Goal: Task Accomplishment & Management: Complete application form

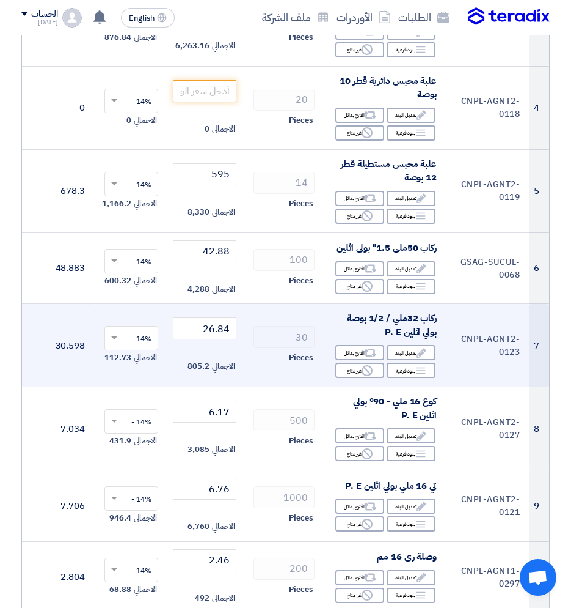
scroll to position [428, 0]
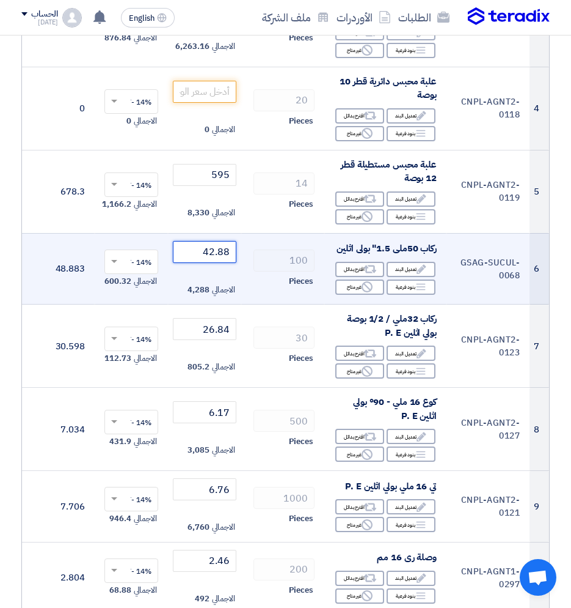
click at [206, 251] on input "42.88" at bounding box center [205, 252] width 64 height 22
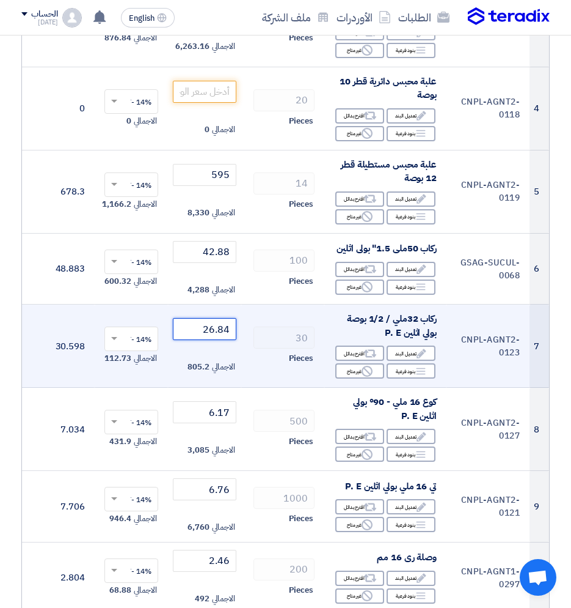
click at [226, 333] on input "26.84" at bounding box center [205, 329] width 64 height 22
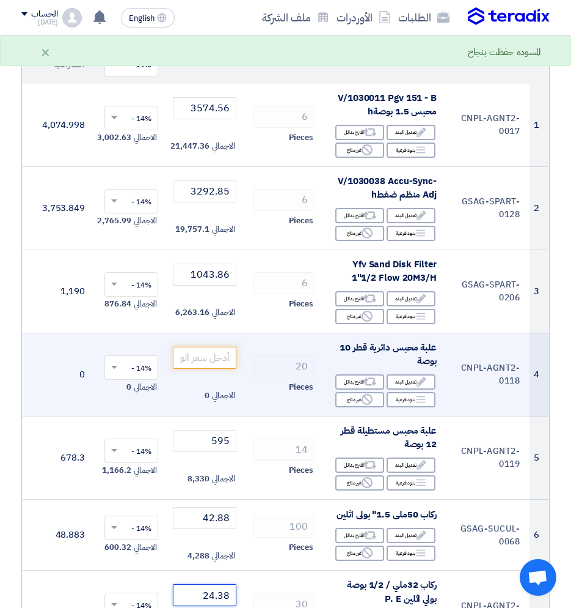
scroll to position [183, 0]
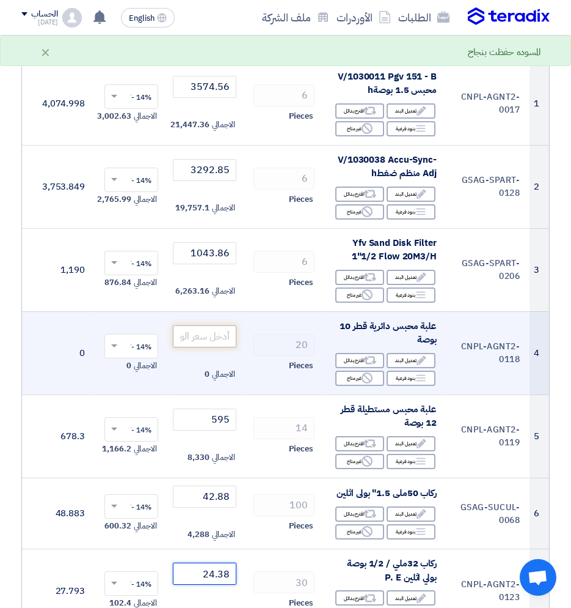
type input "24.38"
click at [198, 344] on input "number" at bounding box center [205, 336] width 64 height 22
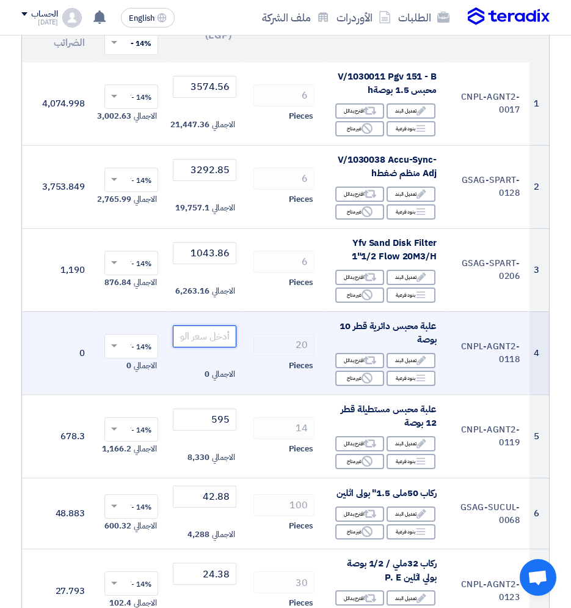
click at [209, 347] on input "number" at bounding box center [205, 336] width 64 height 22
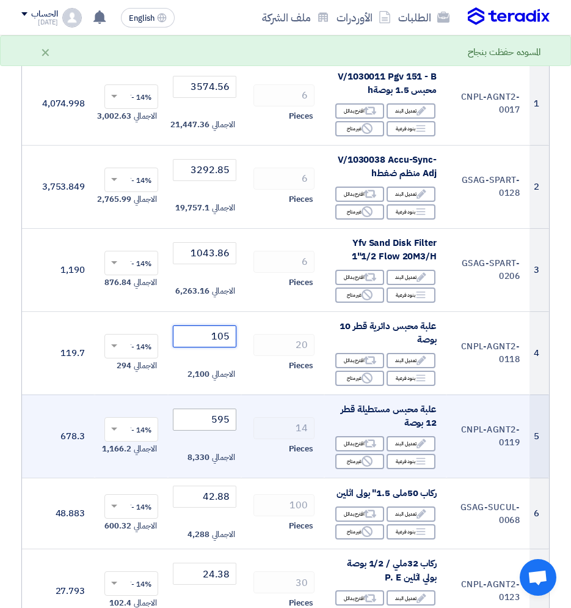
type input "105"
click at [200, 416] on input "595" at bounding box center [205, 419] width 64 height 22
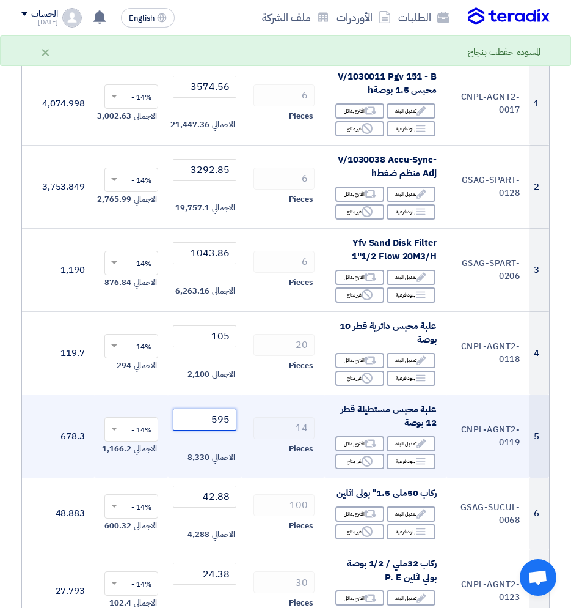
click at [200, 416] on input "595" at bounding box center [205, 419] width 64 height 22
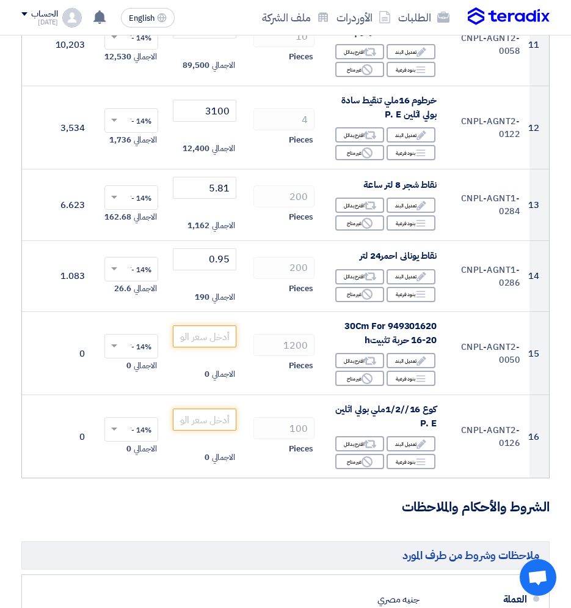
scroll to position [1039, 0]
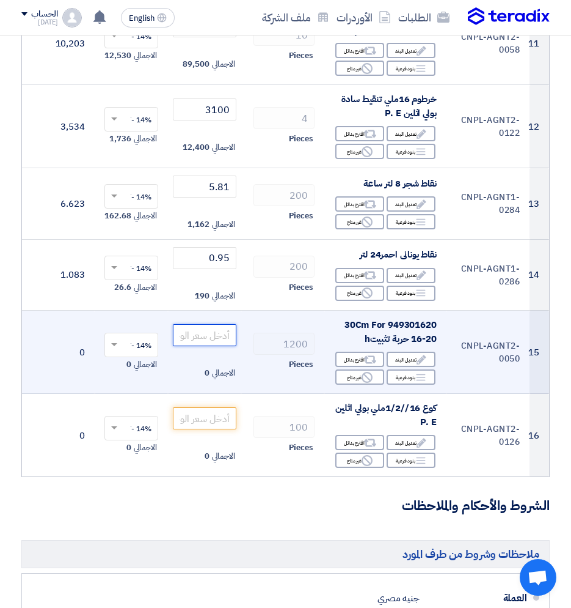
click at [216, 336] on input "number" at bounding box center [205, 335] width 64 height 22
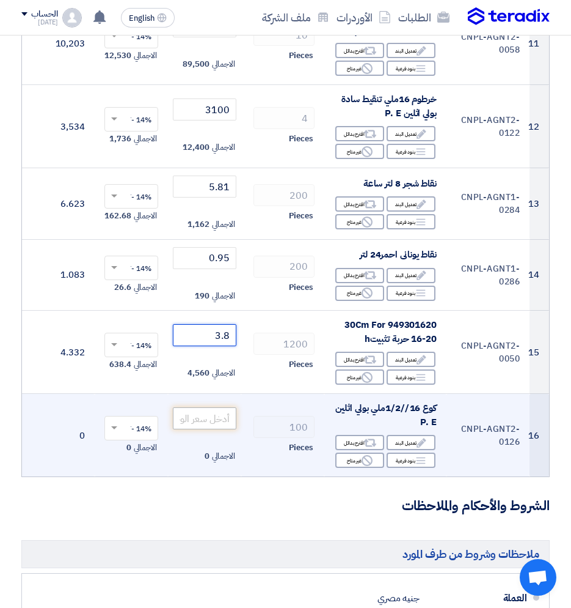
type input "3.8"
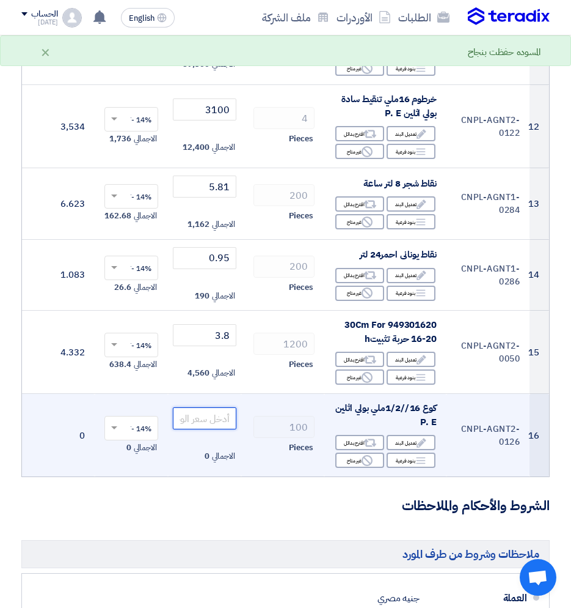
click at [196, 417] on input "number" at bounding box center [205, 418] width 64 height 22
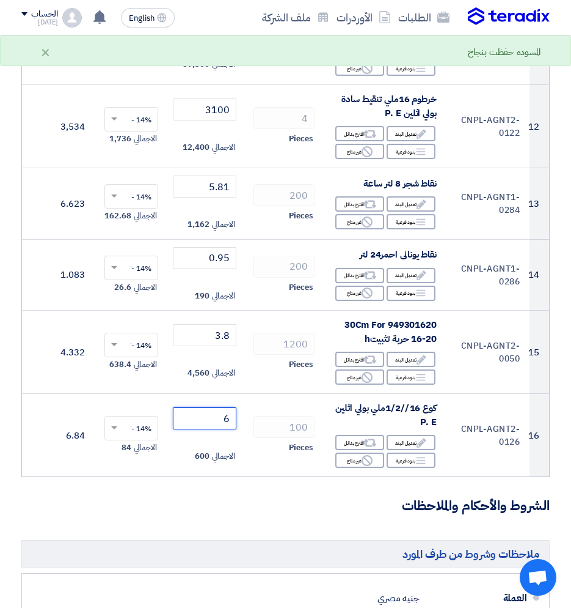
type input "6.17"
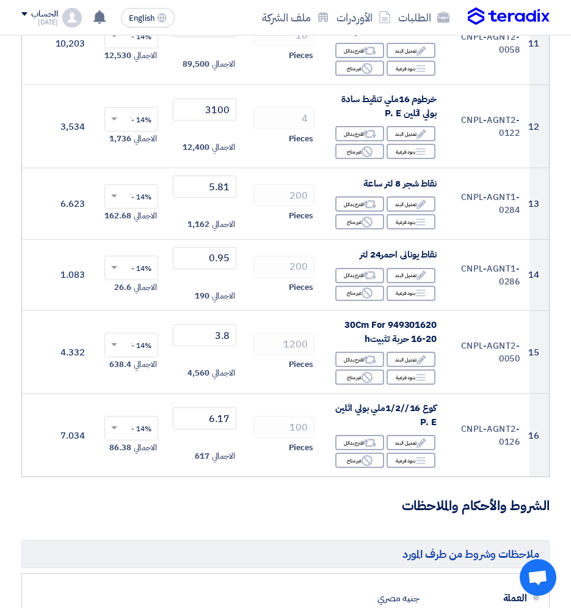
click at [280, 489] on h3 "الشروط والأحكام والملاحظات" at bounding box center [285, 505] width 529 height 19
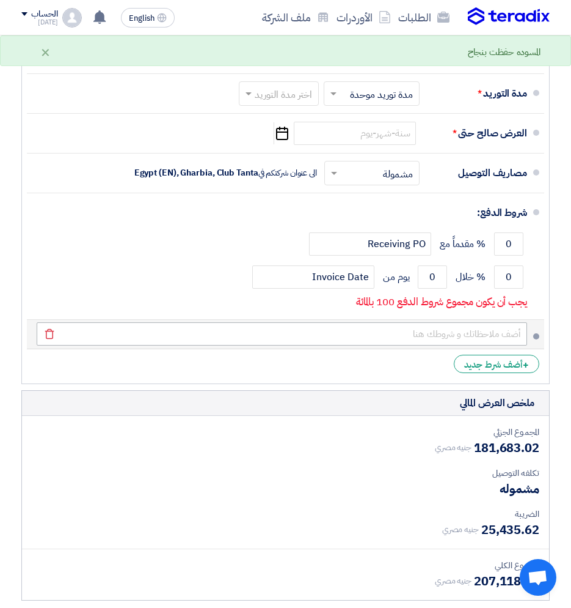
scroll to position [1589, 0]
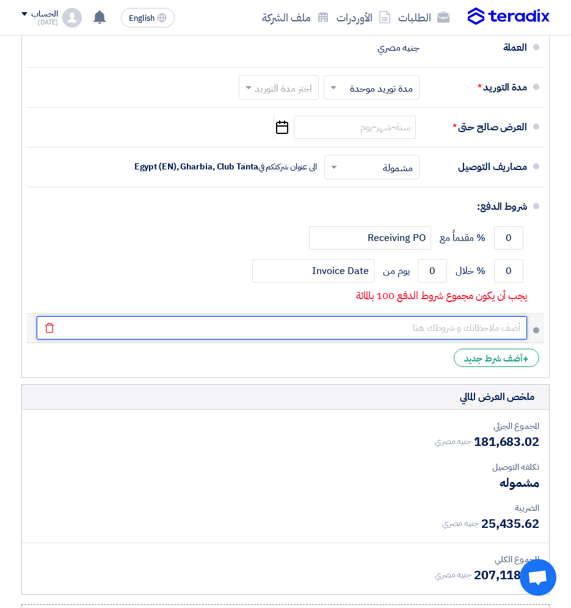
click at [486, 339] on input "text" at bounding box center [282, 327] width 491 height 23
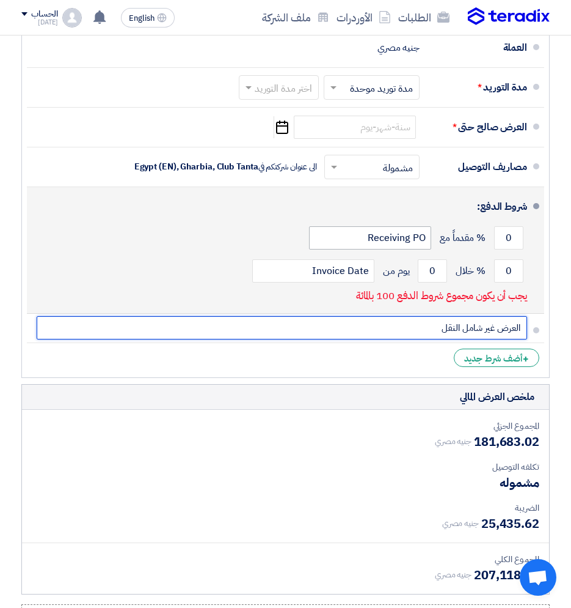
type input "العرض غير شامل النقل"
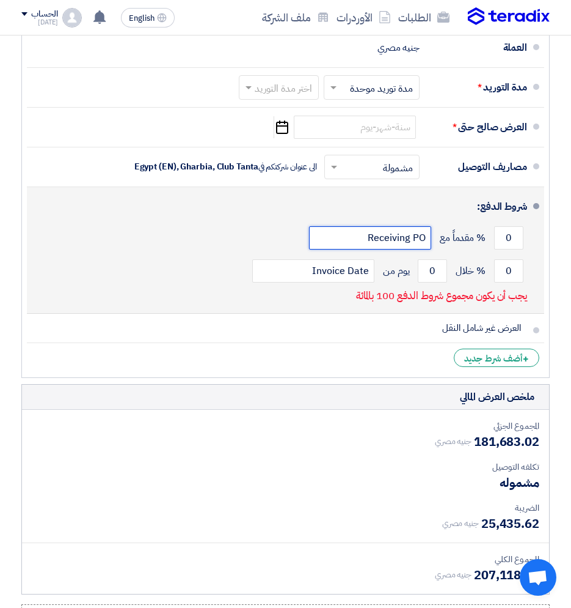
click at [389, 243] on input "Receiving PO" at bounding box center [370, 237] width 122 height 23
click at [193, 271] on div "0 % خلال 0 يوم من Invoice Date" at bounding box center [282, 270] width 491 height 33
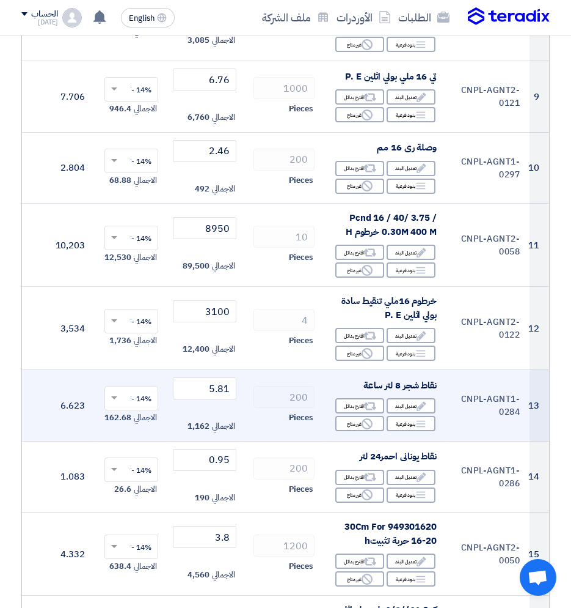
scroll to position [856, 0]
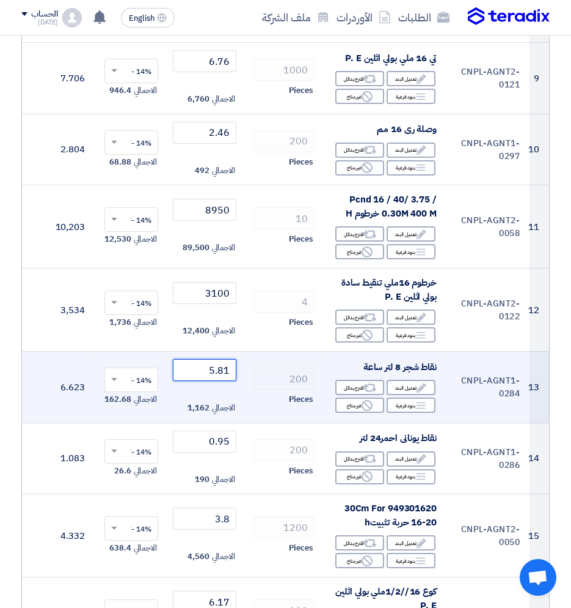
click at [224, 369] on input "5.81" at bounding box center [205, 370] width 64 height 22
click at [228, 369] on input "5.81" at bounding box center [205, 370] width 64 height 22
click at [228, 370] on input "5.81" at bounding box center [205, 370] width 64 height 22
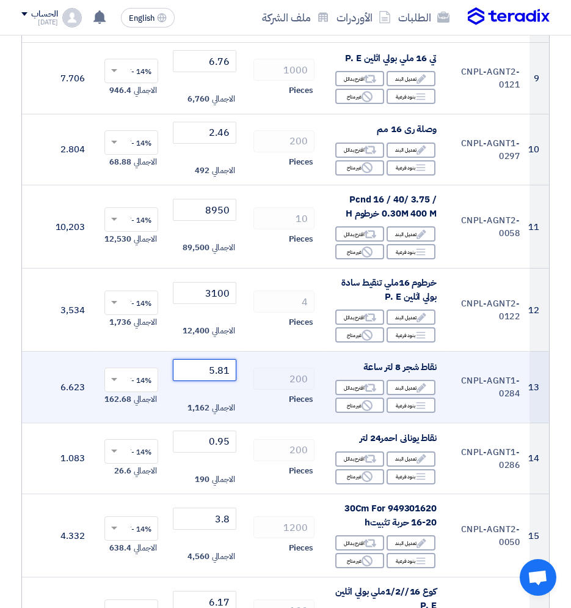
click at [226, 370] on input "5.81" at bounding box center [205, 370] width 64 height 22
click at [231, 370] on input "5.81" at bounding box center [205, 370] width 64 height 22
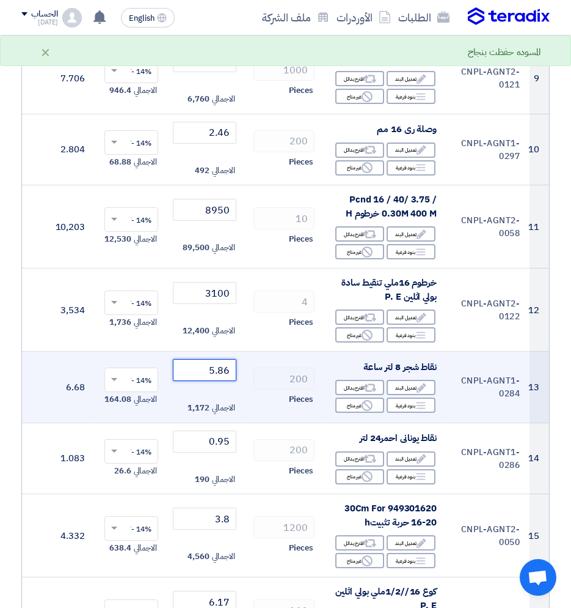
type input "5.86"
click at [256, 418] on td "200 Pieces" at bounding box center [282, 387] width 83 height 72
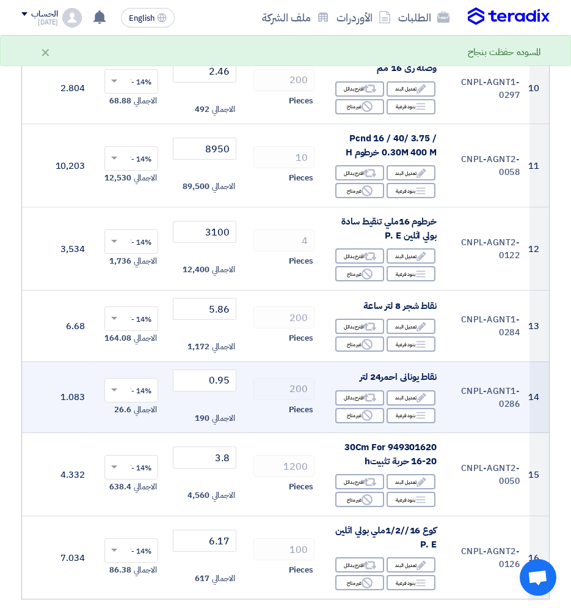
scroll to position [978, 0]
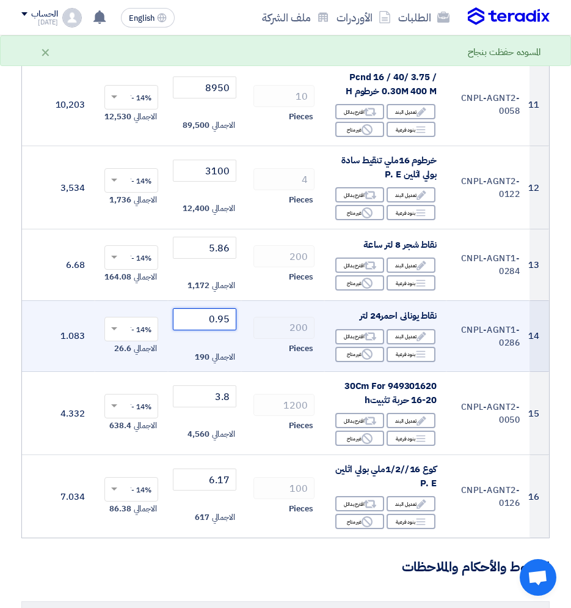
click at [204, 318] on input "0.95" at bounding box center [205, 319] width 64 height 22
click at [204, 317] on input "0.95" at bounding box center [205, 319] width 64 height 22
click at [216, 319] on input "0.95" at bounding box center [205, 319] width 64 height 22
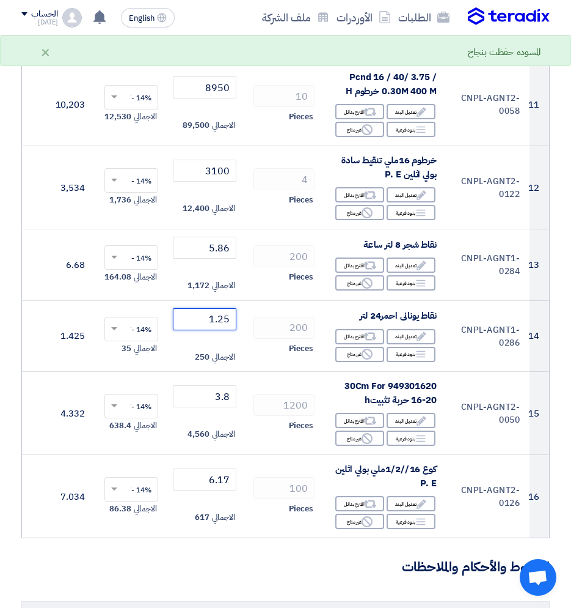
type input "1.25"
click at [258, 489] on h3 "الشروط والأحكام والملاحظات" at bounding box center [285, 566] width 529 height 19
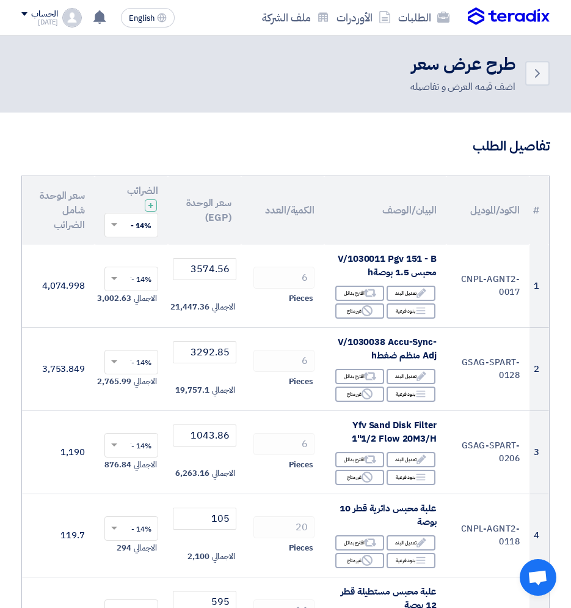
scroll to position [0, 0]
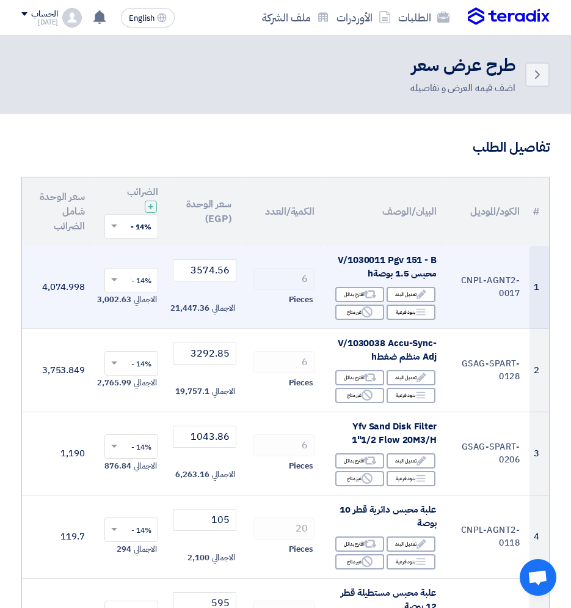
click at [117, 276] on span at bounding box center [112, 279] width 15 height 11
click at [128, 304] on span "14% -VAT" at bounding box center [135, 302] width 32 height 11
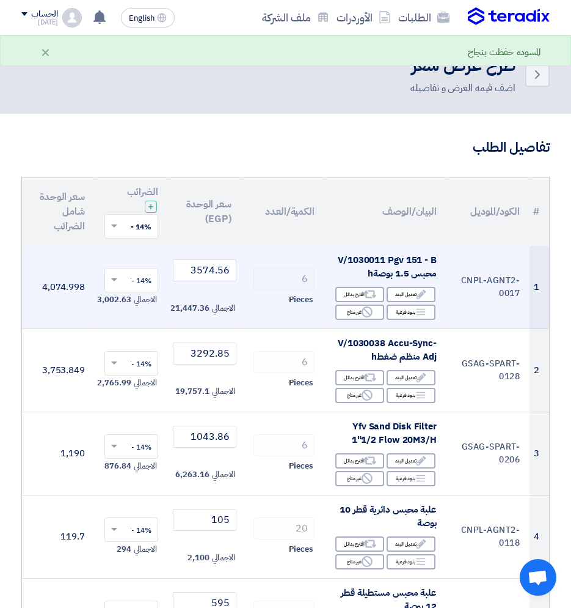
click at [148, 282] on input "text" at bounding box center [137, 281] width 29 height 20
click at [147, 306] on span "14% -VAT" at bounding box center [135, 302] width 32 height 11
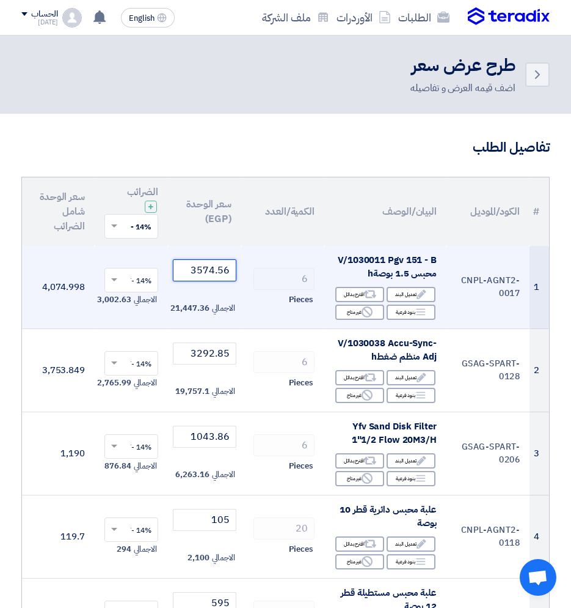
click at [221, 274] on input "3574.56" at bounding box center [205, 270] width 64 height 22
click at [211, 275] on input "3574.56" at bounding box center [205, 270] width 64 height 22
click at [212, 275] on input "3574.56" at bounding box center [205, 270] width 64 height 22
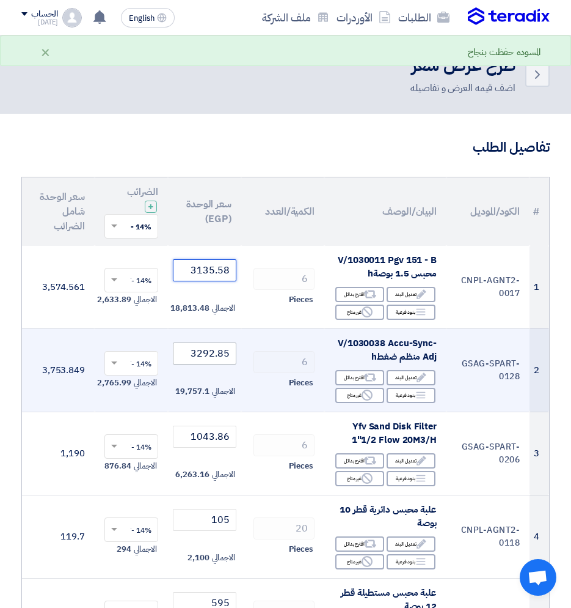
type input "3135.58"
click at [202, 361] on input "3292.85" at bounding box center [205, 353] width 64 height 22
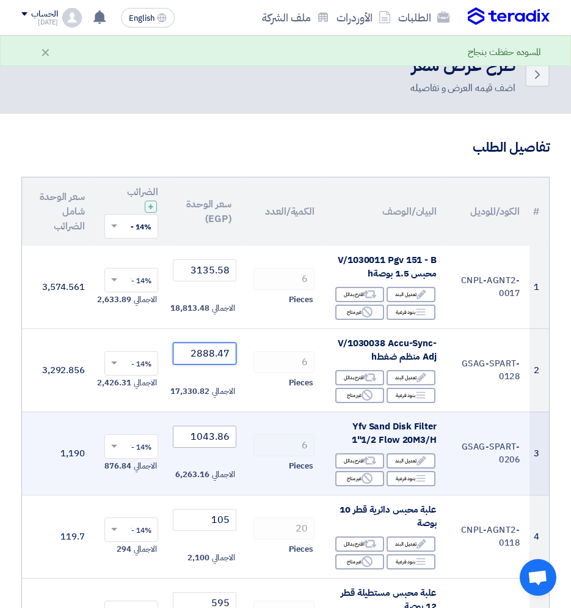
type input "2888.47"
click at [223, 442] on input "1043.86" at bounding box center [205, 436] width 64 height 22
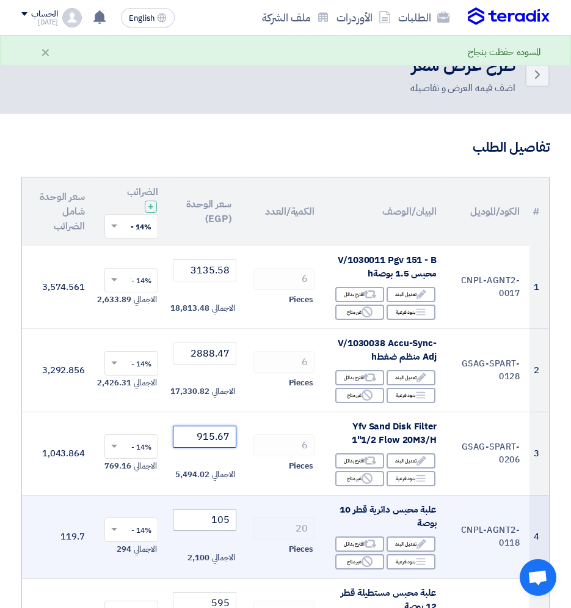
type input "915.67"
click at [208, 489] on input "105" at bounding box center [205, 520] width 64 height 22
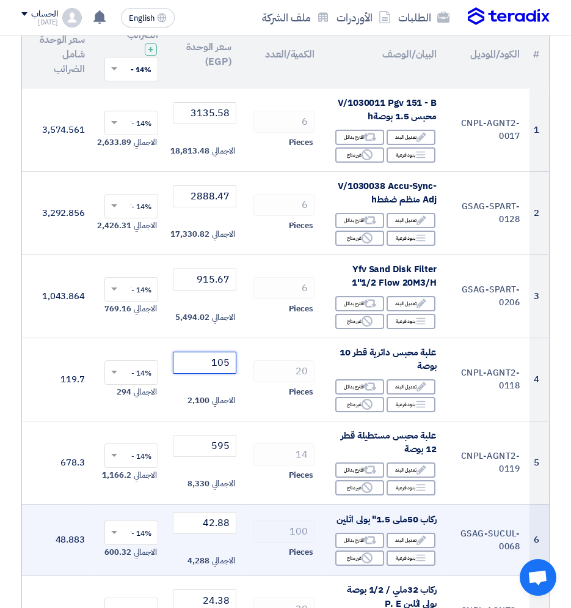
scroll to position [183, 0]
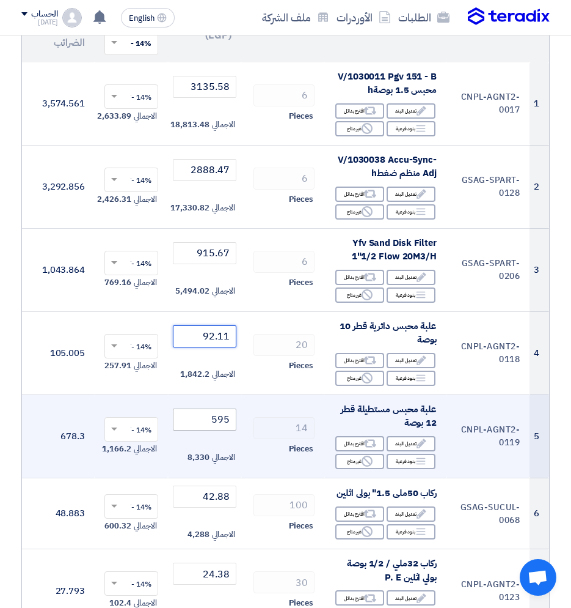
type input "92.11"
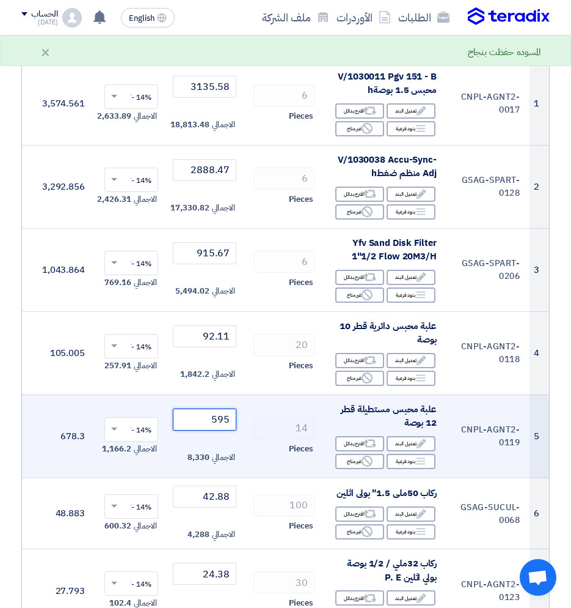
click at [210, 424] on input "595" at bounding box center [205, 419] width 64 height 22
click at [210, 425] on input "595" at bounding box center [205, 419] width 64 height 22
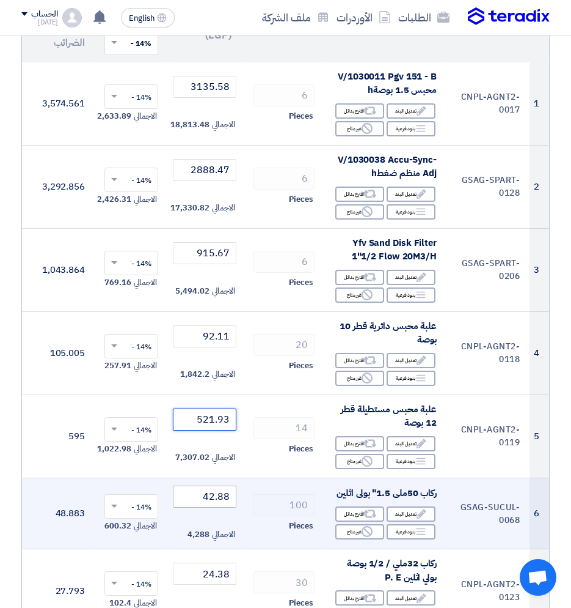
type input "521.93"
click at [207, 489] on input "42.88" at bounding box center [205, 496] width 64 height 22
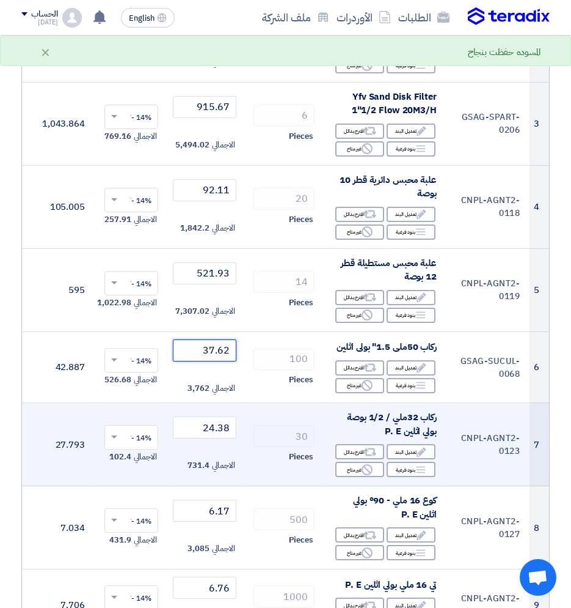
scroll to position [367, 0]
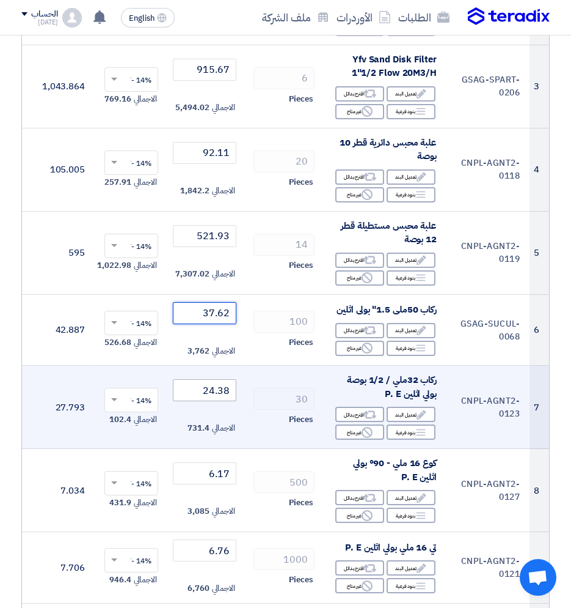
type input "37.62"
click at [197, 388] on input "24.38" at bounding box center [205, 390] width 64 height 22
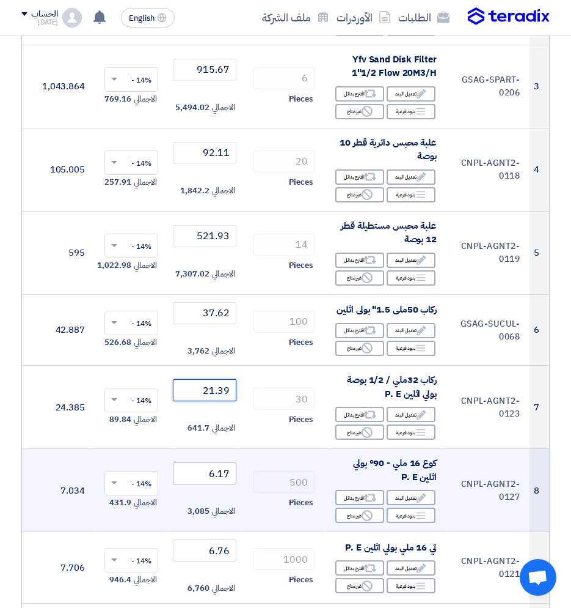
type input "21.39"
click at [210, 472] on input "6.17" at bounding box center [205, 473] width 64 height 22
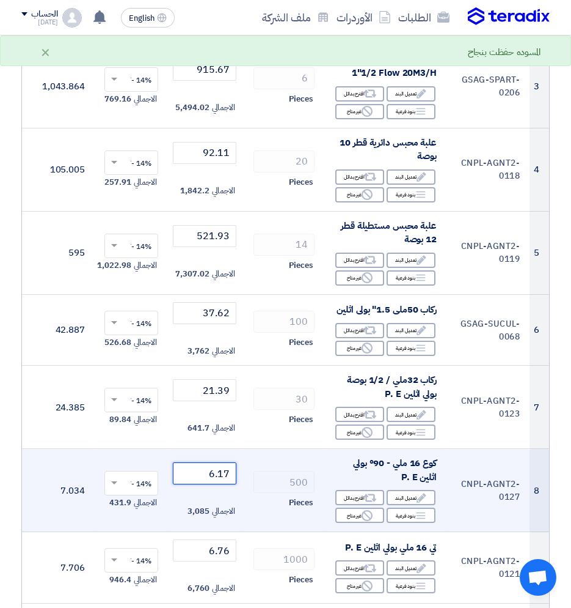
click at [210, 472] on input "6.17" at bounding box center [205, 473] width 64 height 22
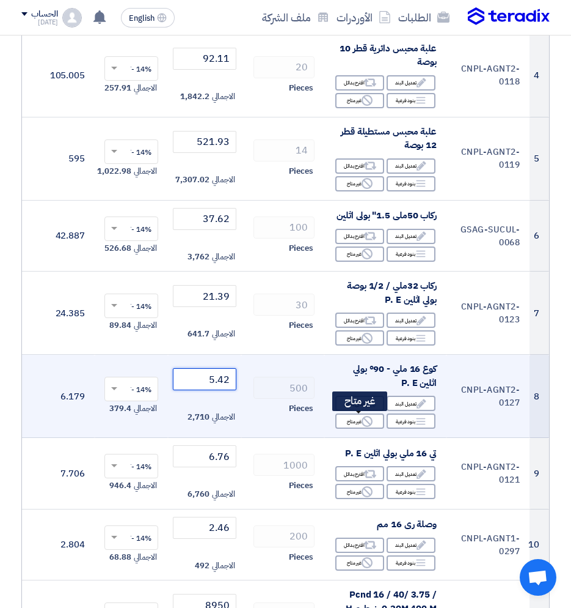
scroll to position [489, 0]
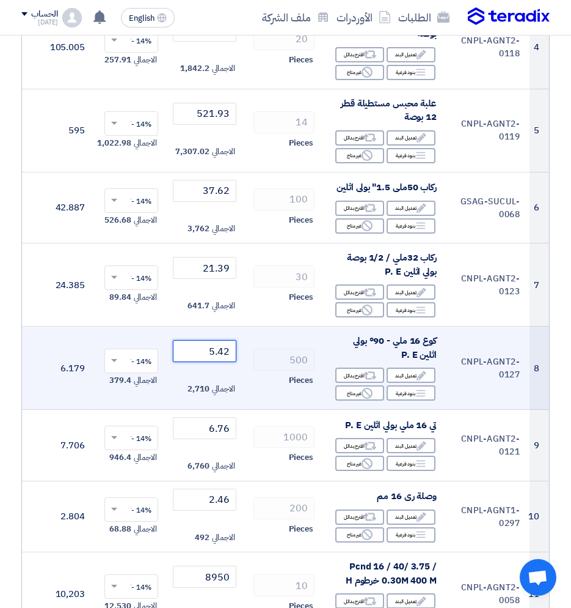
click at [222, 357] on input "5.42" at bounding box center [205, 351] width 64 height 22
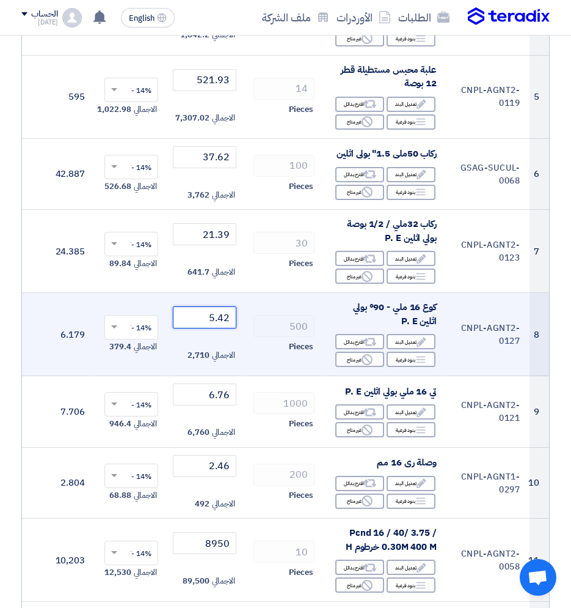
scroll to position [550, 0]
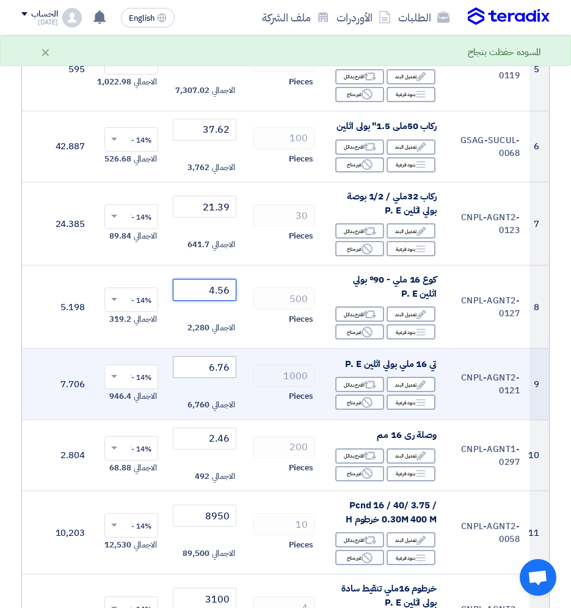
type input "4.56"
click at [204, 367] on input "6.76" at bounding box center [205, 367] width 64 height 22
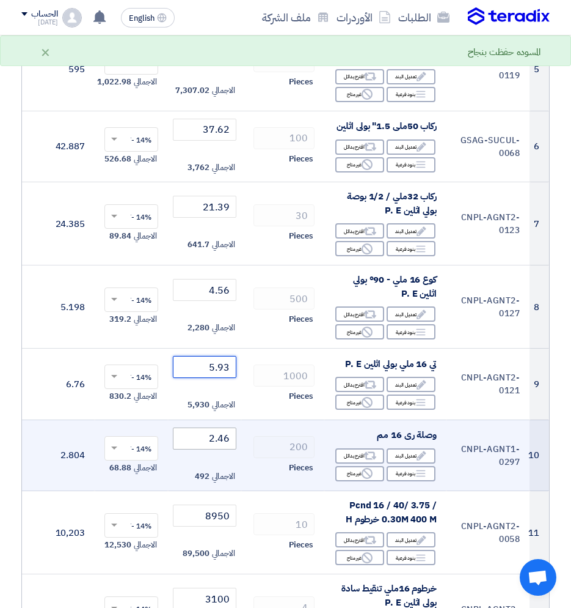
type input "5.93"
click at [205, 437] on input "2.46" at bounding box center [205, 438] width 64 height 22
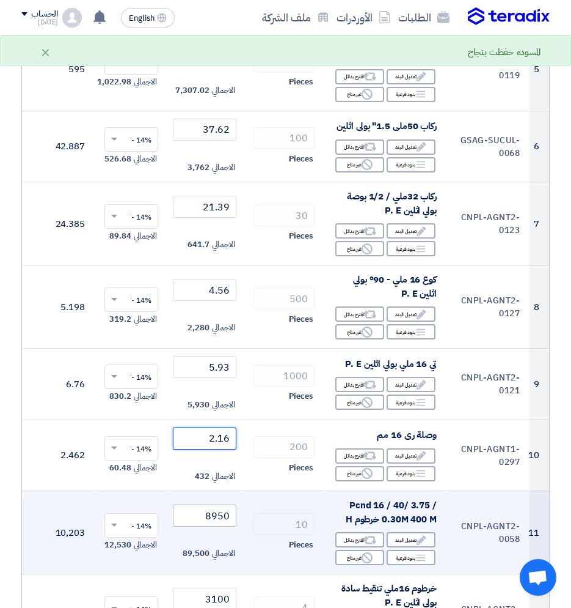
type input "2.16"
click at [207, 489] on input "8950" at bounding box center [205, 515] width 64 height 22
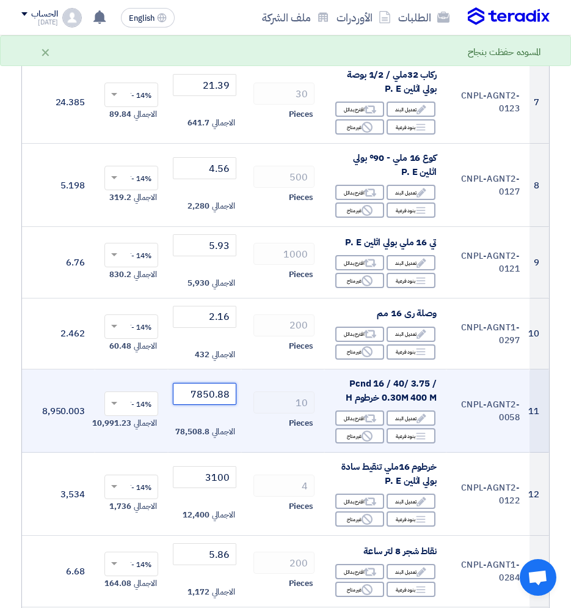
scroll to position [672, 0]
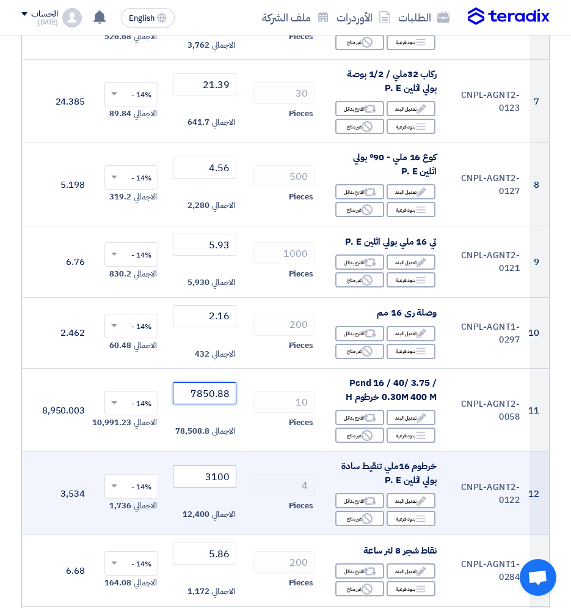
type input "7850.88"
click at [225, 476] on input "3100" at bounding box center [205, 476] width 64 height 22
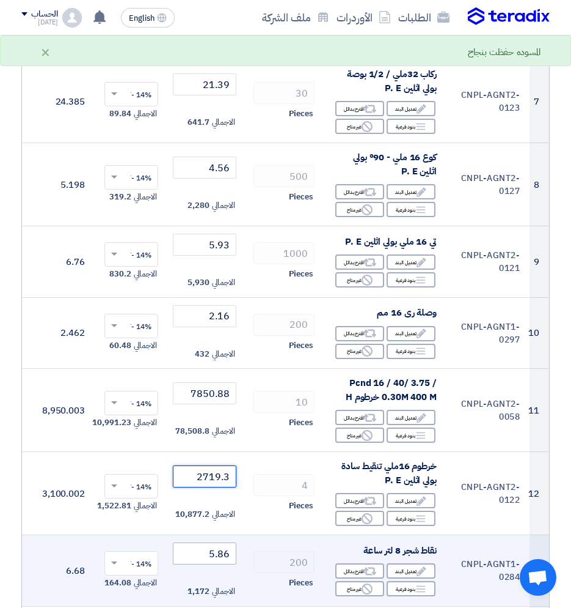
type input "2719.3"
click at [206, 489] on input "5.86" at bounding box center [205, 553] width 64 height 22
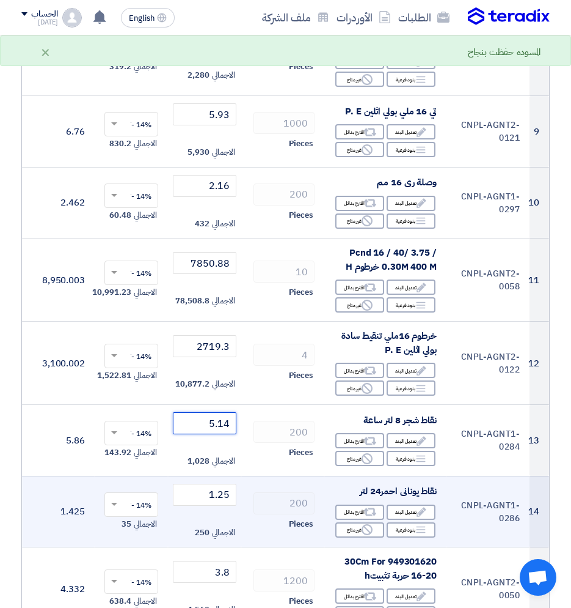
scroll to position [856, 0]
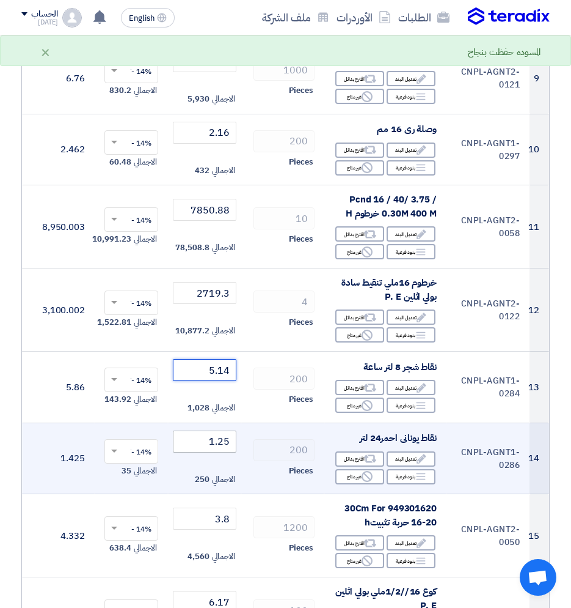
type input "5.14"
click at [210, 433] on input "1.25" at bounding box center [205, 441] width 64 height 22
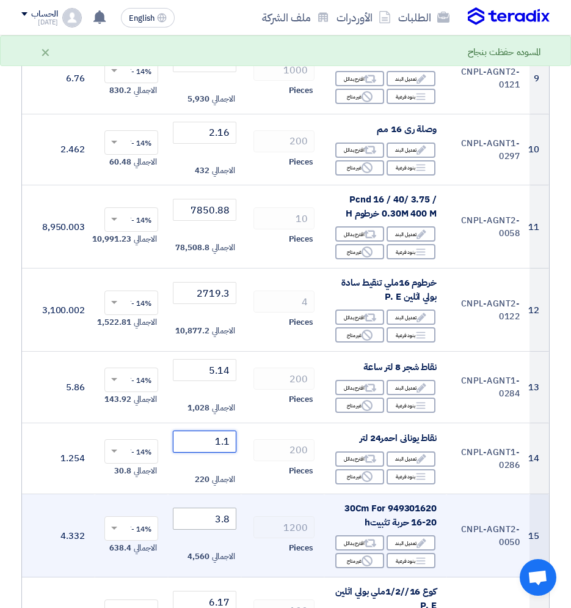
type input "1.1"
click at [215, 489] on input "3.8" at bounding box center [205, 518] width 64 height 22
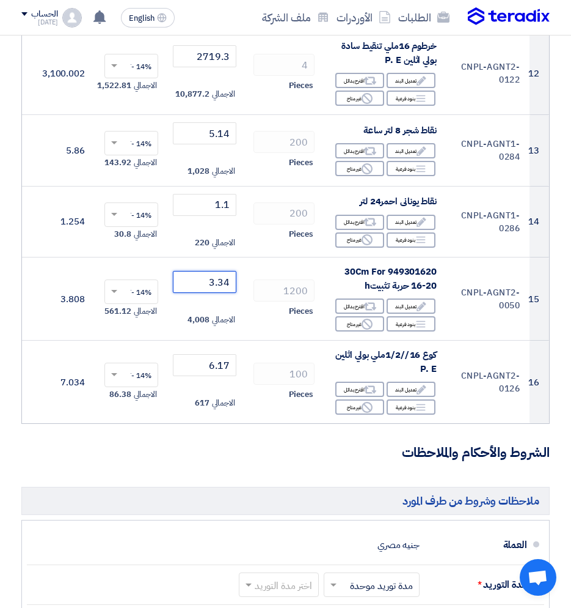
scroll to position [1100, 0]
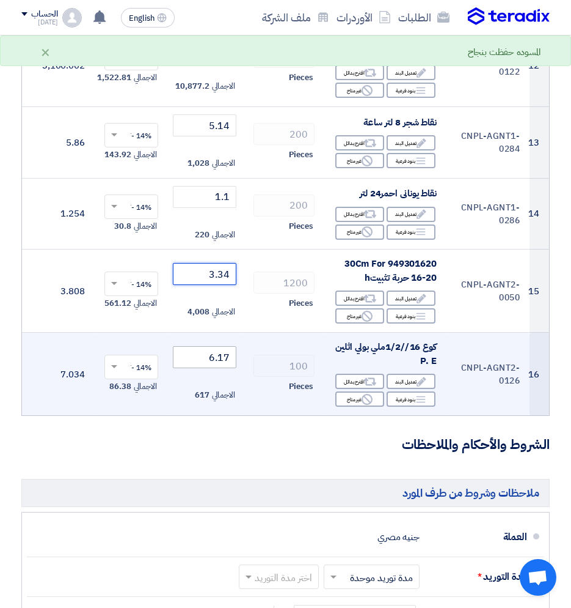
type input "3.34"
click at [203, 360] on input "6.17" at bounding box center [205, 357] width 64 height 22
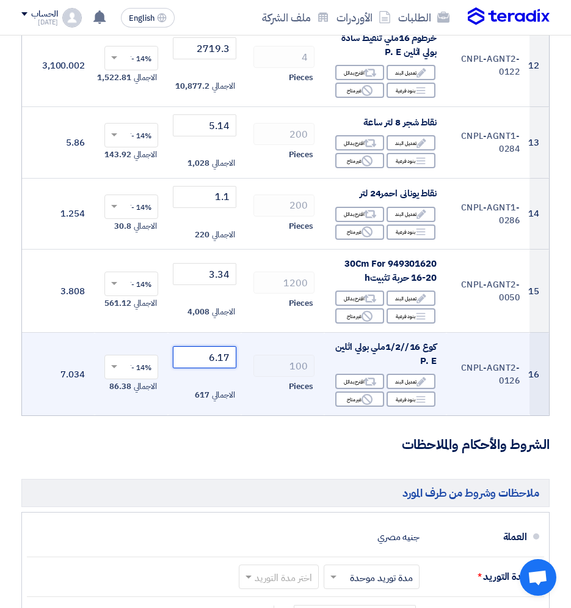
click at [203, 360] on input "6.17" at bounding box center [205, 357] width 64 height 22
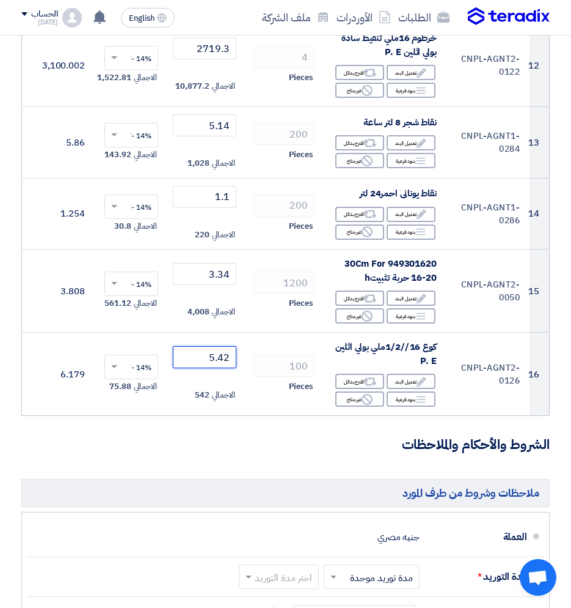
type input "5.42"
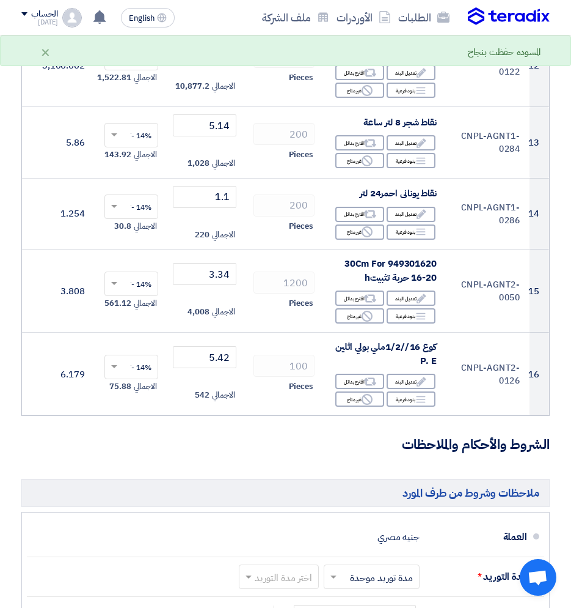
drag, startPoint x: 237, startPoint y: 457, endPoint x: 245, endPoint y: 452, distance: 10.2
click at [239, 454] on h3 "الشروط والأحكام والملاحظات" at bounding box center [285, 444] width 529 height 19
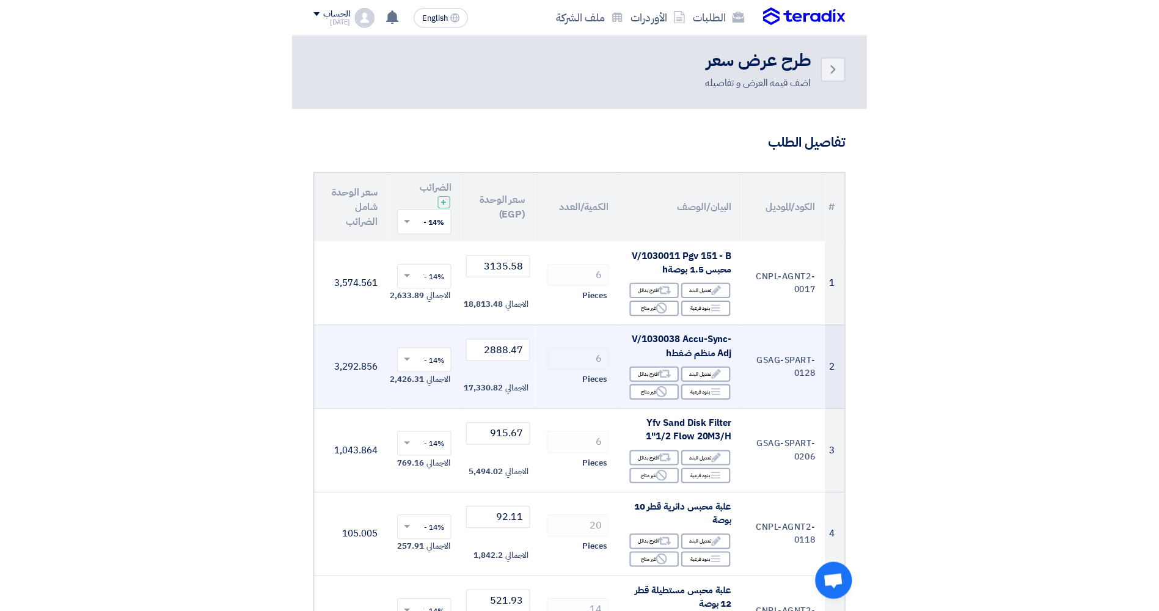
scroll to position [0, 0]
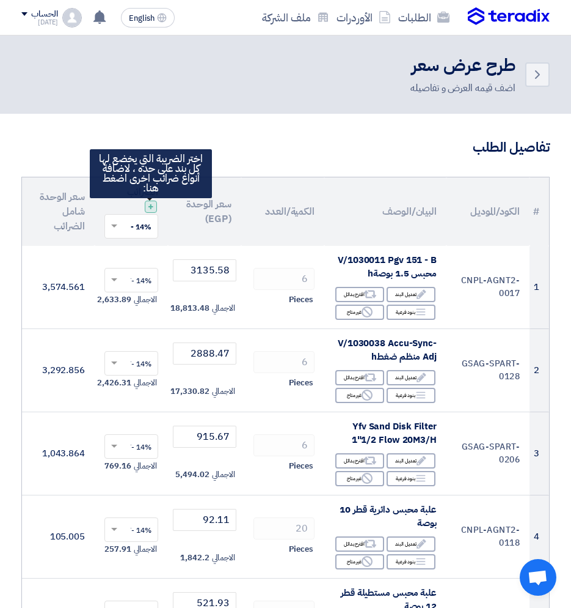
click at [150, 211] on span "+" at bounding box center [151, 206] width 6 height 15
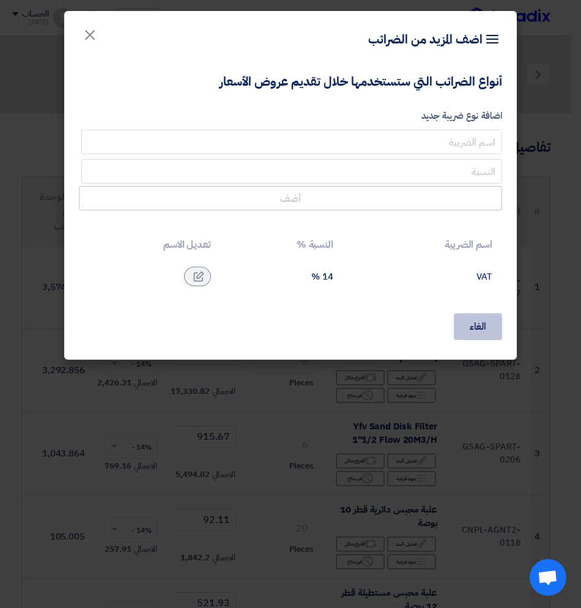
click at [478, 329] on button "الغاء" at bounding box center [478, 326] width 48 height 27
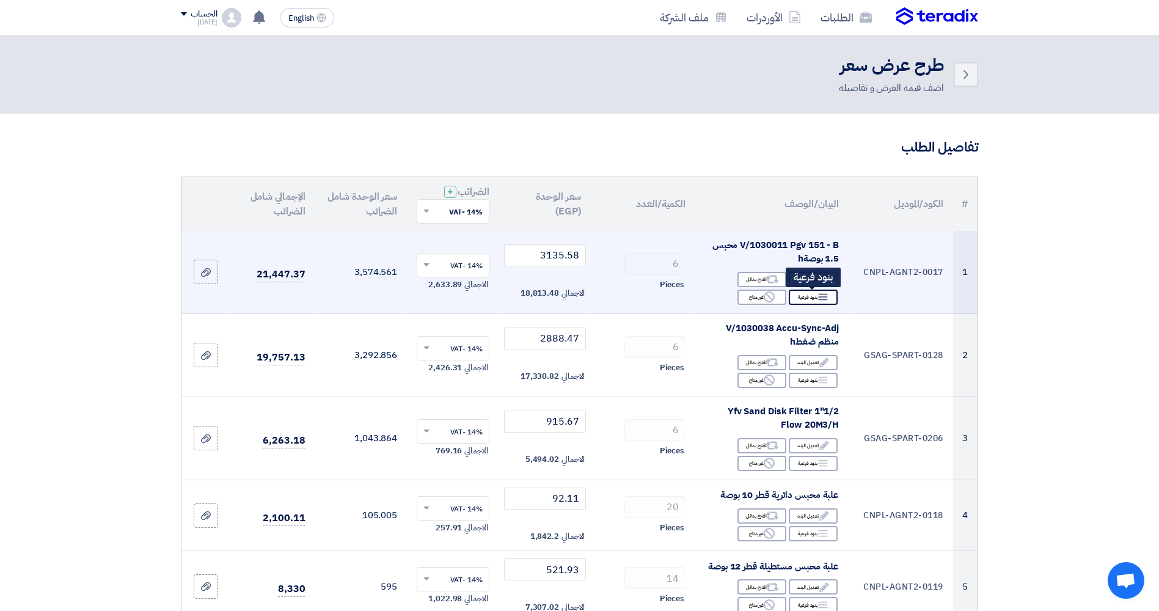
click at [486, 297] on div "Breakdown بنود فرعية" at bounding box center [813, 297] width 49 height 15
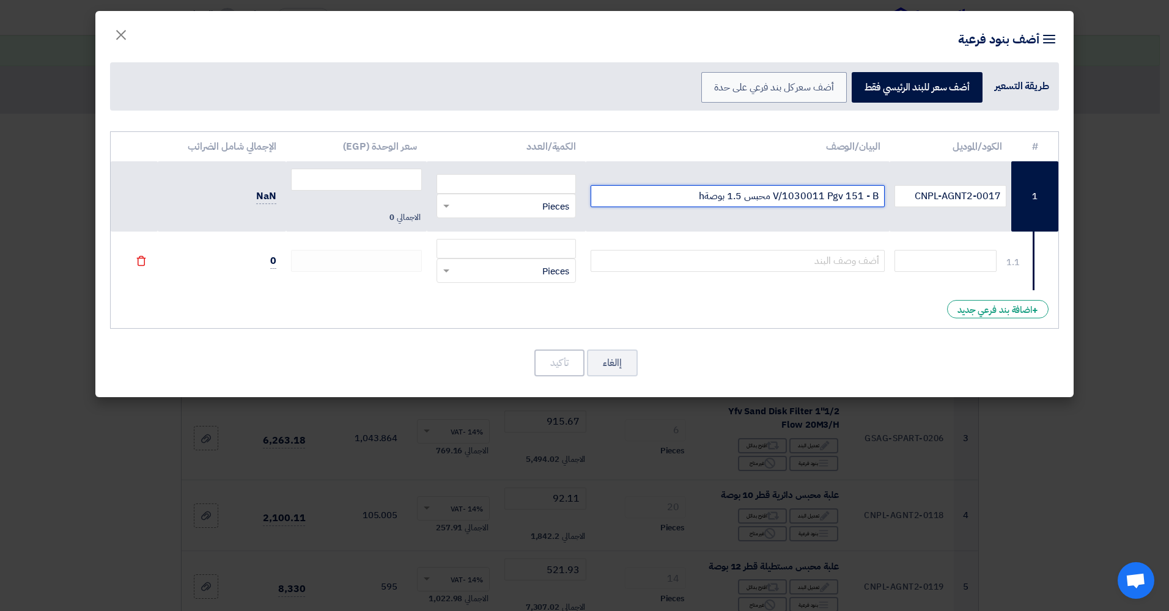
click at [486, 198] on input "V/1030011 Pgv 151 - B محبس 1.5 بوصةh" at bounding box center [737, 196] width 295 height 22
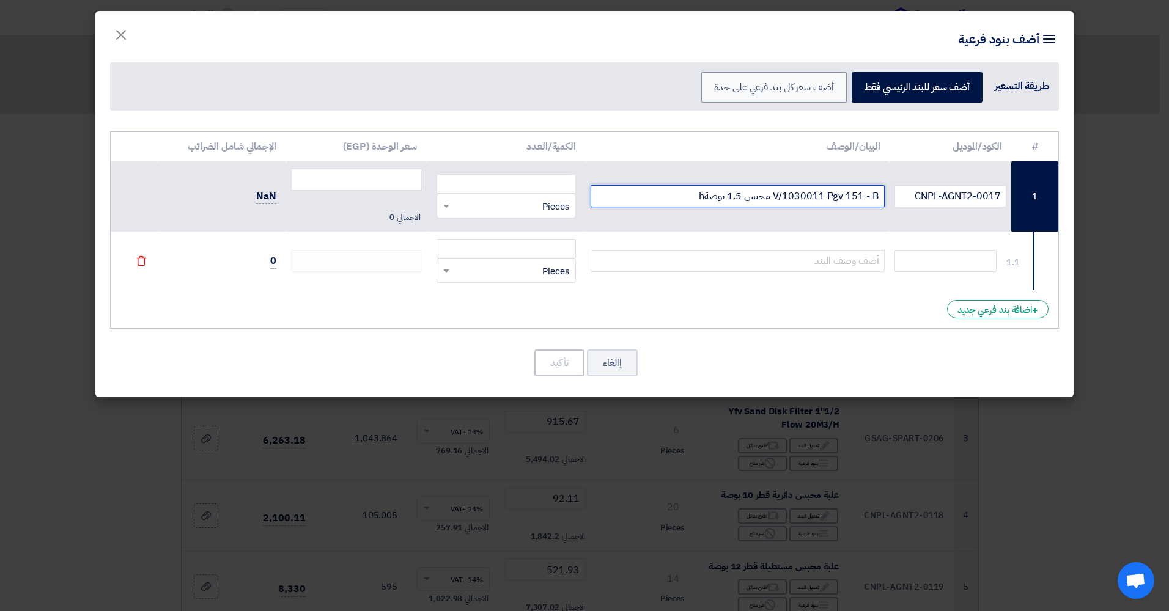
paste input "[3503634] Hunter X2-801-E لوحه تحكم بلاستيك 8 خط خارجي"
type input "[3503634] Hunter X2-801-E لوحه تحكم بلاستيك 8 خط خارجي"
click at [486, 186] on input "number" at bounding box center [505, 184] width 139 height 20
type input "1"
click at [345, 178] on input "number" at bounding box center [356, 180] width 131 height 22
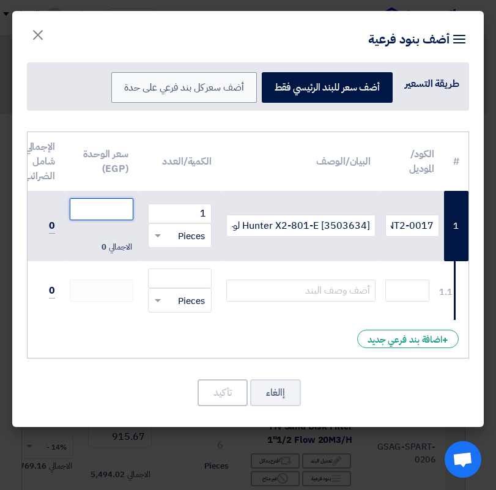
click at [112, 204] on input "number" at bounding box center [102, 209] width 64 height 22
type input "7573.75"
click at [169, 271] on input "number" at bounding box center [180, 278] width 64 height 20
click at [169, 297] on div "RFQ_STEP1.ITEMS.2.TYPE_PLACEHOLDER × Pieces" at bounding box center [187, 300] width 47 height 14
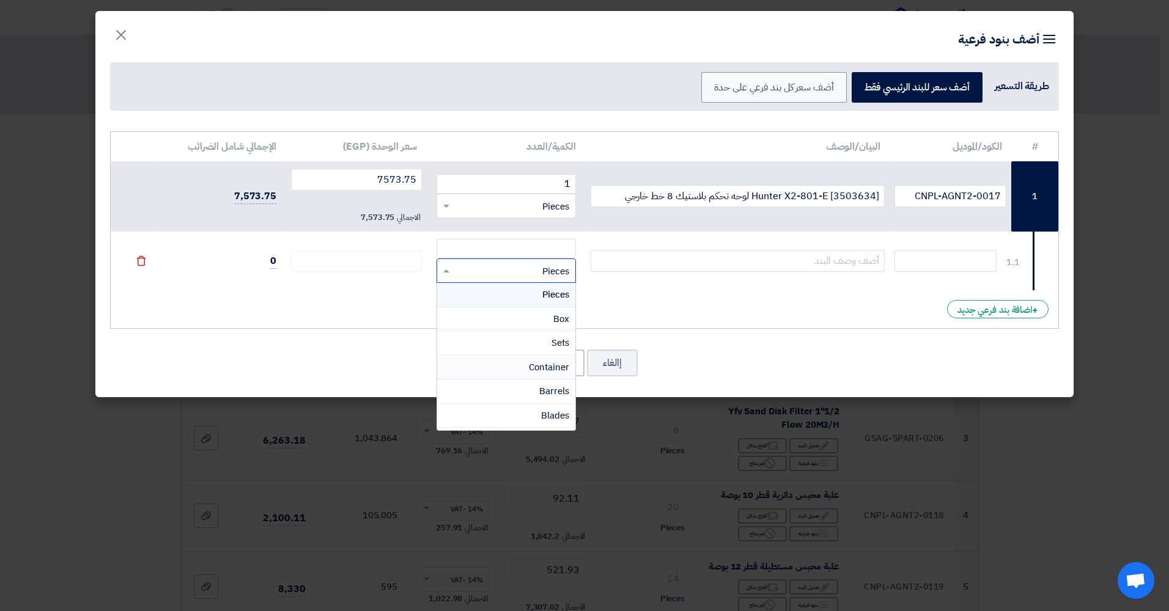
click at [486, 298] on div "# الكود/الموديل البيان/الوصف الكمية/العدد سعر الوحدة (EGP) الإجمالي شامل الضرائ…" at bounding box center [584, 230] width 949 height 198
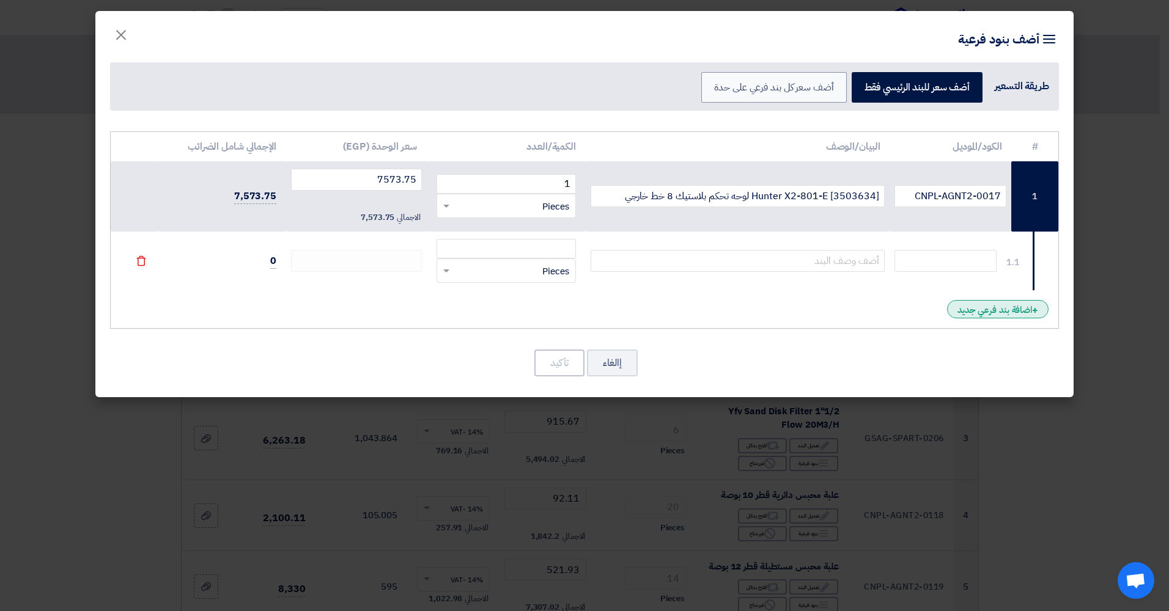
click at [486, 315] on div "+ اضافة بند فرعي جديد" at bounding box center [997, 309] width 101 height 18
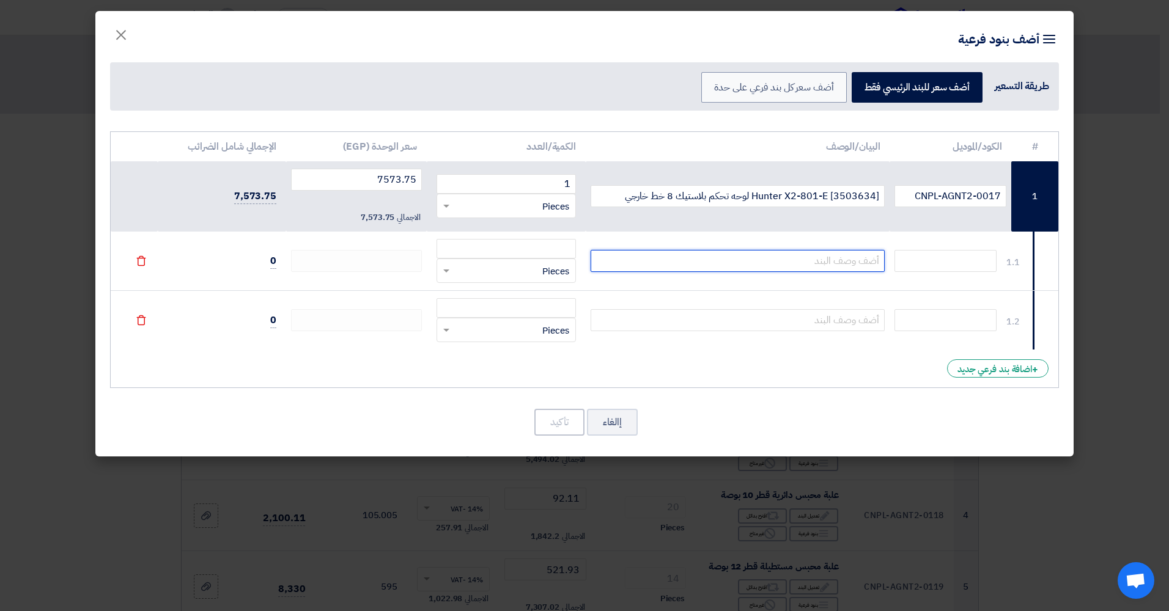
click at [486, 262] on input "text" at bounding box center [737, 261] width 295 height 22
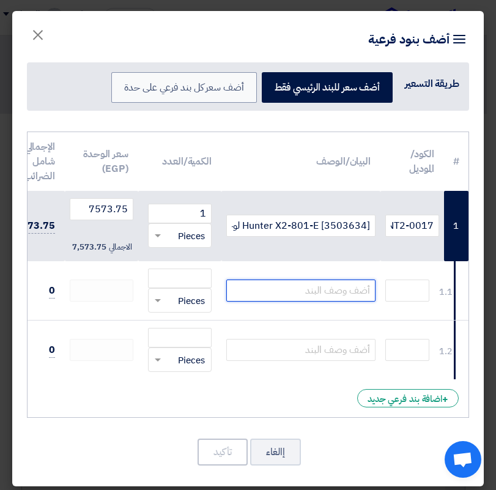
click at [326, 290] on input "text" at bounding box center [300, 290] width 149 height 22
paste input "[2077015] DBY"
type input "[2077015] DBY"
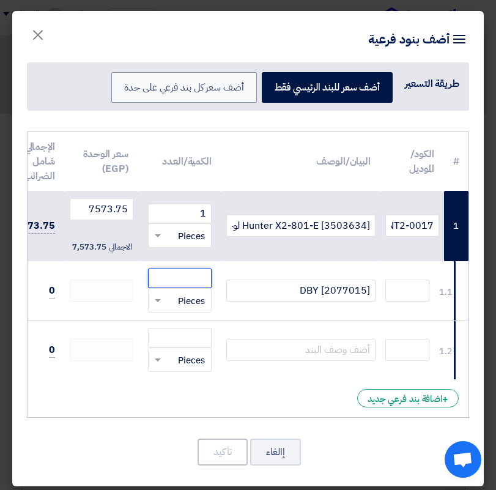
click at [183, 280] on input "number" at bounding box center [180, 278] width 64 height 20
type input "12"
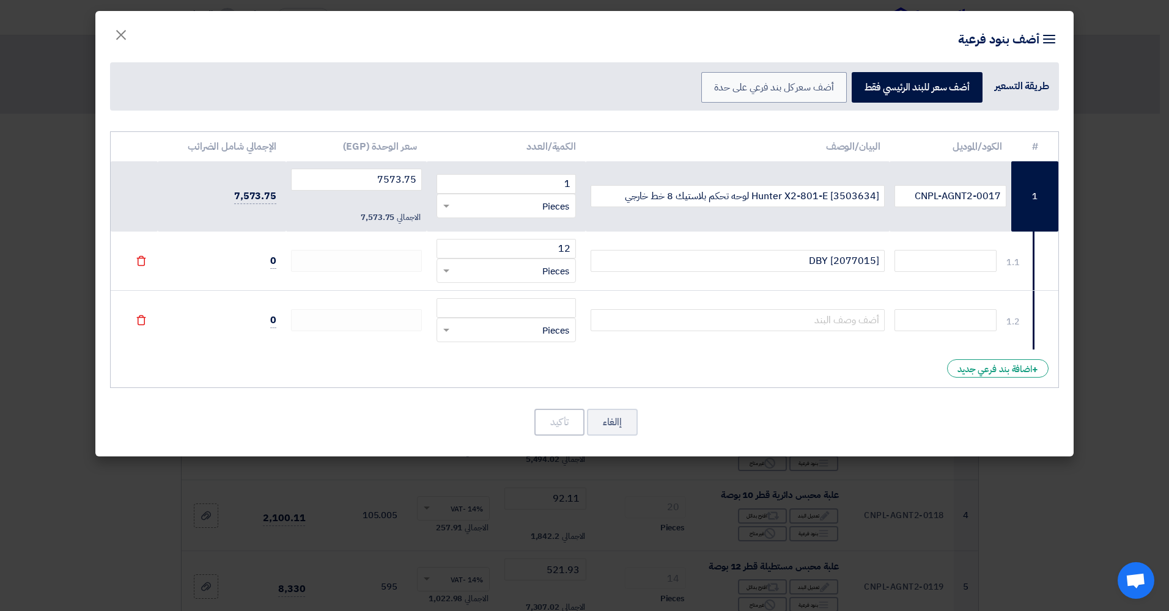
click at [385, 249] on td at bounding box center [356, 261] width 141 height 59
click at [486, 267] on input "text" at bounding box center [945, 261] width 102 height 22
click at [486, 195] on input "CNPL-AGNT2-0017" at bounding box center [950, 196] width 112 height 22
click at [486, 194] on input "CNPL-AGNT2-0017" at bounding box center [950, 196] width 112 height 22
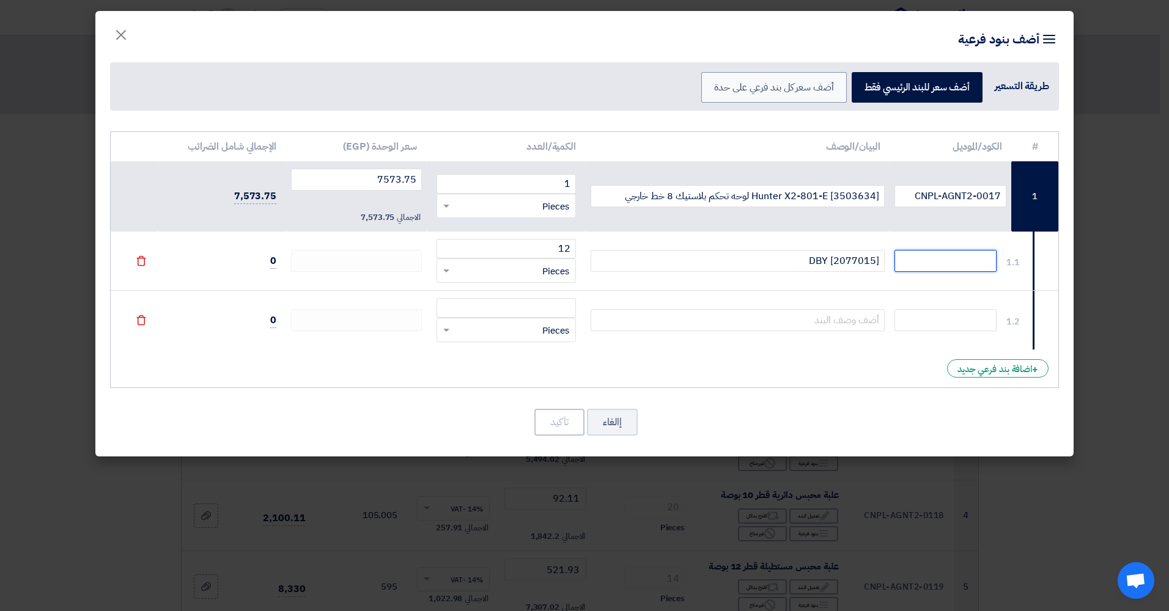
click at [486, 263] on input "text" at bounding box center [945, 261] width 102 height 22
paste input "CNPL-AGNT2-0017"
click at [486, 268] on input "CNPL-AGNT2-0017" at bounding box center [945, 261] width 102 height 22
type input "CNPL-AGNT2-0018"
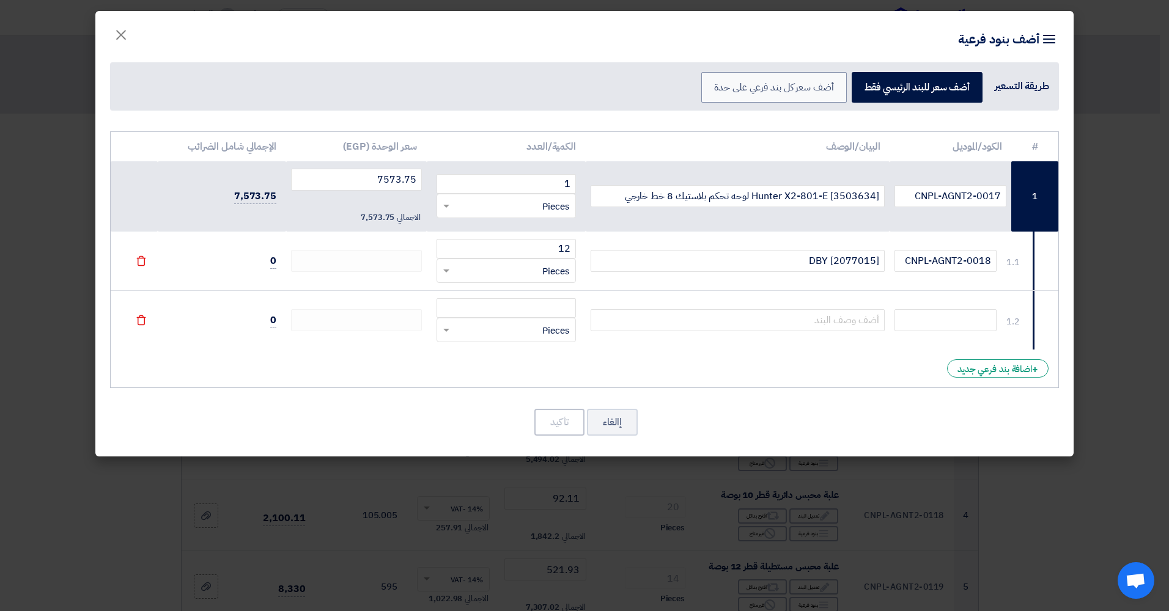
click at [278, 263] on td "0" at bounding box center [222, 261] width 128 height 59
click at [268, 261] on td "0" at bounding box center [222, 261] width 128 height 59
click at [270, 261] on td "0" at bounding box center [222, 261] width 128 height 59
click at [275, 261] on span "0" at bounding box center [273, 261] width 6 height 15
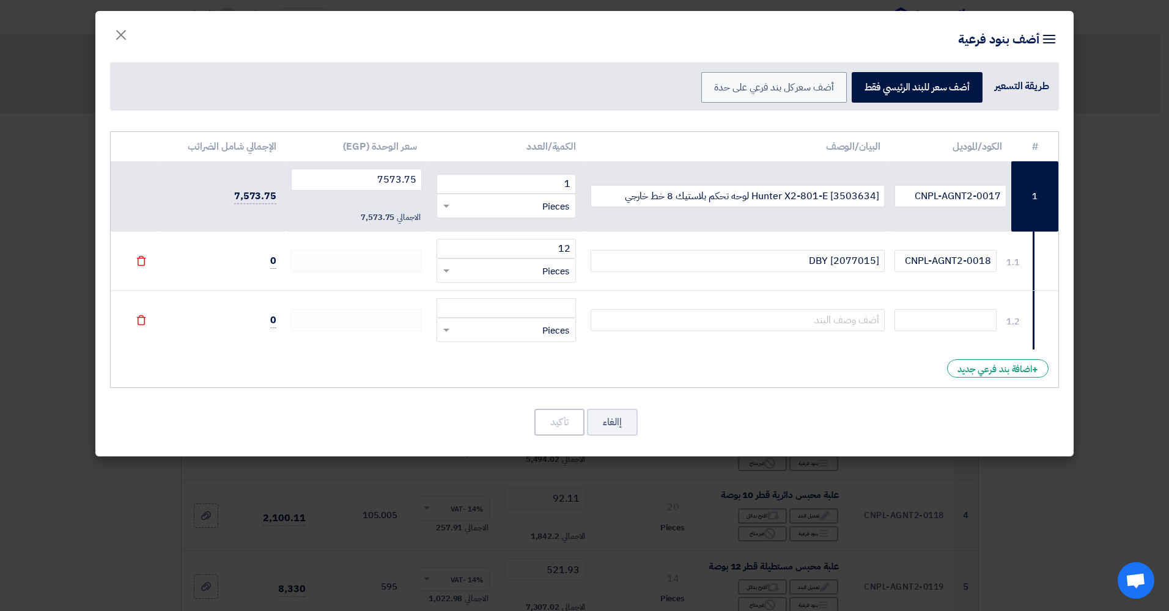
click at [144, 318] on use at bounding box center [140, 320] width 9 height 10
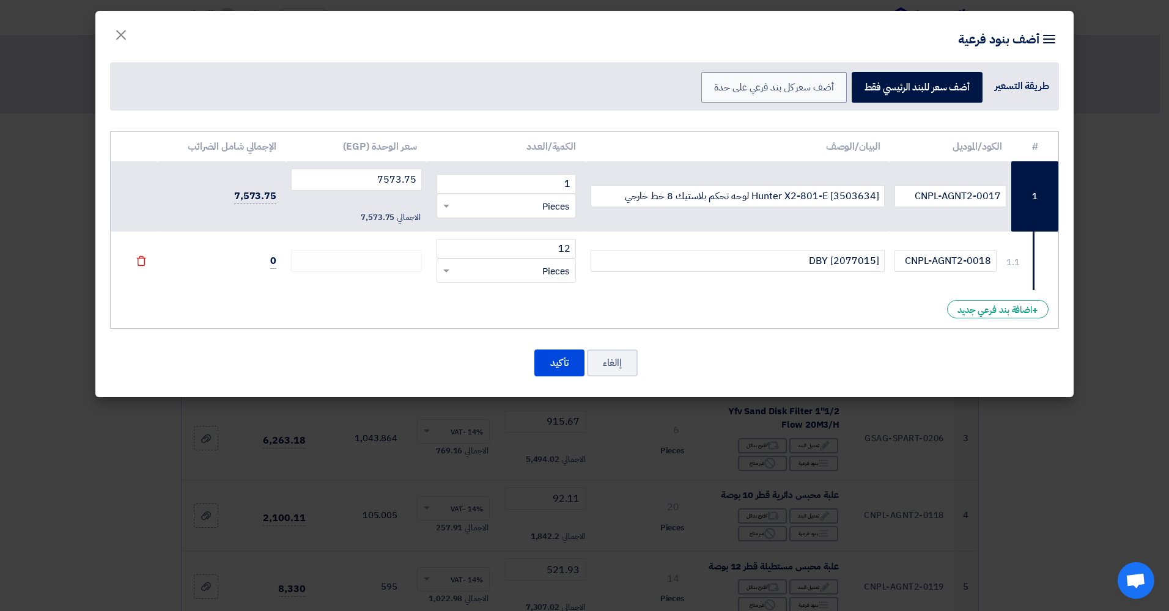
click at [270, 260] on td "0" at bounding box center [222, 261] width 128 height 59
click at [273, 262] on span "0" at bounding box center [273, 261] width 6 height 15
click at [324, 330] on div "# الكود/الموديل البيان/الوصف الكمية/العدد سعر الوحدة (EGP) الإجمالي شامل الضرائ…" at bounding box center [584, 261] width 978 height 273
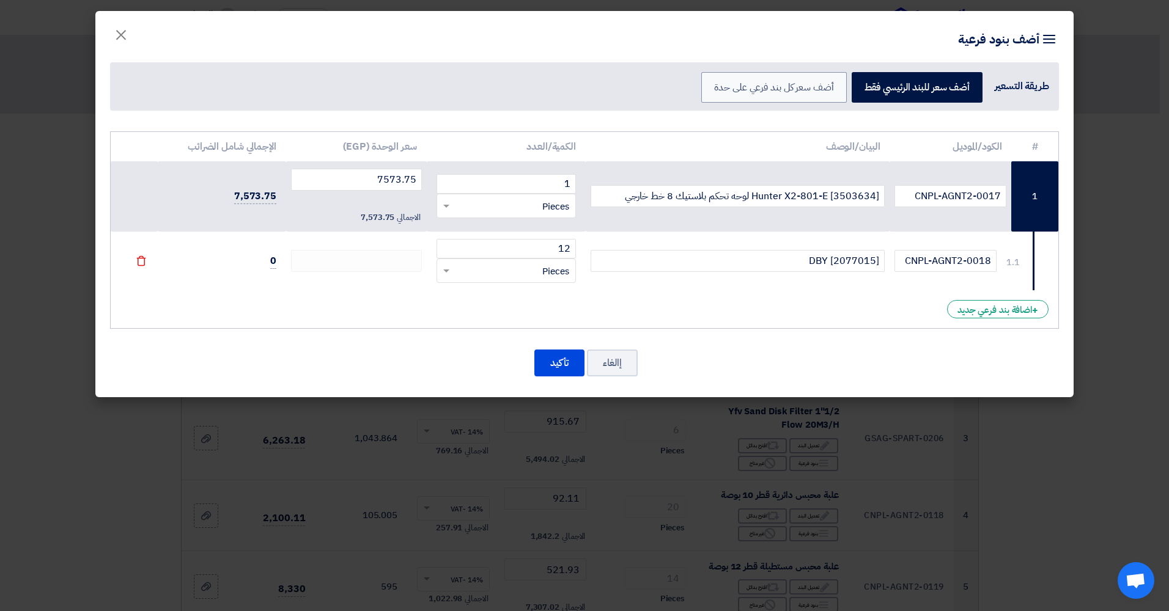
click at [146, 266] on icon "File" at bounding box center [141, 260] width 11 height 11
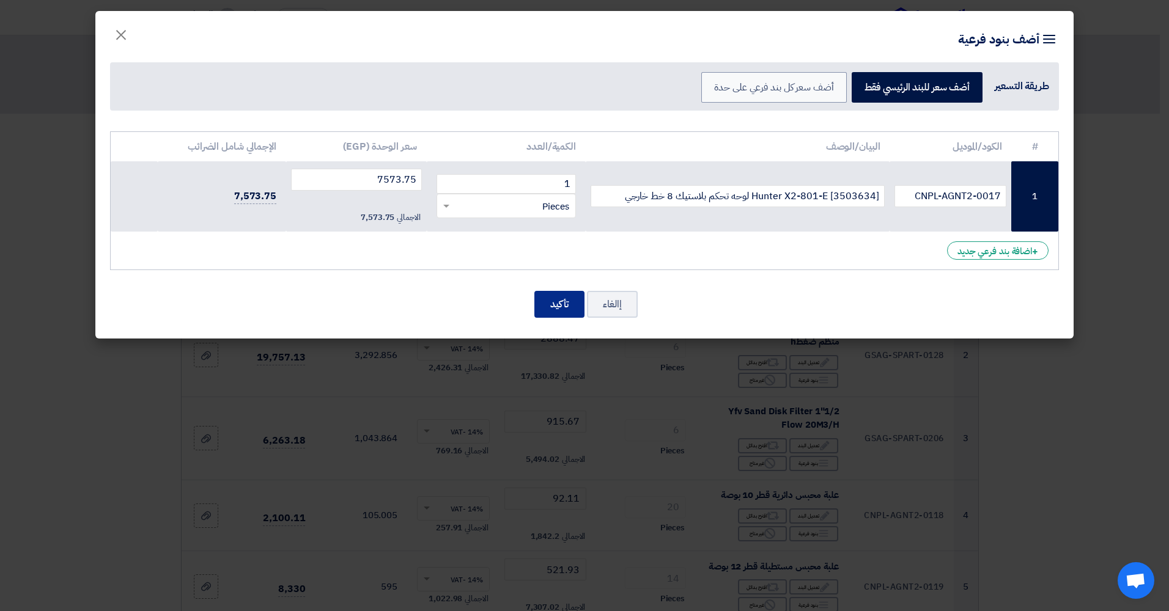
click at [486, 297] on button "تأكيد" at bounding box center [559, 304] width 50 height 27
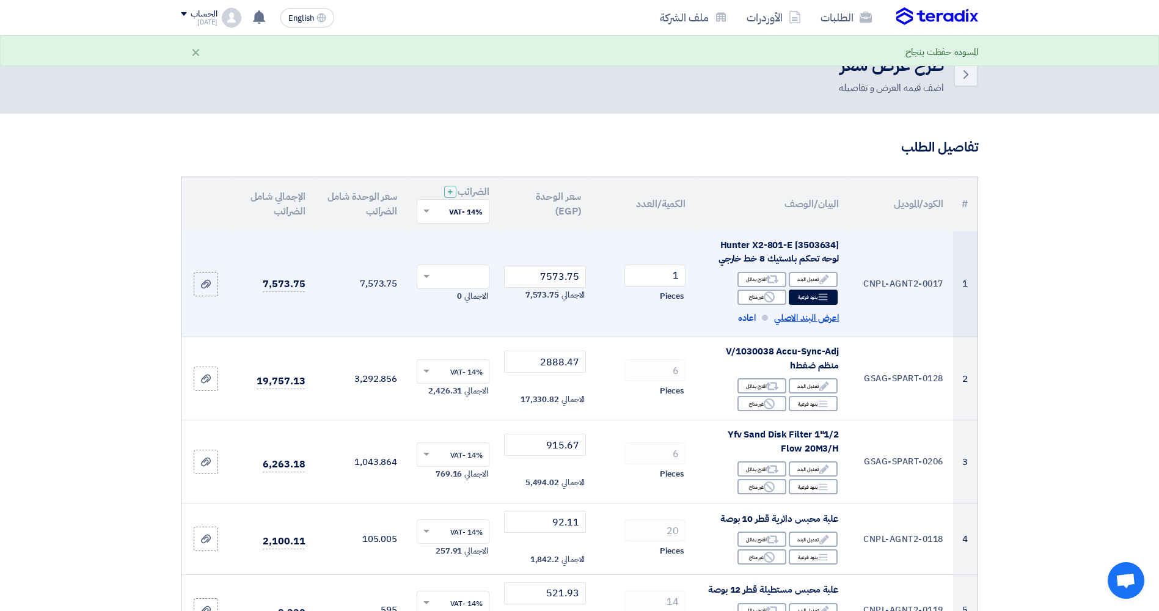
click at [486, 320] on span "اعرض البند الاصلي" at bounding box center [806, 318] width 65 height 14
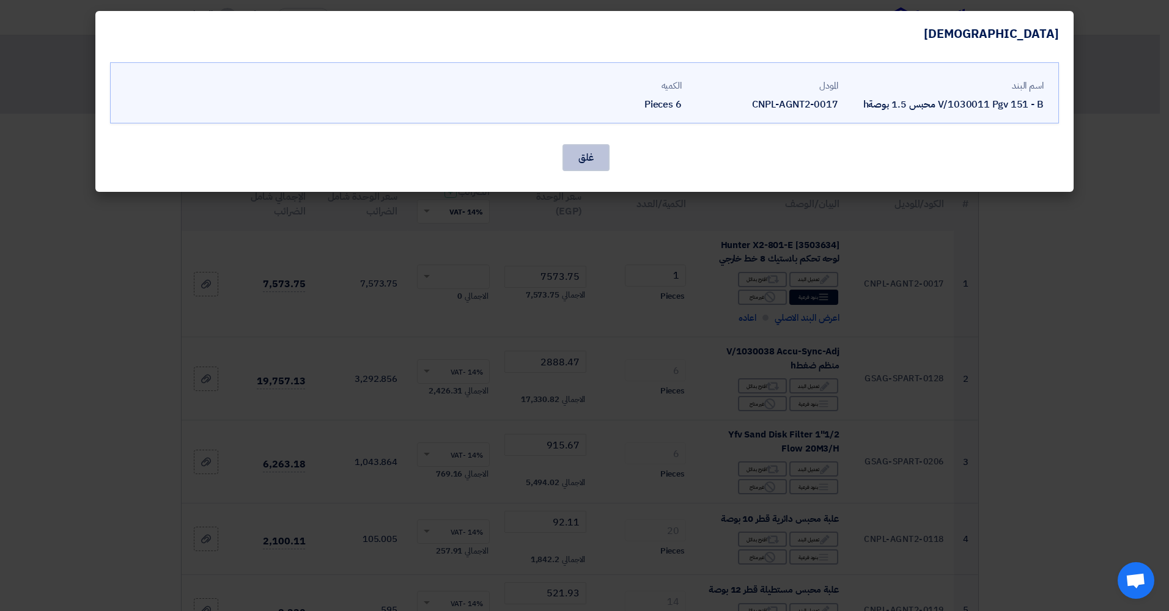
click at [486, 167] on button "غلق" at bounding box center [585, 157] width 47 height 27
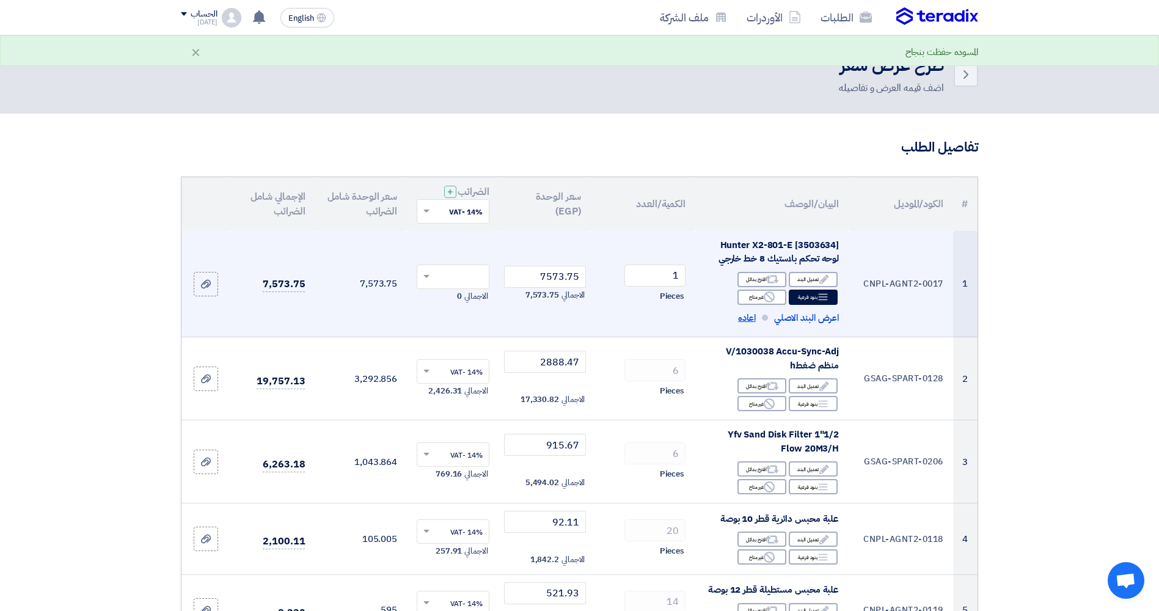
type input "6.17"
click at [486, 319] on span "اعاده" at bounding box center [747, 318] width 18 height 14
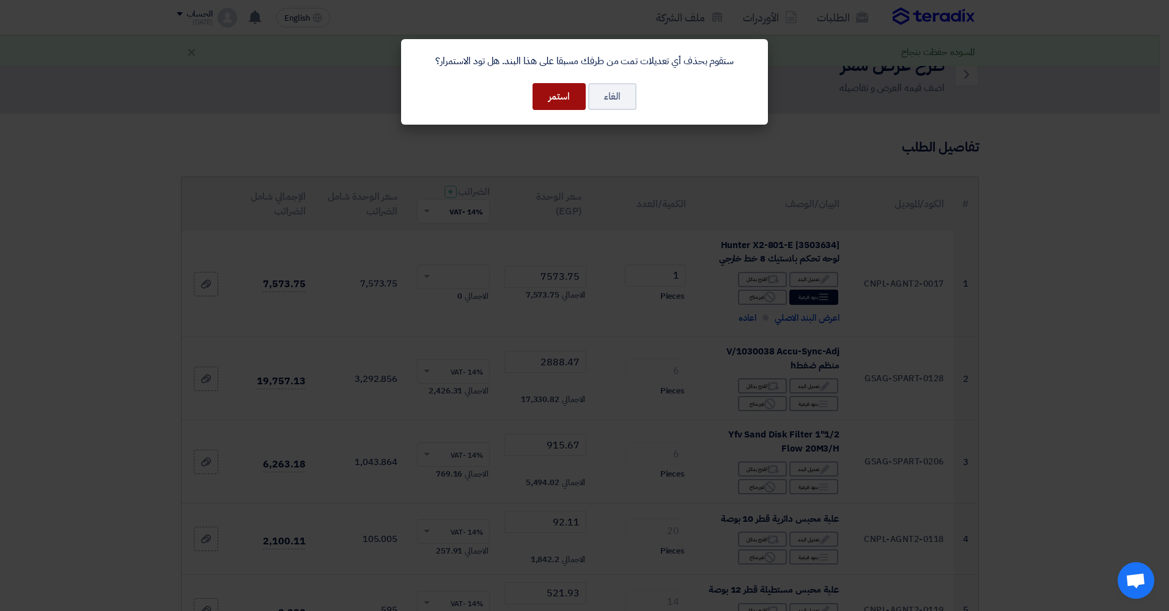
click at [486, 105] on button "استمر" at bounding box center [558, 96] width 53 height 27
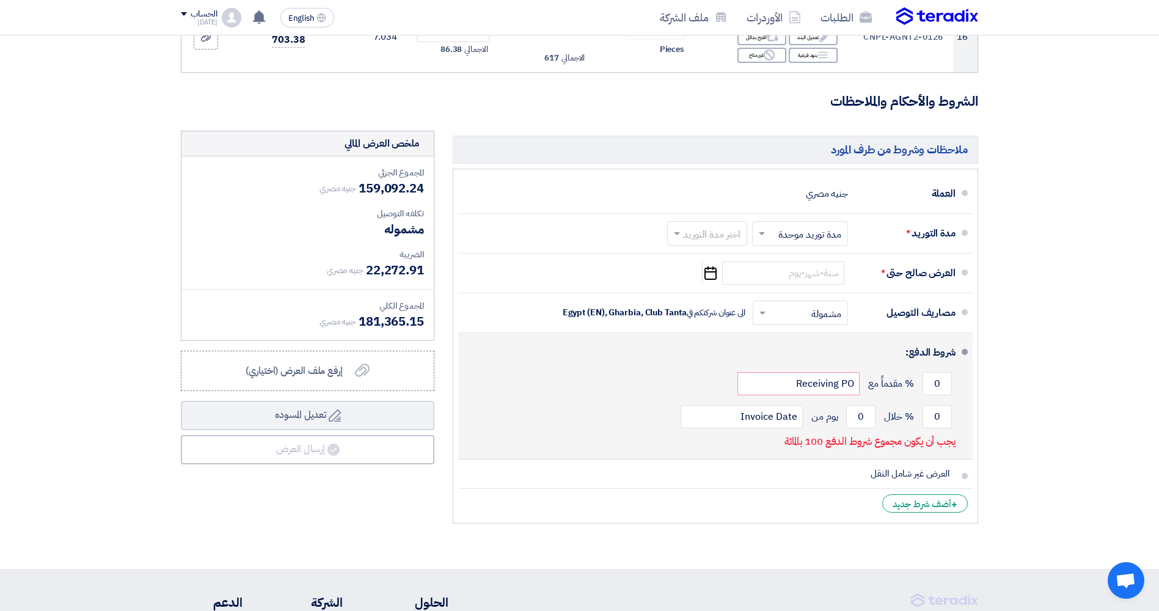
scroll to position [1345, 0]
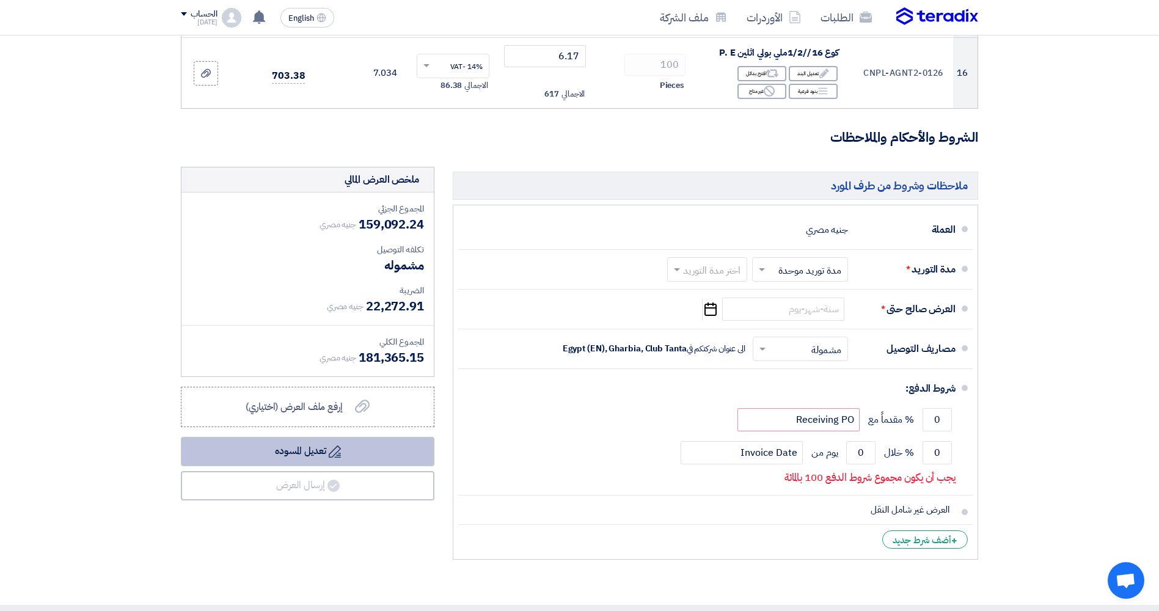
click at [310, 452] on button "Draft تعديل المسوده" at bounding box center [308, 451] width 254 height 29
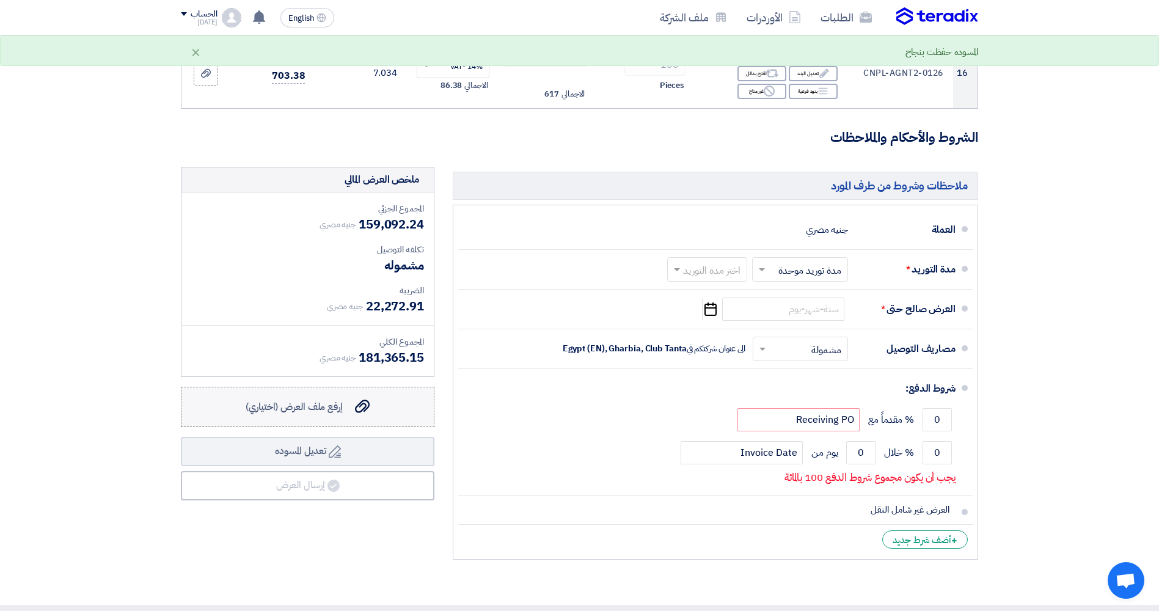
click at [344, 416] on label "إرفع ملف العرض (اختياري) إرفع ملف العرض (اختياري)" at bounding box center [308, 407] width 254 height 40
click at [0, 0] on input "إرفع ملف العرض (اختياري) إرفع ملف العرض (اختياري)" at bounding box center [0, 0] width 0 height 0
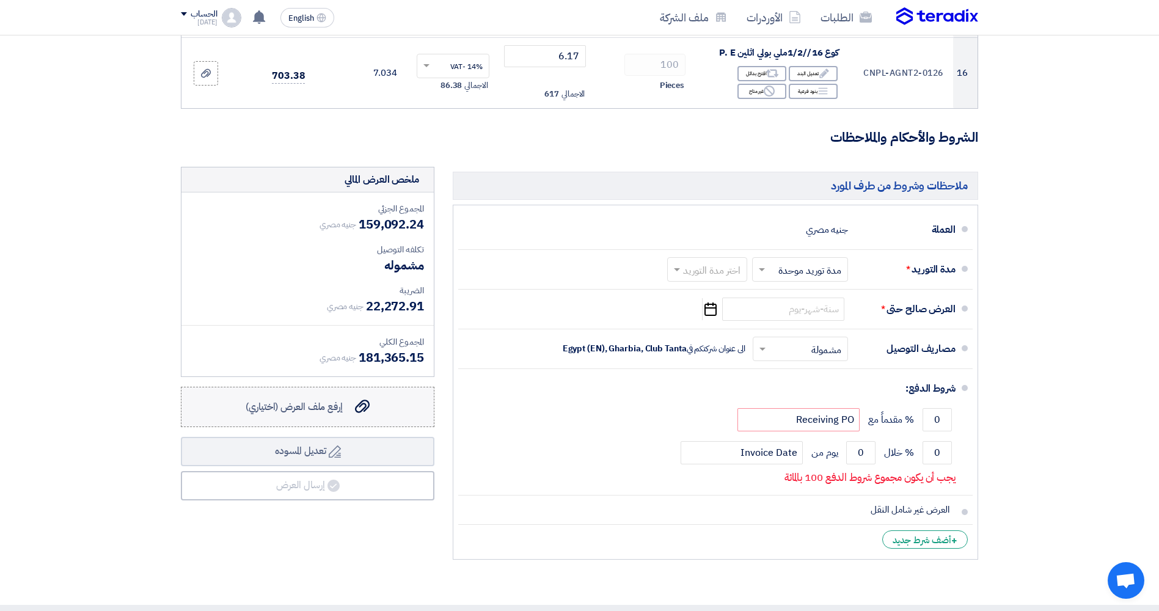
click at [333, 408] on span "إرفع ملف العرض (اختياري)" at bounding box center [294, 407] width 97 height 15
click at [0, 0] on input "إرفع ملف العرض (اختياري) إرفع ملف العرض (اختياري)" at bounding box center [0, 0] width 0 height 0
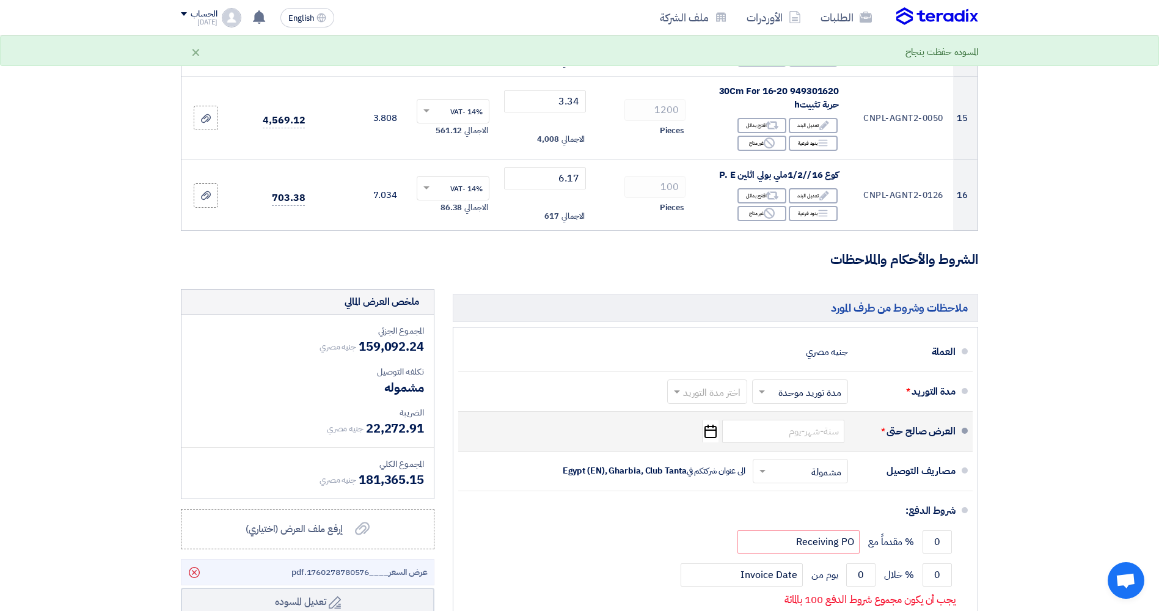
scroll to position [1284, 0]
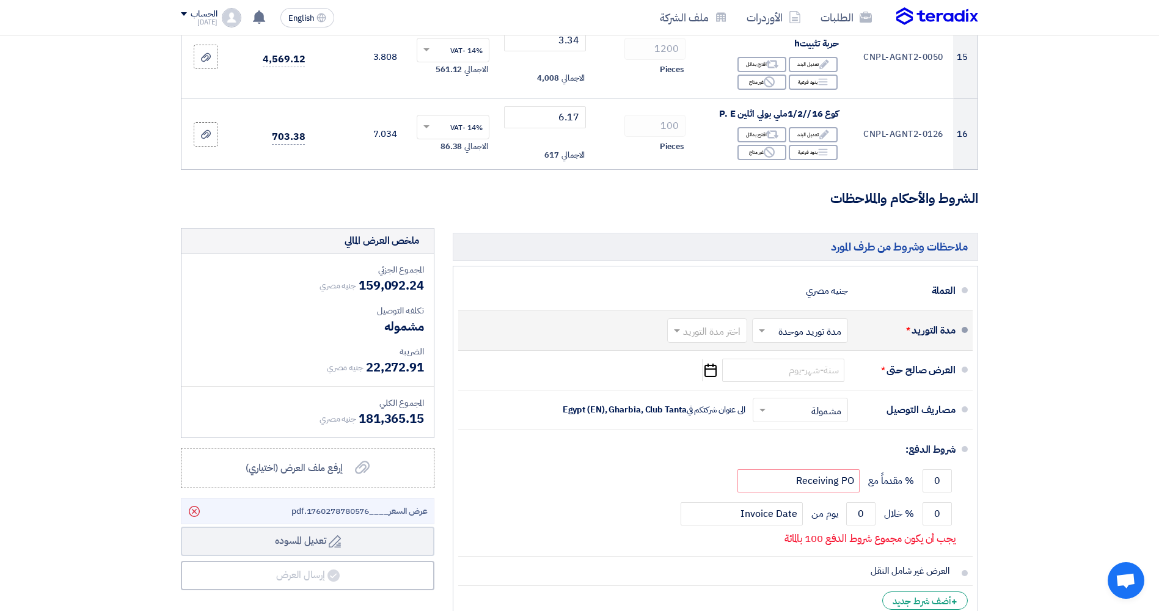
click at [486, 337] on input "text" at bounding box center [798, 332] width 90 height 18
click at [486, 335] on input "text" at bounding box center [705, 332] width 74 height 18
click at [486, 405] on span "1-2 اسبوع" at bounding box center [723, 402] width 42 height 15
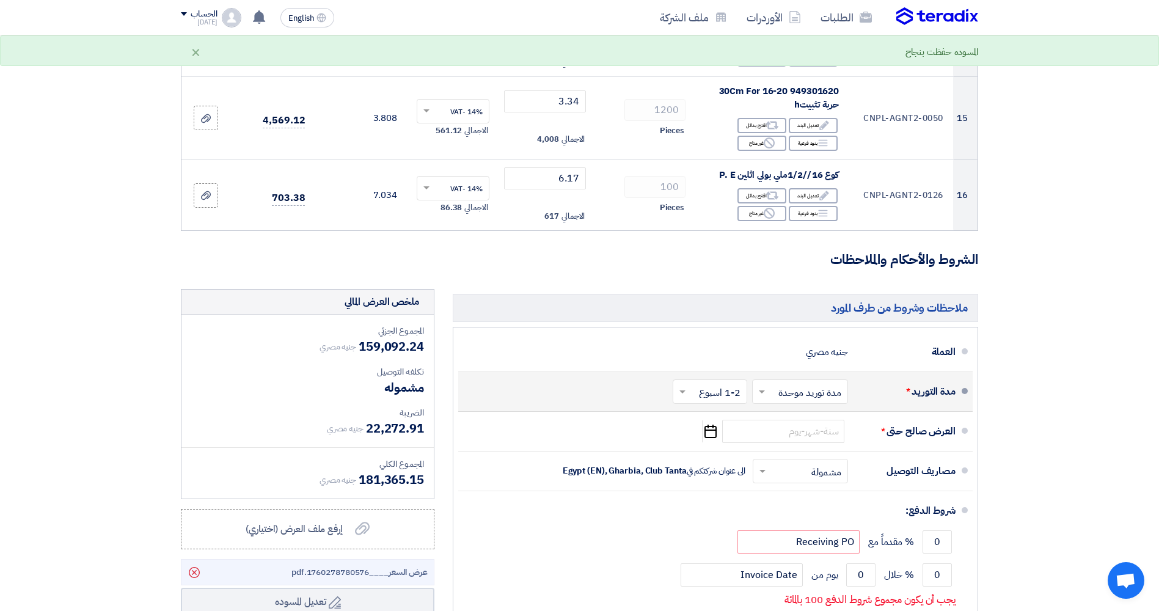
scroll to position [1345, 0]
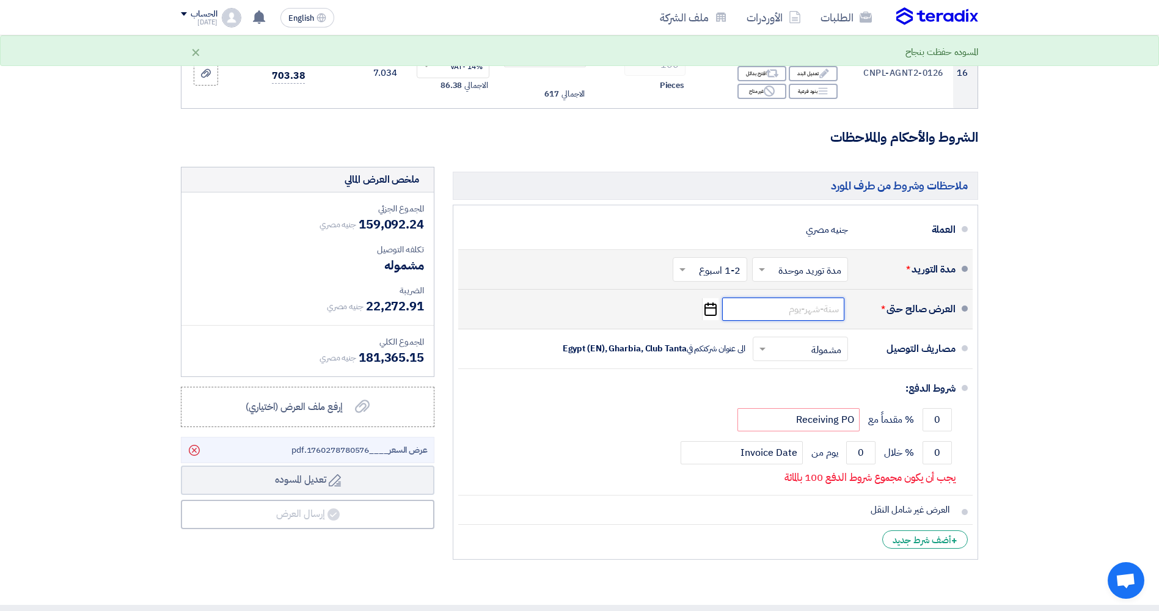
click at [486, 315] on input at bounding box center [783, 309] width 122 height 23
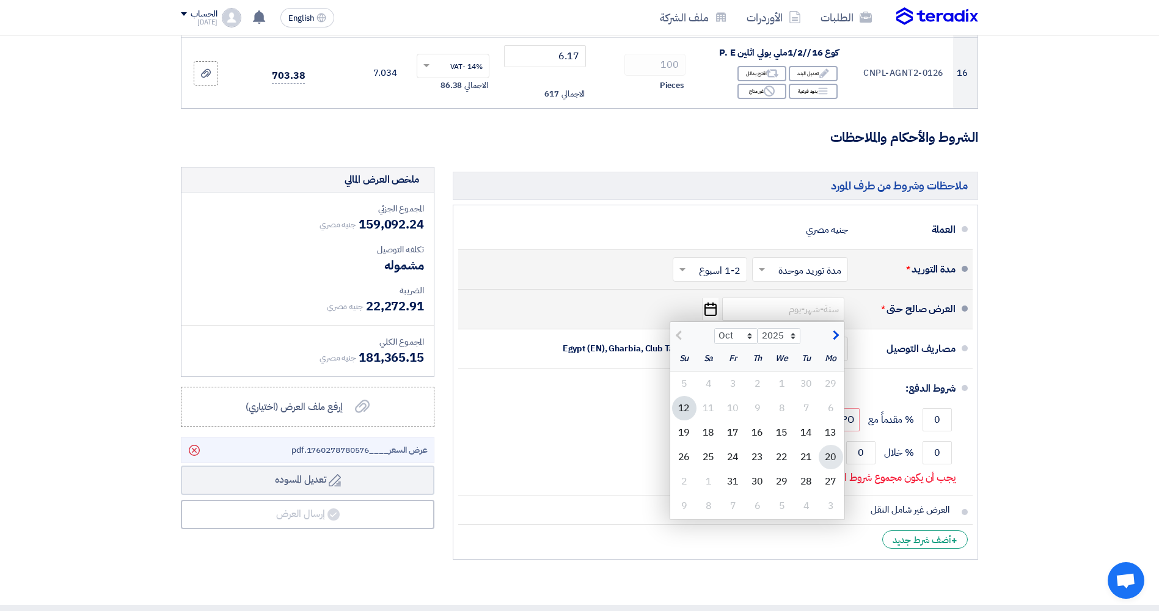
click at [486, 457] on div "20" at bounding box center [831, 457] width 24 height 24
type input "10/20/2025"
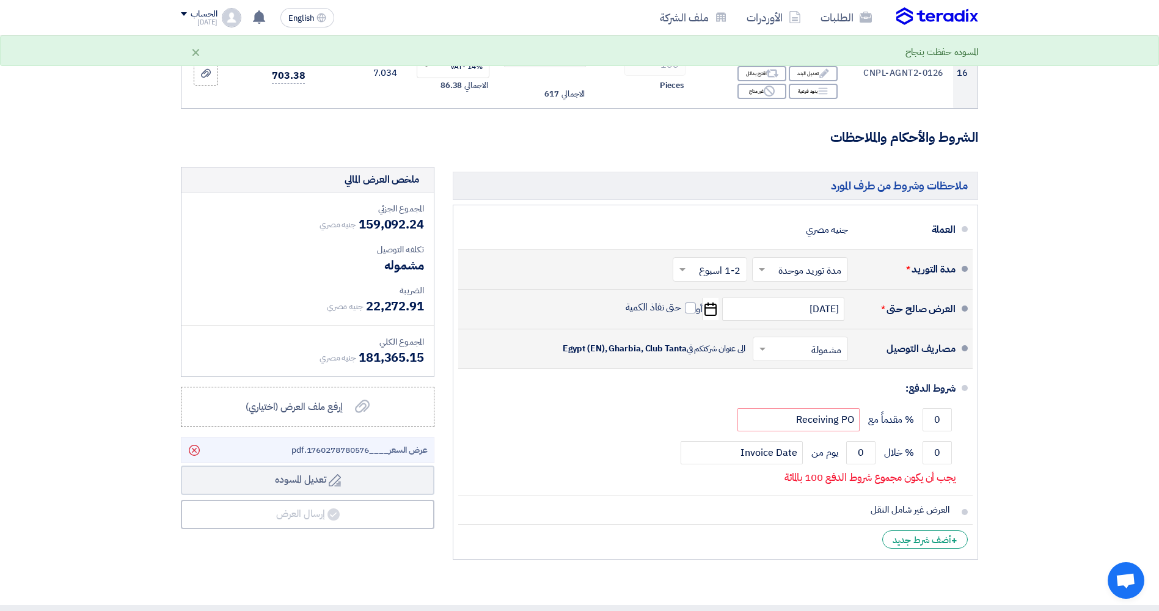
click at [486, 351] on input "text" at bounding box center [798, 350] width 89 height 18
click at [486, 400] on div "غير مشمولة" at bounding box center [803, 398] width 94 height 22
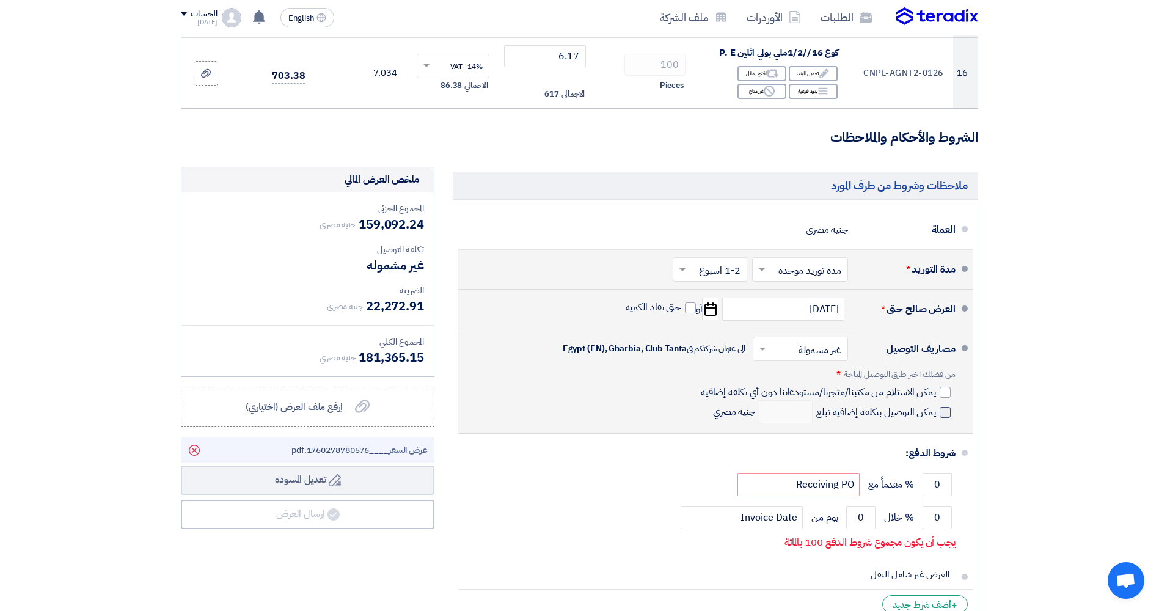
click at [486, 413] on span at bounding box center [945, 412] width 11 height 11
click at [486, 413] on input "يمكن التوصيل بتكلفة إضافية تبلغ" at bounding box center [875, 417] width 122 height 23
checkbox input "true"
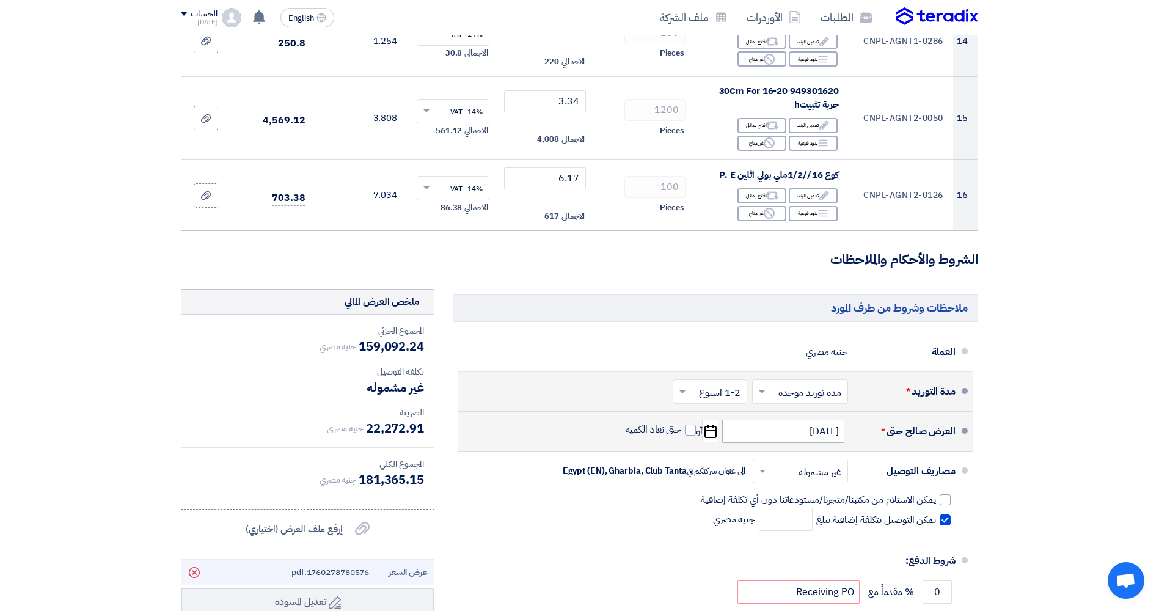
scroll to position [1406, 0]
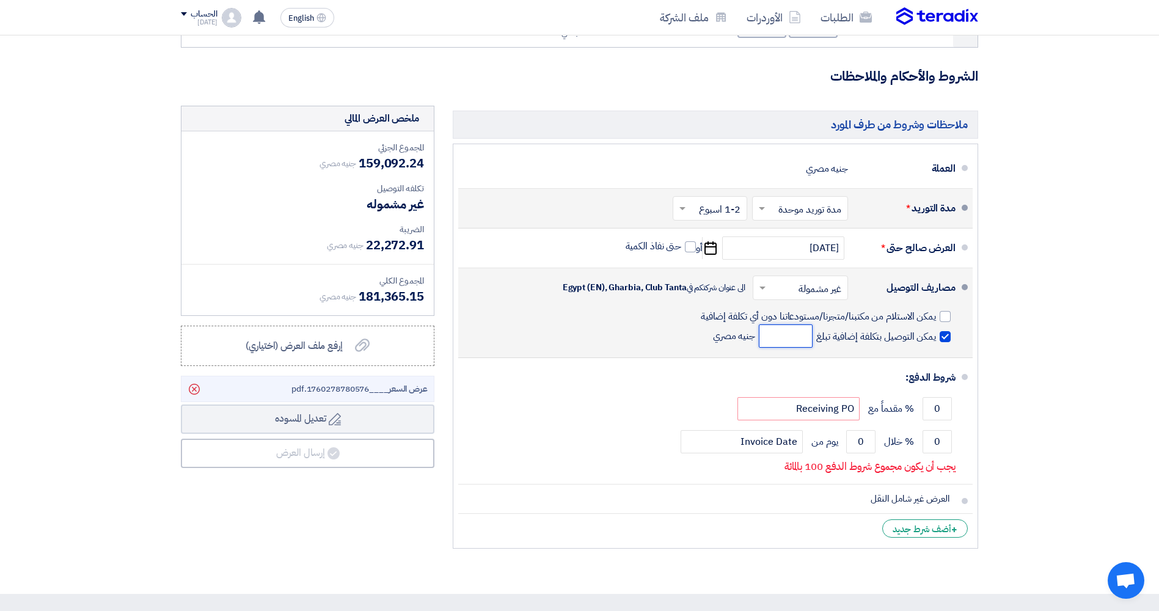
click at [486, 330] on input "number" at bounding box center [786, 336] width 54 height 23
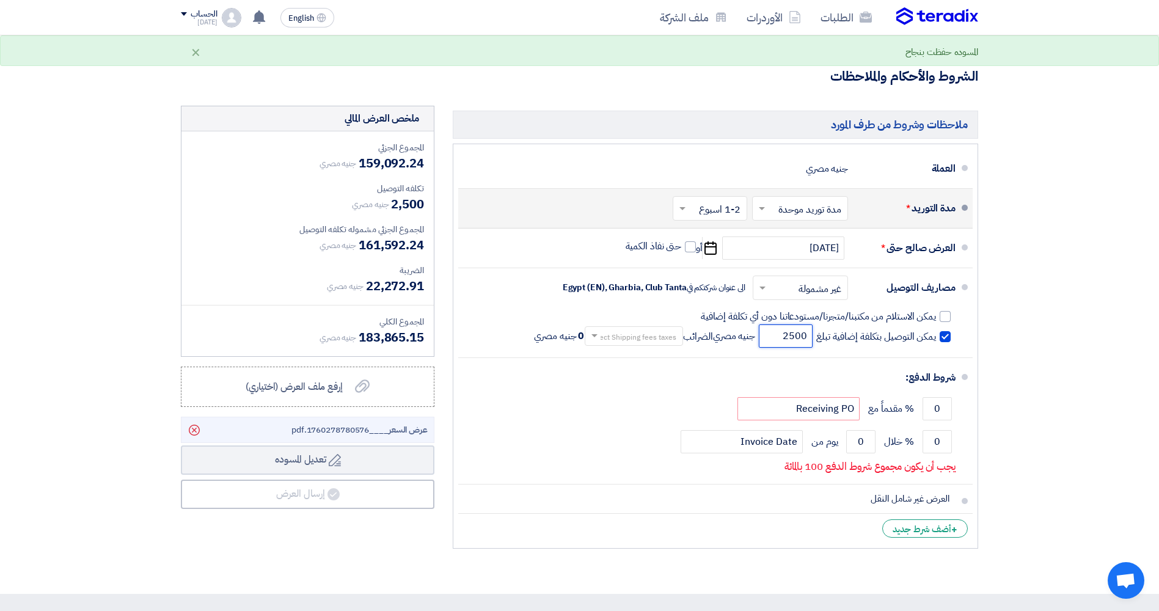
type input "2500"
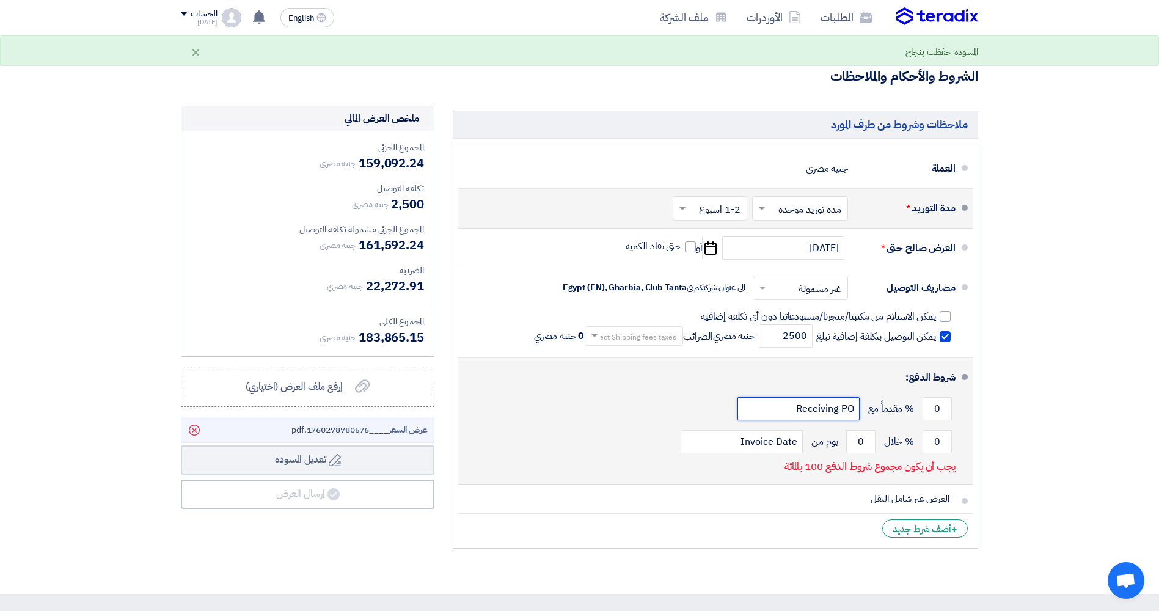
click at [486, 407] on input "Receiving PO" at bounding box center [799, 408] width 122 height 23
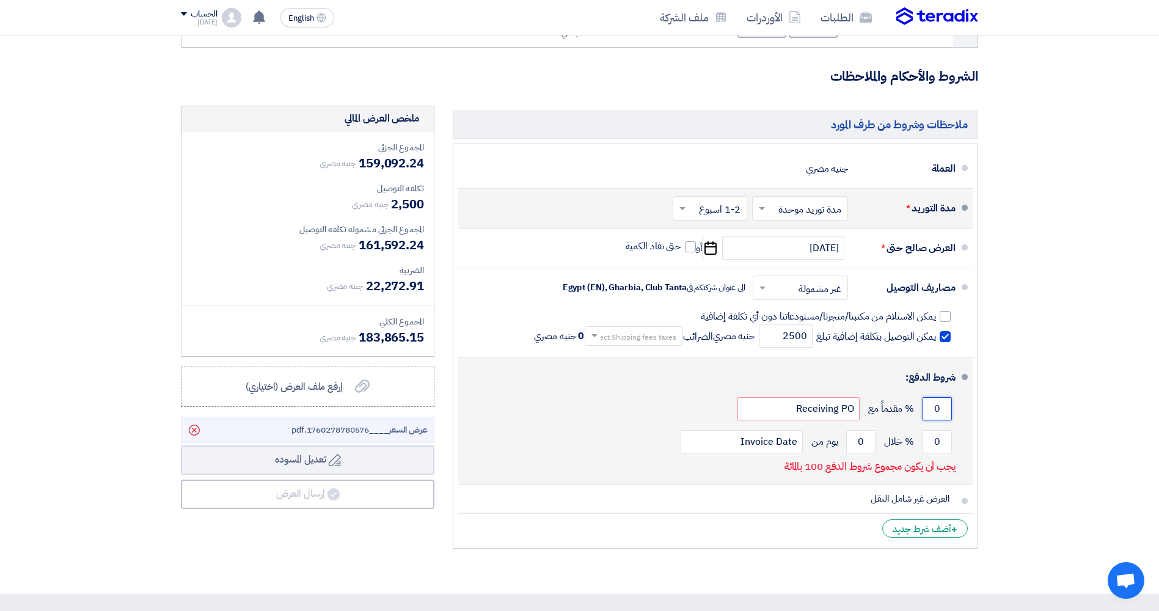
drag, startPoint x: 944, startPoint y: 406, endPoint x: 937, endPoint y: 406, distance: 6.7
click at [486, 406] on input "0" at bounding box center [937, 408] width 29 height 23
click at [486, 447] on input "0" at bounding box center [937, 441] width 29 height 23
click at [486, 445] on input "Invoice Date" at bounding box center [742, 441] width 122 height 23
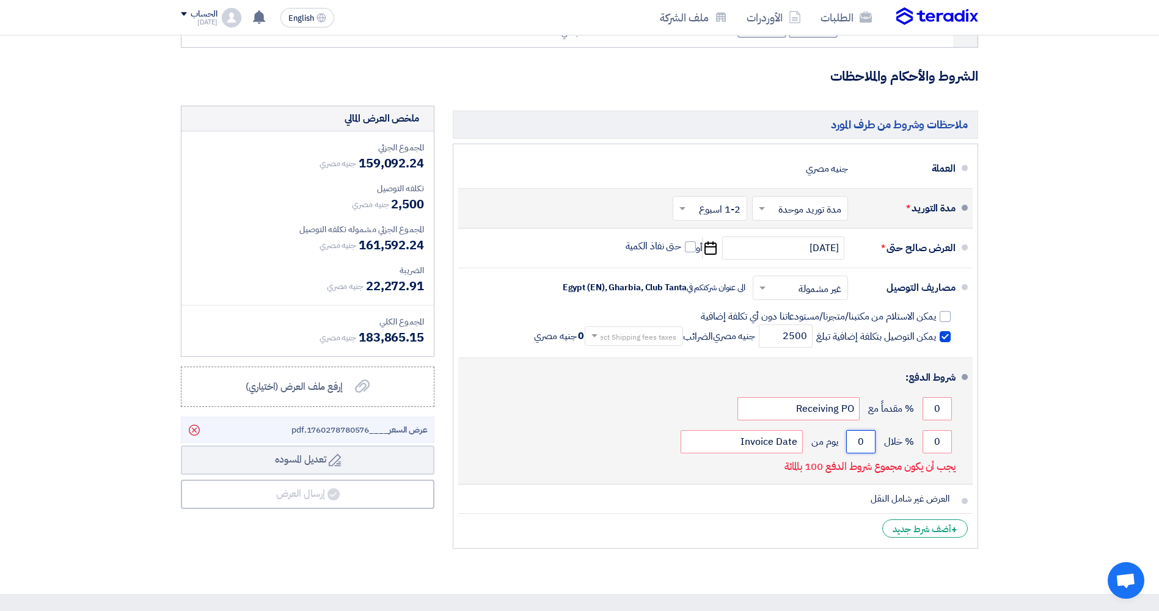
click at [486, 443] on input "0" at bounding box center [861, 441] width 29 height 23
type input "100"
click at [181, 446] on button "Draft تعديل المسوده" at bounding box center [308, 460] width 254 height 29
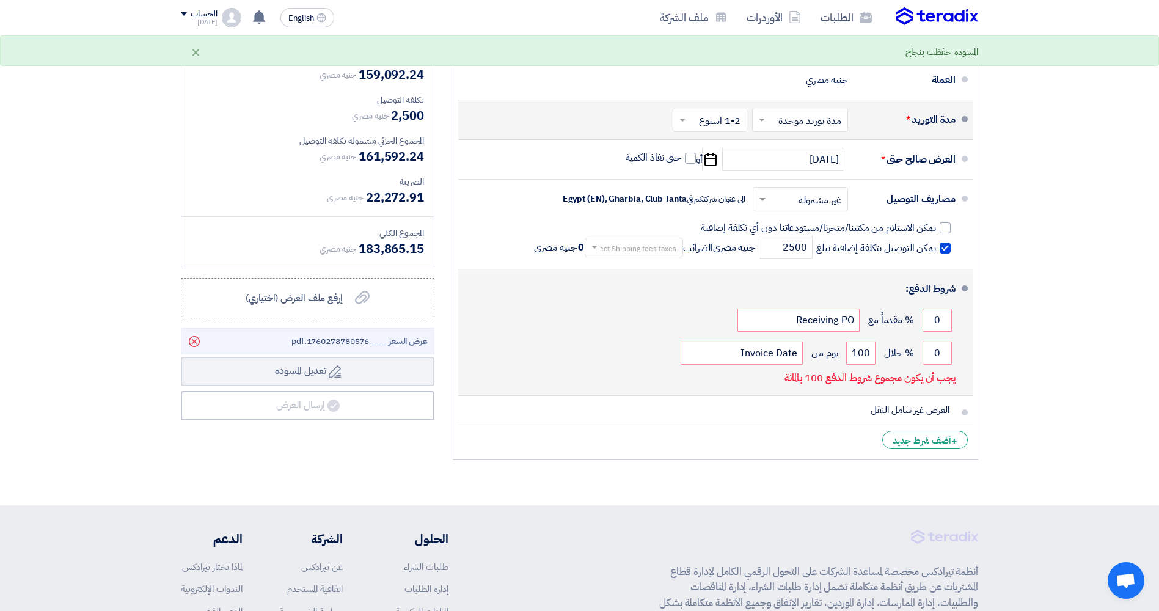
scroll to position [1528, 0]
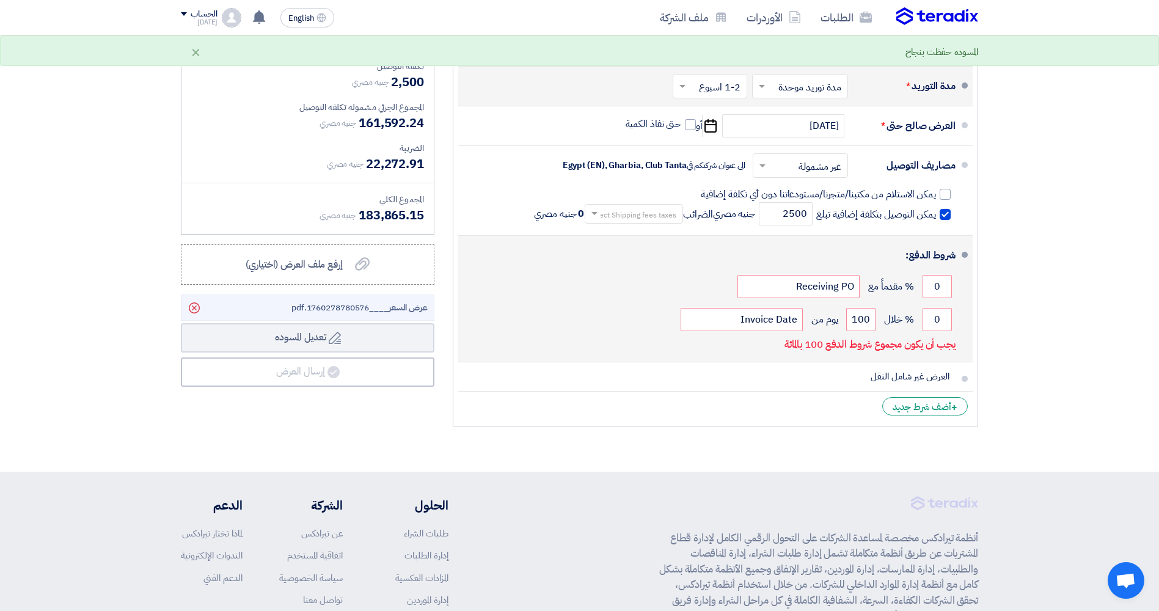
click at [486, 255] on span at bounding box center [965, 255] width 6 height 6
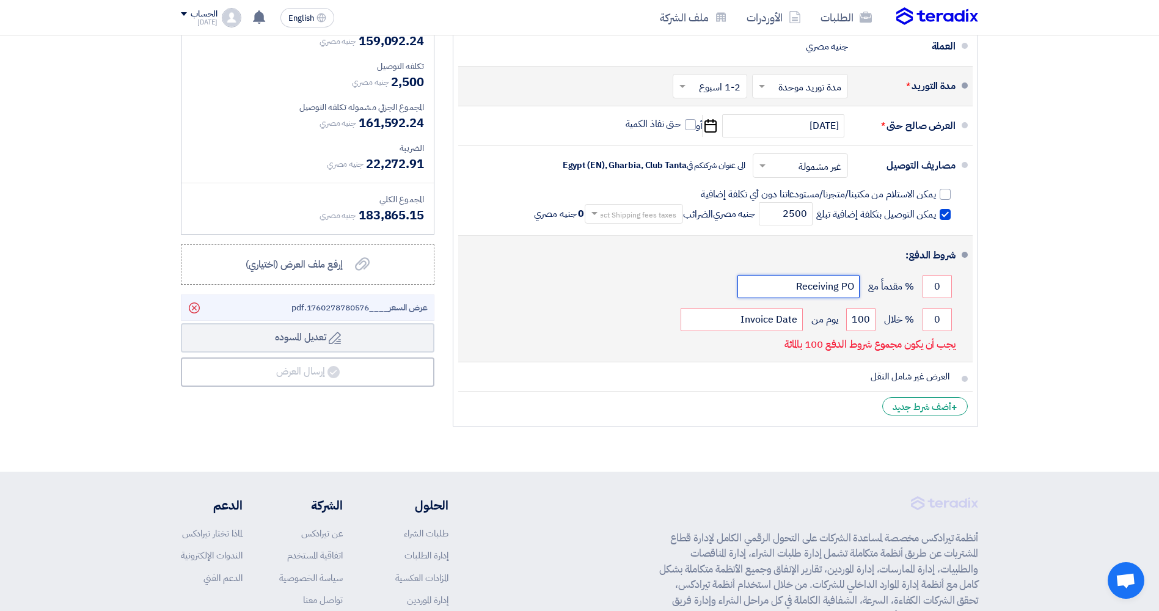
click at [486, 295] on input "Receiving PO" at bounding box center [799, 286] width 122 height 23
click at [486, 285] on input "0" at bounding box center [937, 286] width 29 height 23
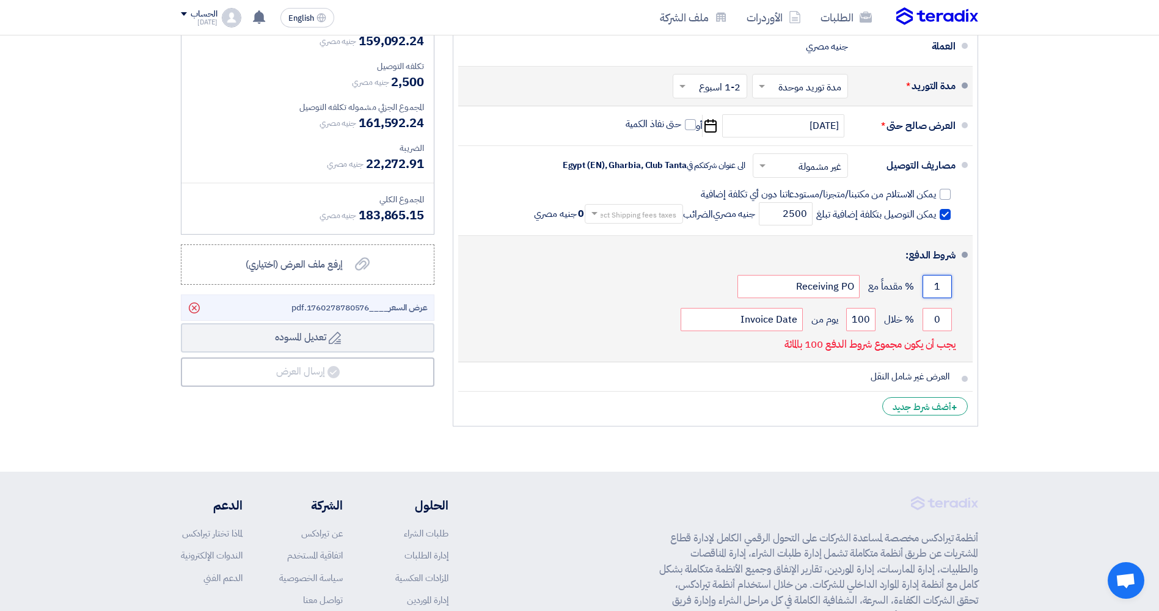
click at [181, 323] on button "Draft تعديل المسوده" at bounding box center [308, 337] width 254 height 29
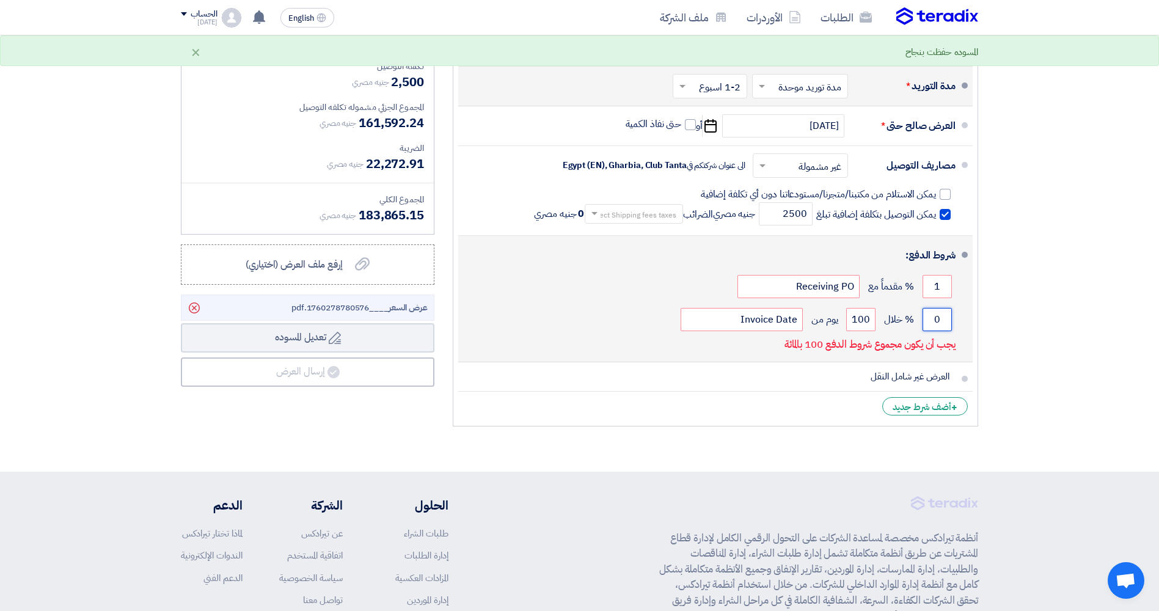
click at [486, 319] on input "0" at bounding box center [937, 319] width 29 height 23
click at [486, 285] on input "1" at bounding box center [937, 286] width 29 height 23
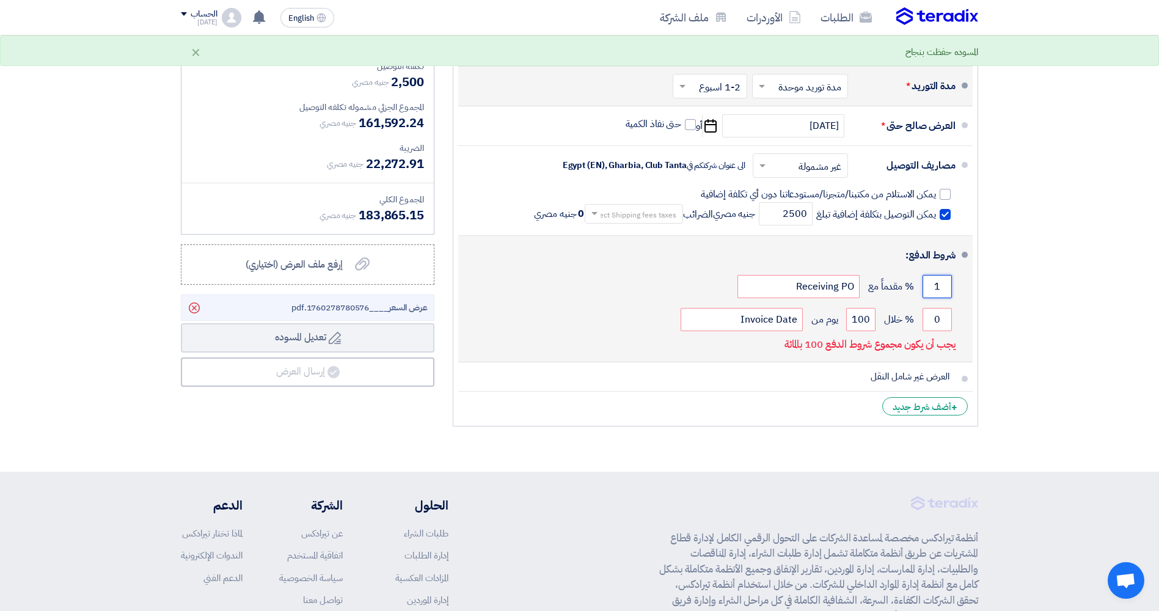
click at [486, 285] on input "1" at bounding box center [937, 286] width 29 height 23
click at [486, 284] on input "1" at bounding box center [937, 286] width 29 height 23
drag, startPoint x: 943, startPoint y: 284, endPoint x: 932, endPoint y: 284, distance: 10.4
click at [486, 284] on input "1" at bounding box center [937, 286] width 29 height 23
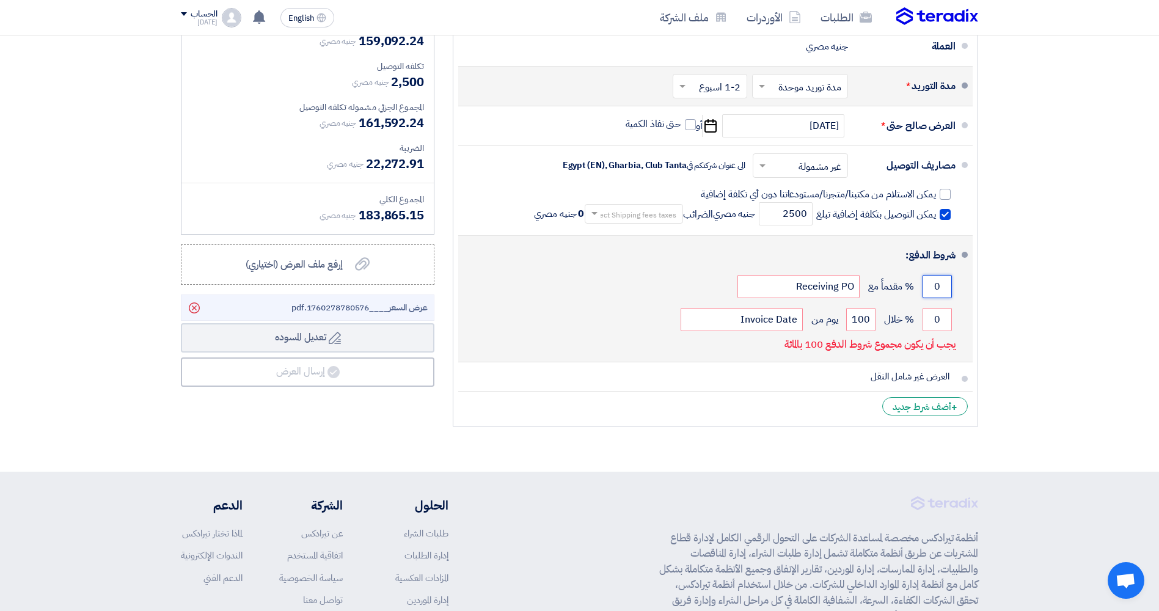
type input "0"
click at [181, 323] on button "Draft تعديل المسوده" at bounding box center [308, 337] width 254 height 29
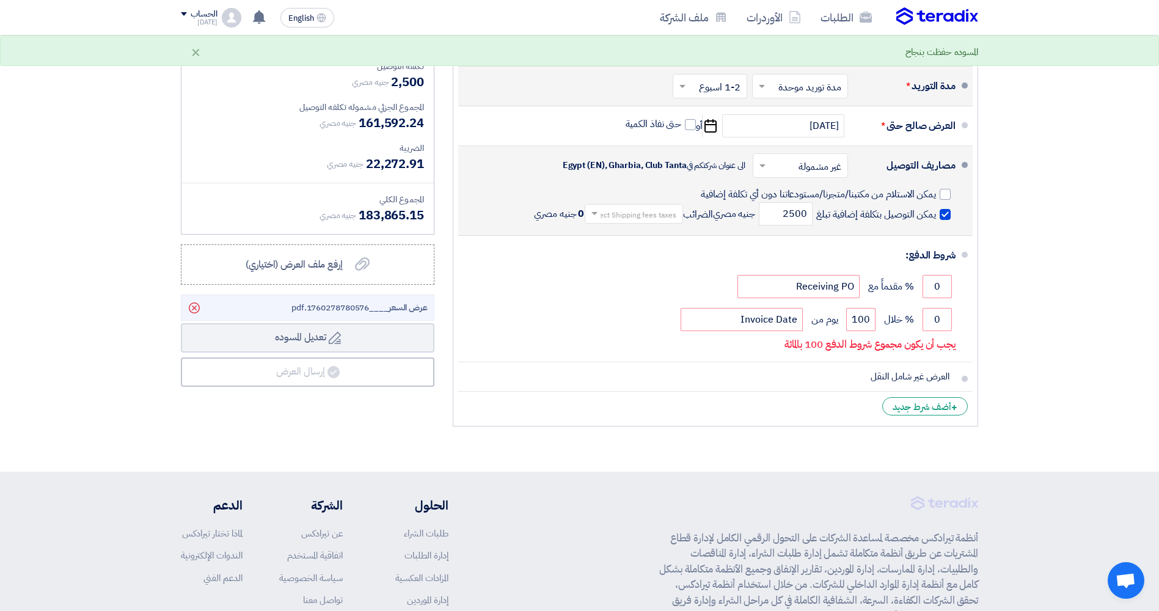
click at [486, 216] on input "text" at bounding box center [632, 215] width 92 height 18
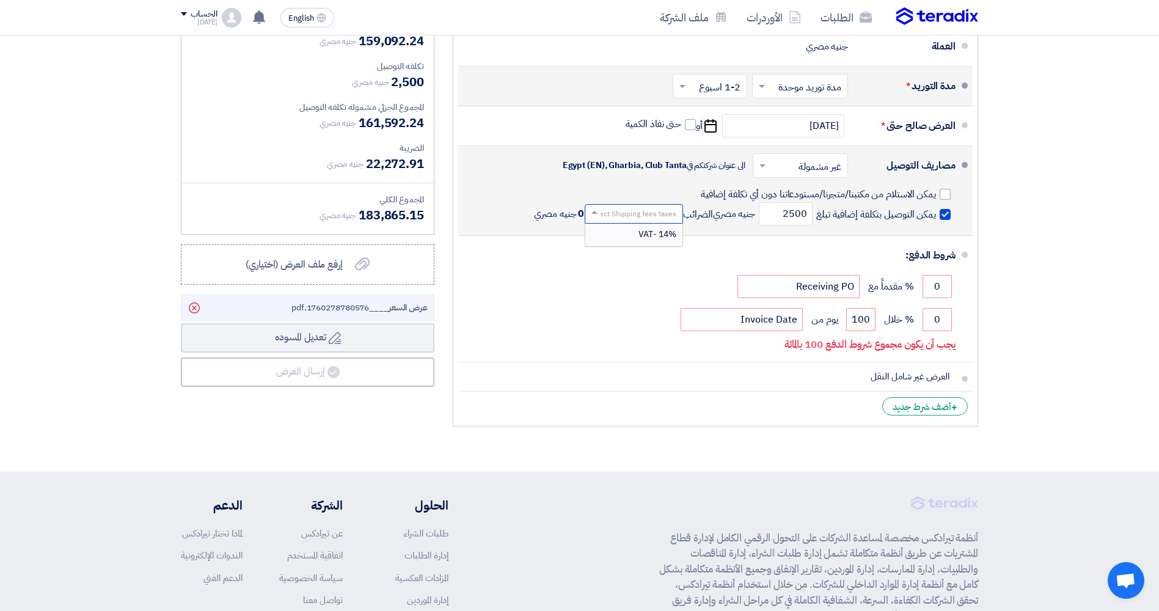
click at [486, 185] on div "مصاريف التوصيل × غير مشمولة × الى عنوان شركتكم في Egypt (EN), Gharbia, Club Tan…" at bounding box center [712, 190] width 488 height 79
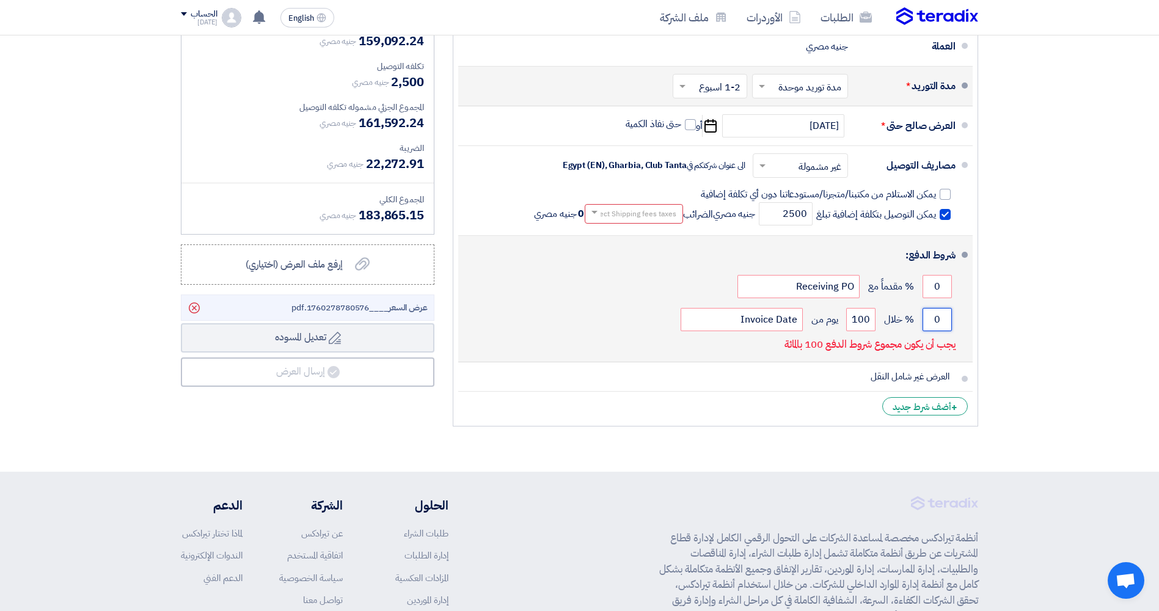
click at [486, 324] on input "0" at bounding box center [937, 319] width 29 height 23
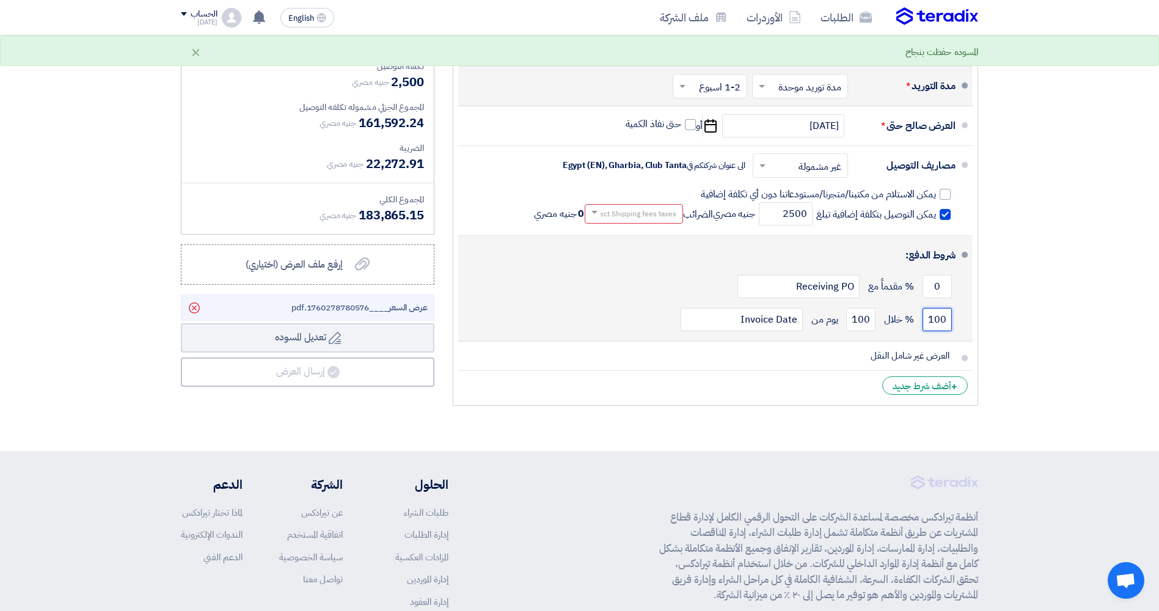
type input "100"
click at [486, 325] on div "100 % خلال 100 يوم من Invoice Date" at bounding box center [712, 319] width 488 height 33
click at [486, 312] on input "100" at bounding box center [861, 319] width 29 height 23
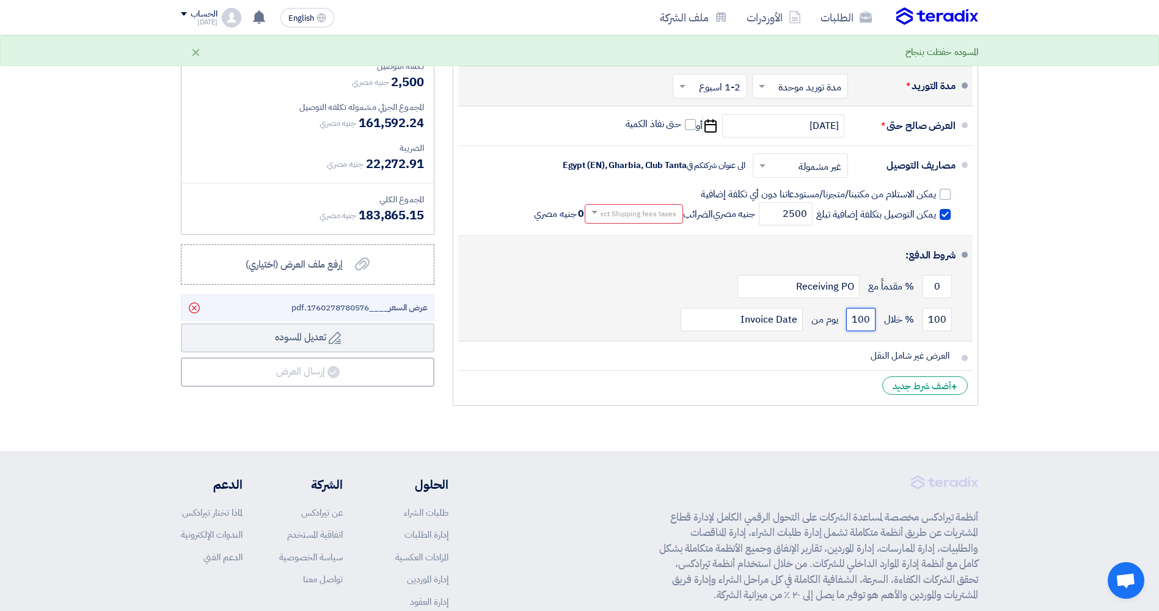
click at [486, 312] on input "100" at bounding box center [861, 319] width 29 height 23
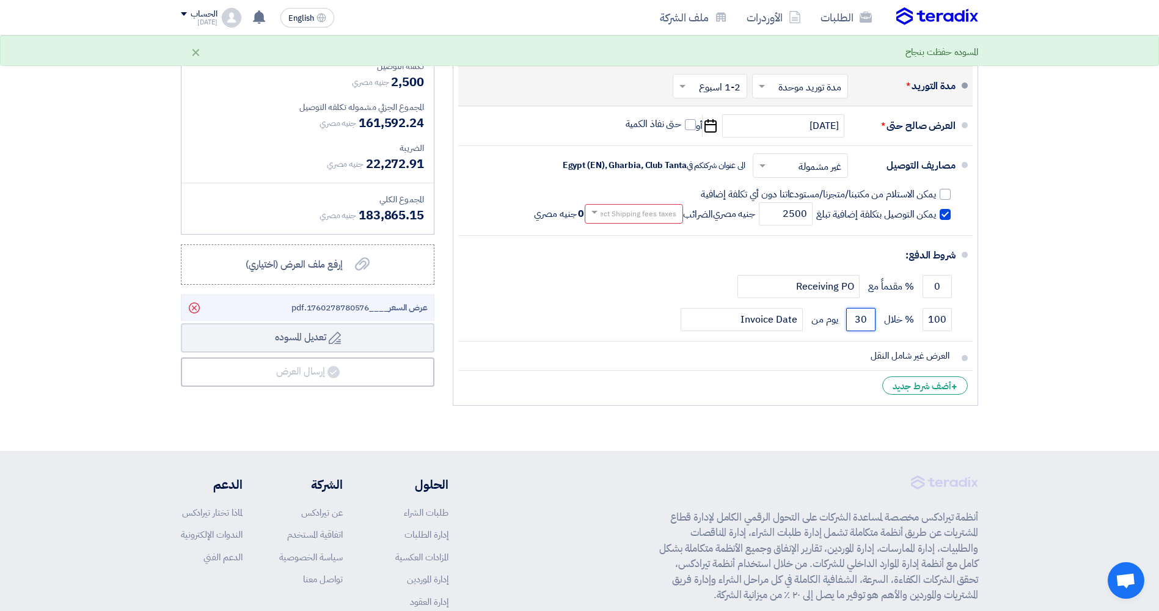
type input "30"
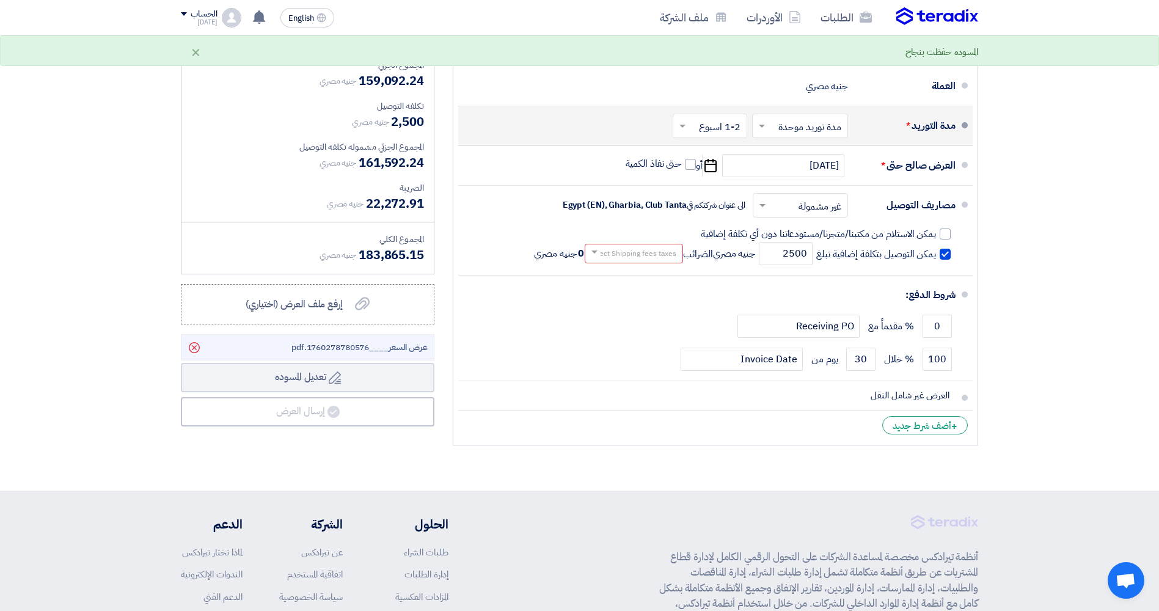
scroll to position [1467, 0]
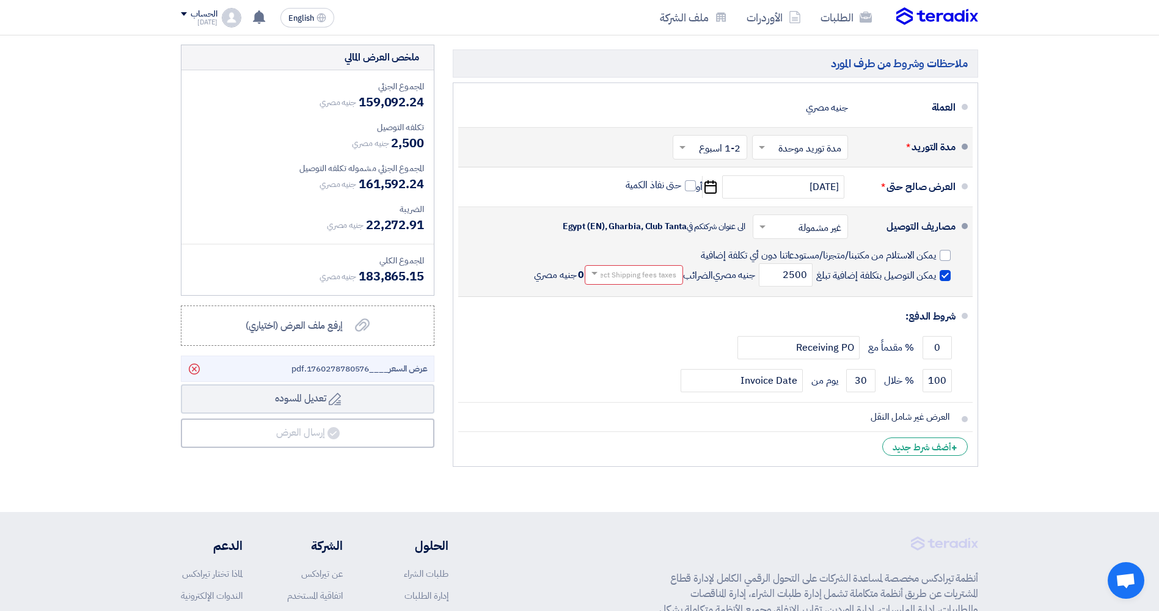
click at [486, 273] on input "text" at bounding box center [632, 275] width 92 height 18
click at [486, 291] on div "14% -VAT" at bounding box center [634, 296] width 97 height 22
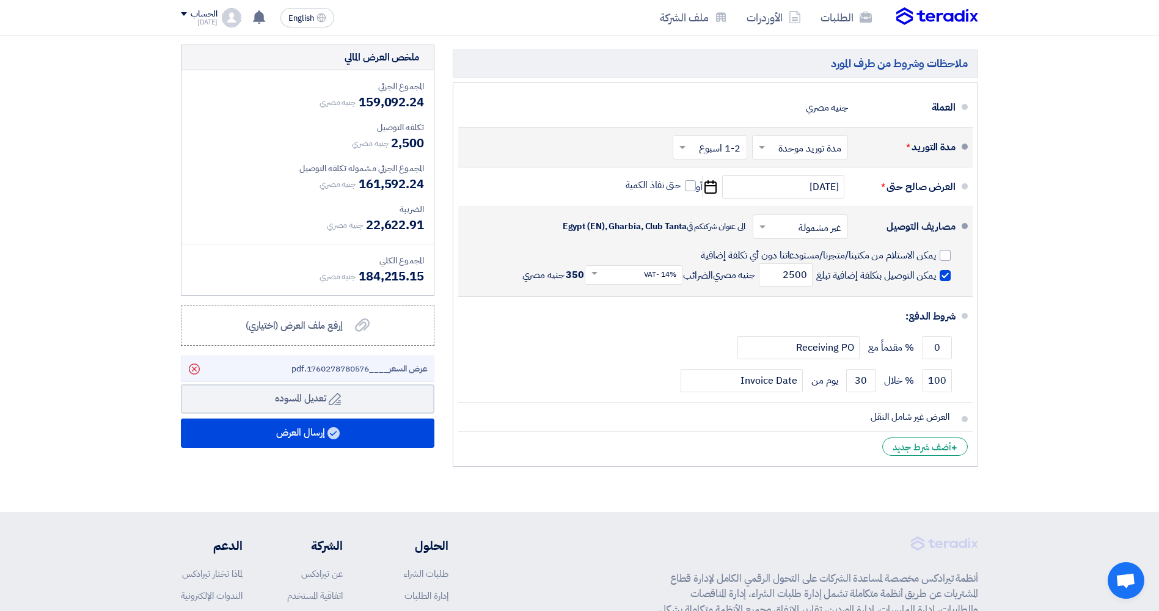
click at [486, 223] on span at bounding box center [761, 227] width 15 height 12
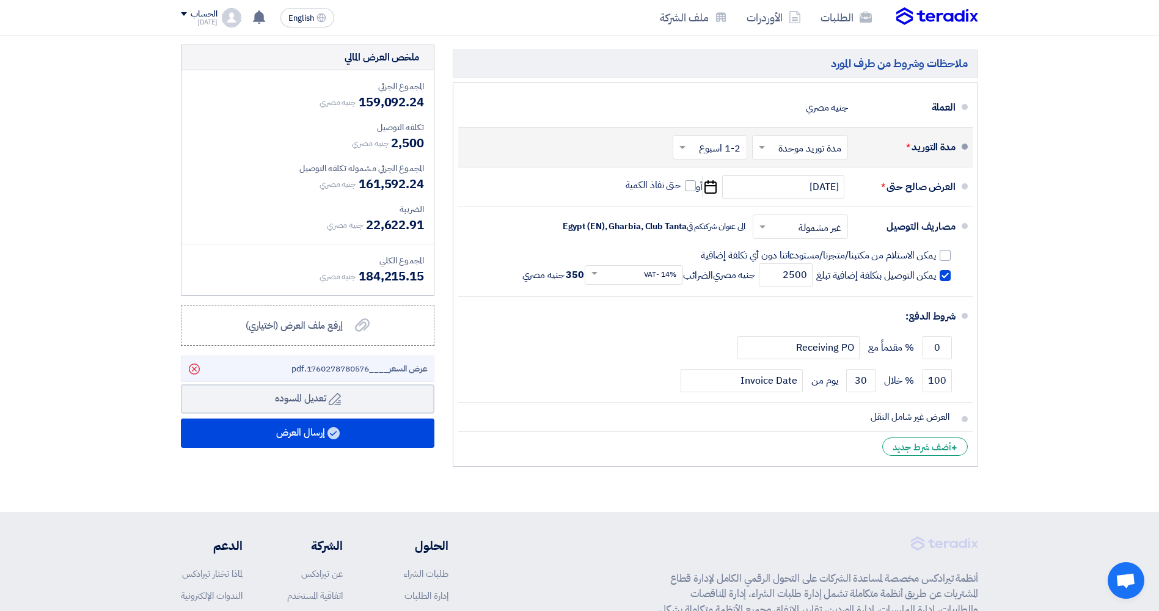
drag, startPoint x: 1094, startPoint y: 309, endPoint x: 1086, endPoint y: 307, distance: 8.0
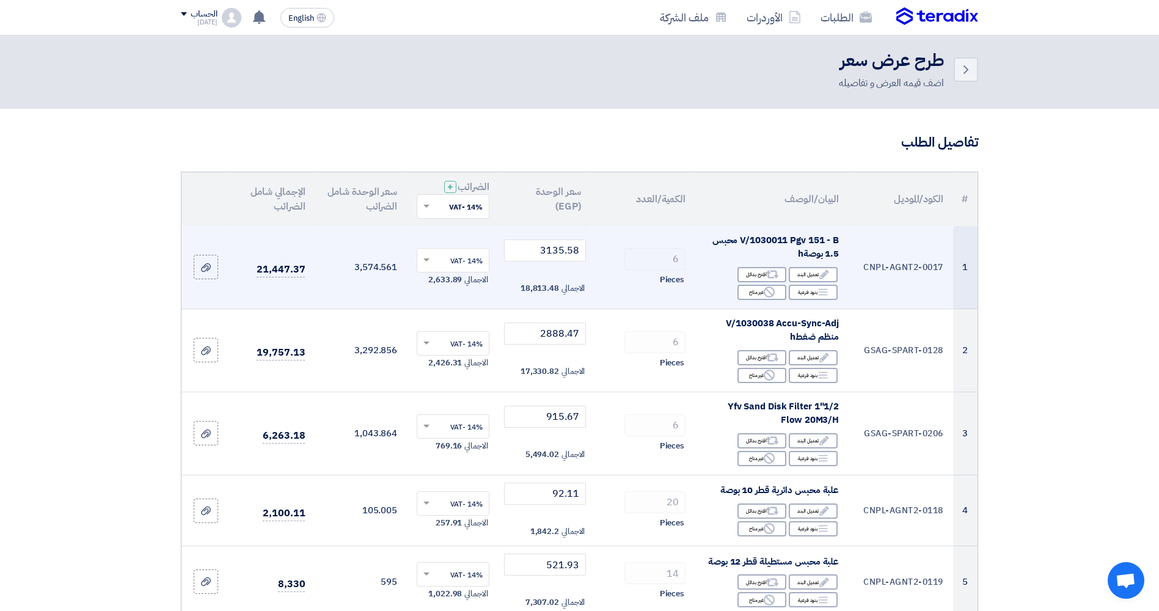
scroll to position [0, 0]
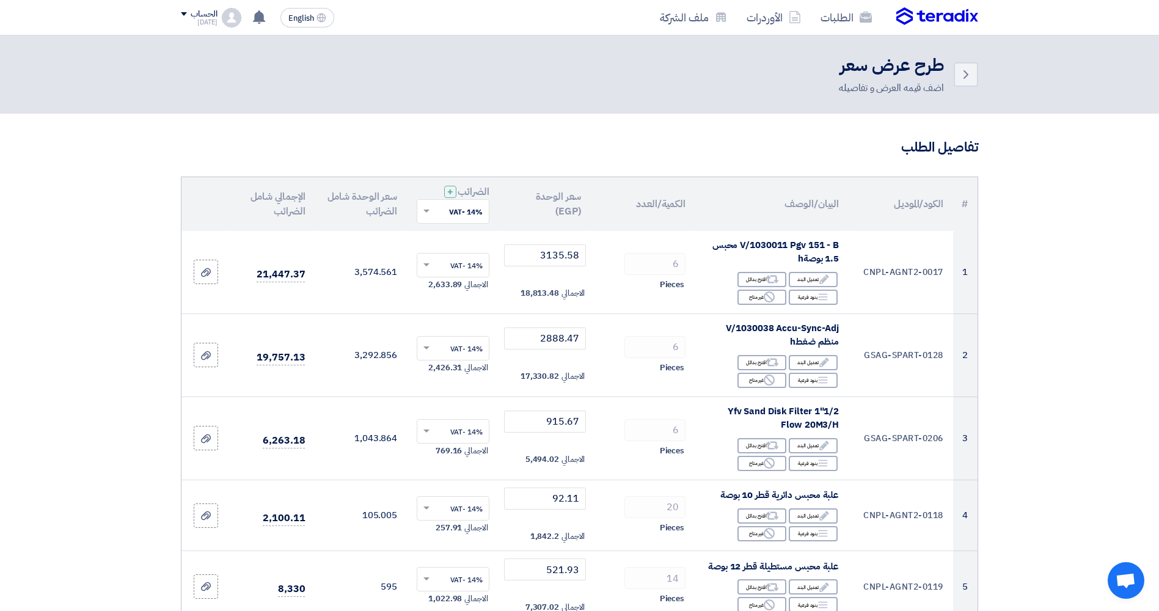
click at [336, 147] on h3 "تفاصيل الطلب" at bounding box center [580, 147] width 798 height 19
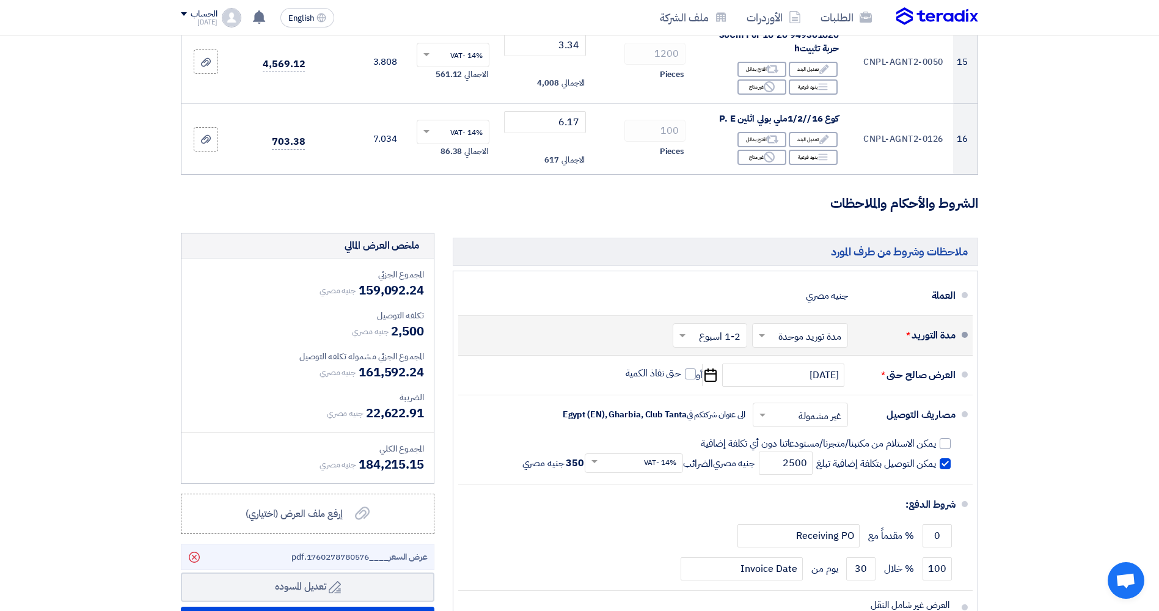
scroll to position [1161, 0]
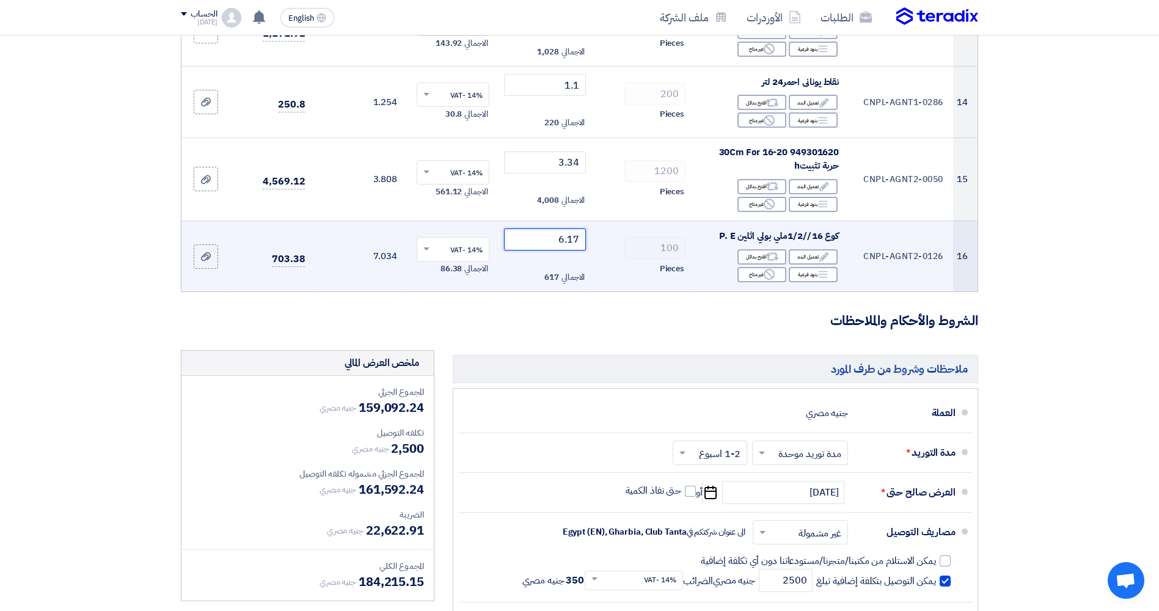
click at [486, 237] on input "6.17" at bounding box center [545, 240] width 83 height 22
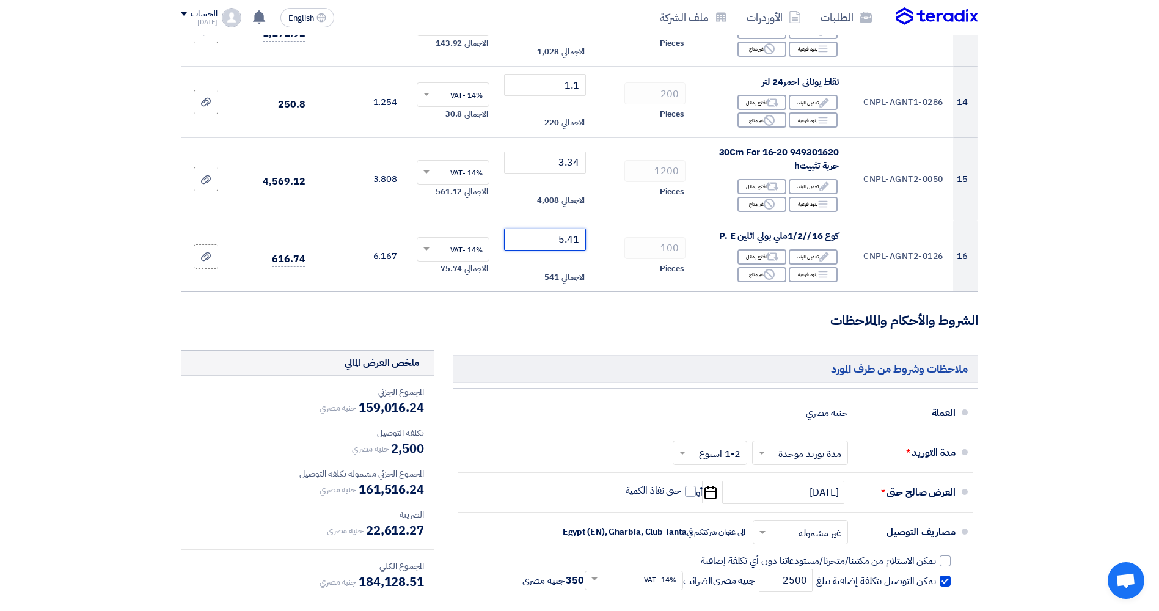
type input "5.41"
click at [486, 314] on h3 "الشروط والأحكام والملاحظات" at bounding box center [580, 321] width 798 height 19
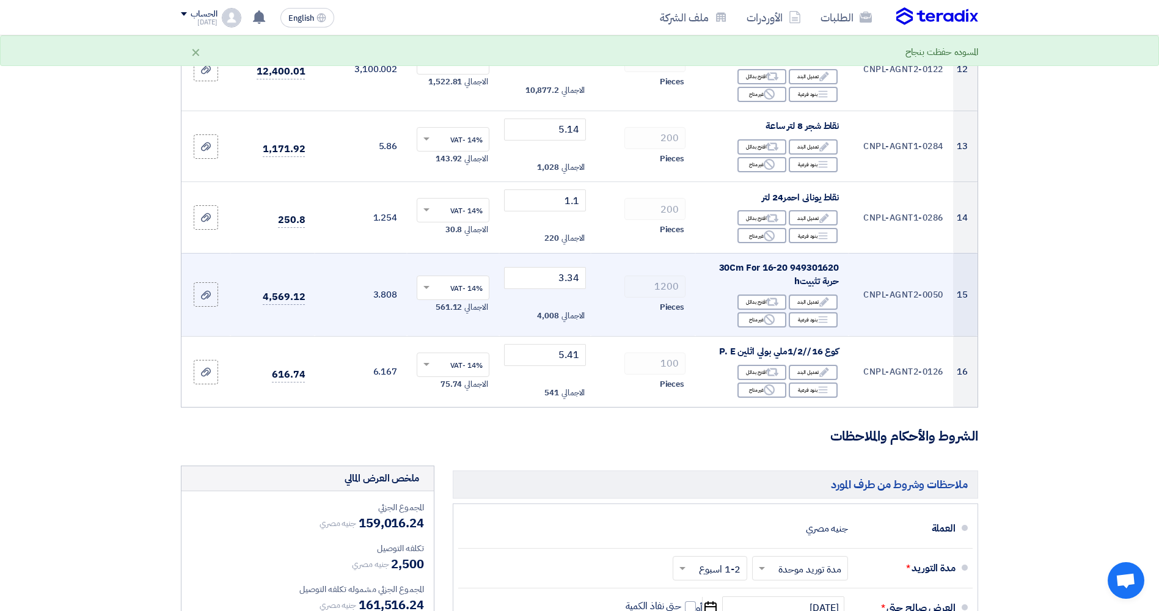
scroll to position [1039, 0]
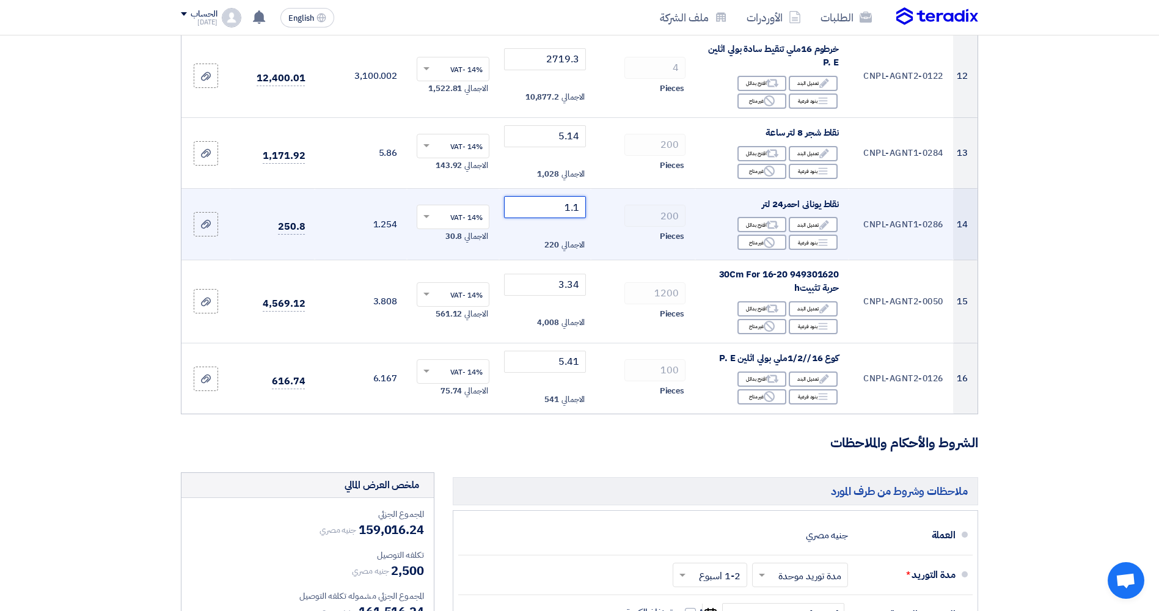
click at [486, 210] on input "1.1" at bounding box center [545, 207] width 83 height 22
type input "1.1"
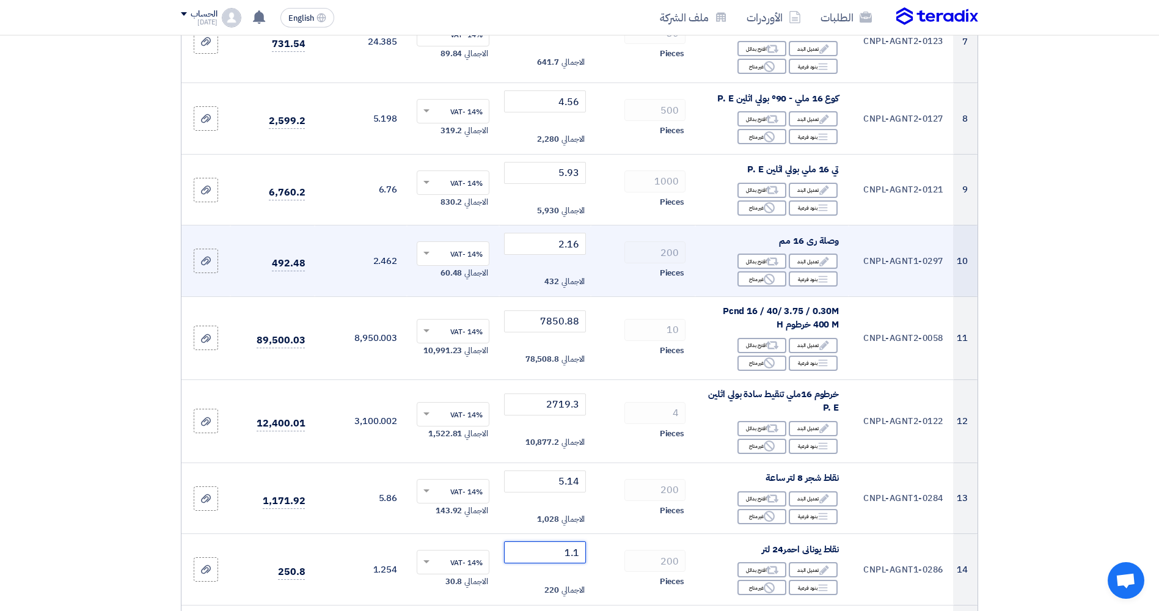
scroll to position [672, 0]
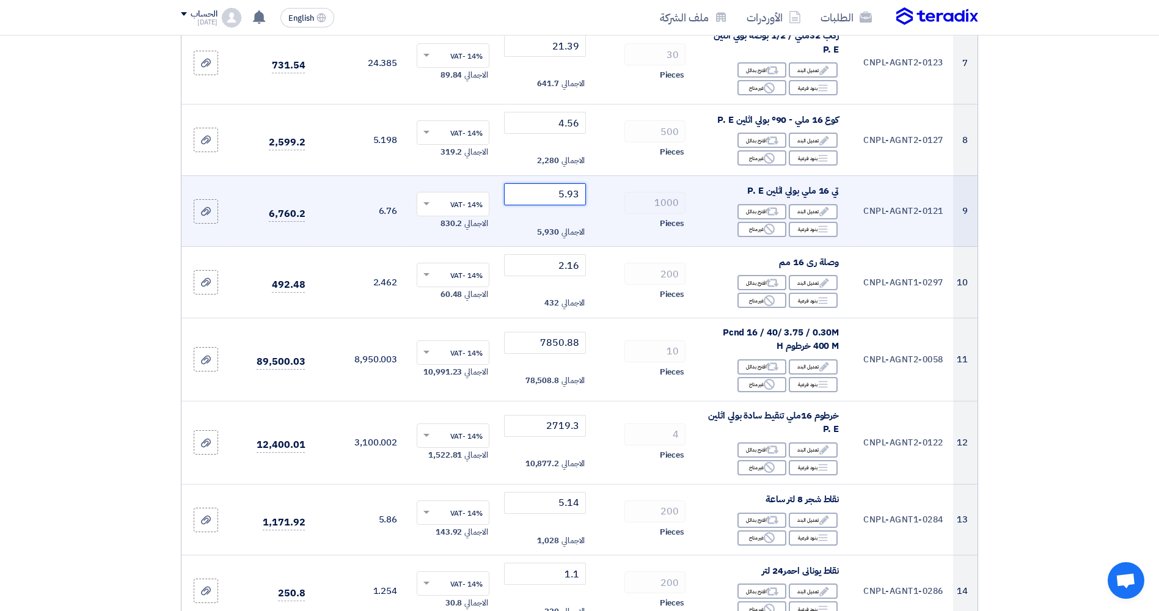
click at [486, 198] on input "5.93" at bounding box center [545, 194] width 83 height 22
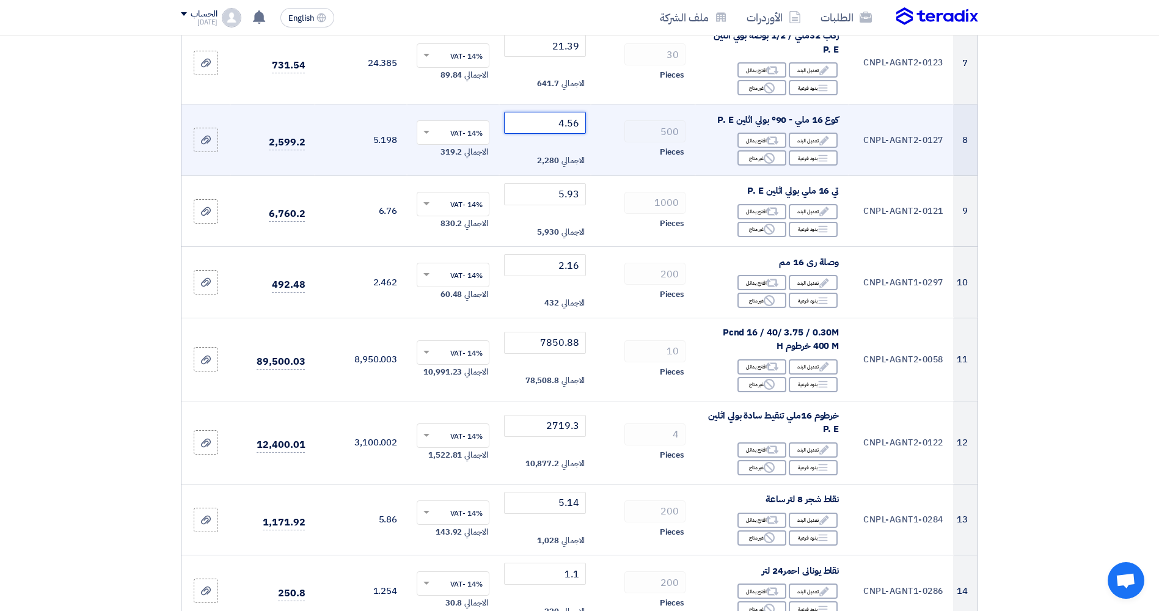
click at [486, 126] on input "4.56" at bounding box center [545, 123] width 83 height 22
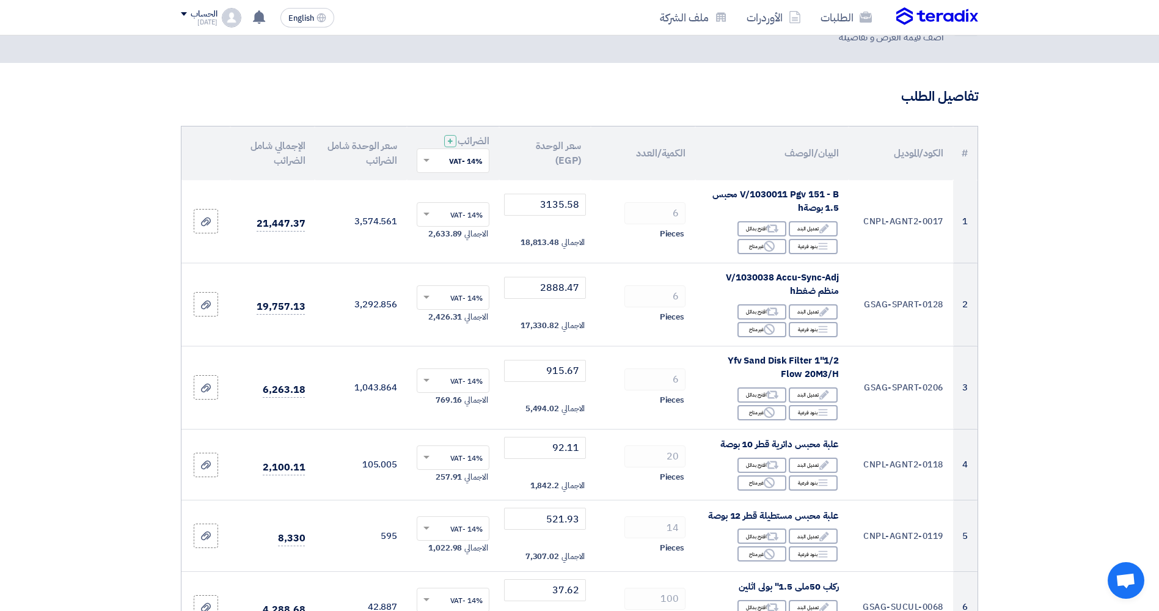
scroll to position [0, 0]
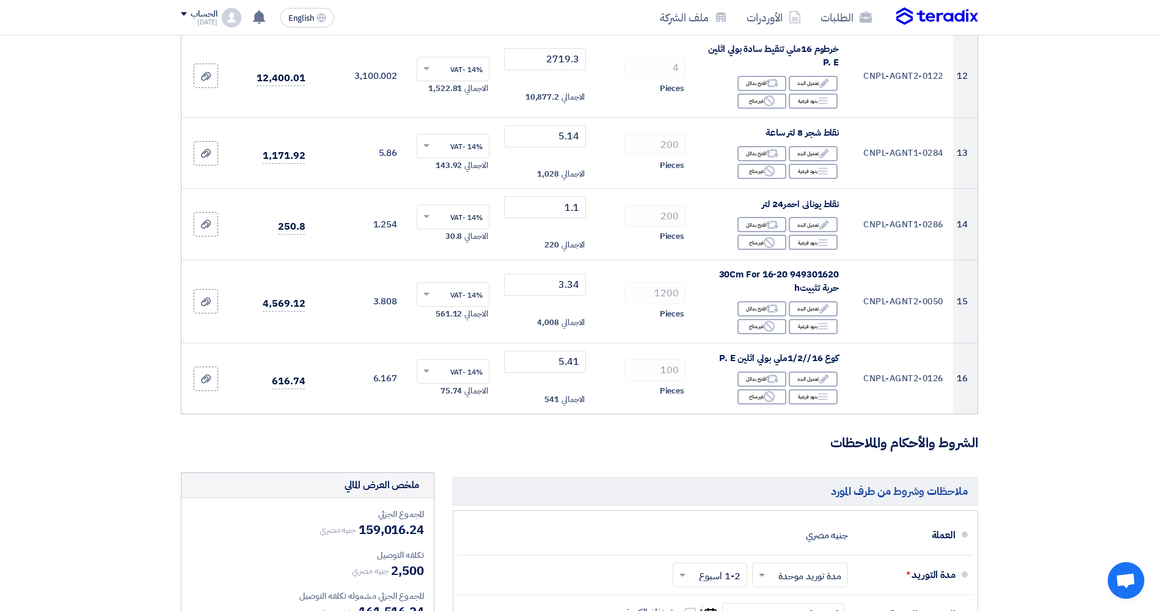
click at [56, 380] on section "تفاصيل الطلب # الكود/الموديل البيان/الوصف الكمية/العدد سعر الوحدة (EGP) الضرائب…" at bounding box center [579, 7] width 1159 height 1865
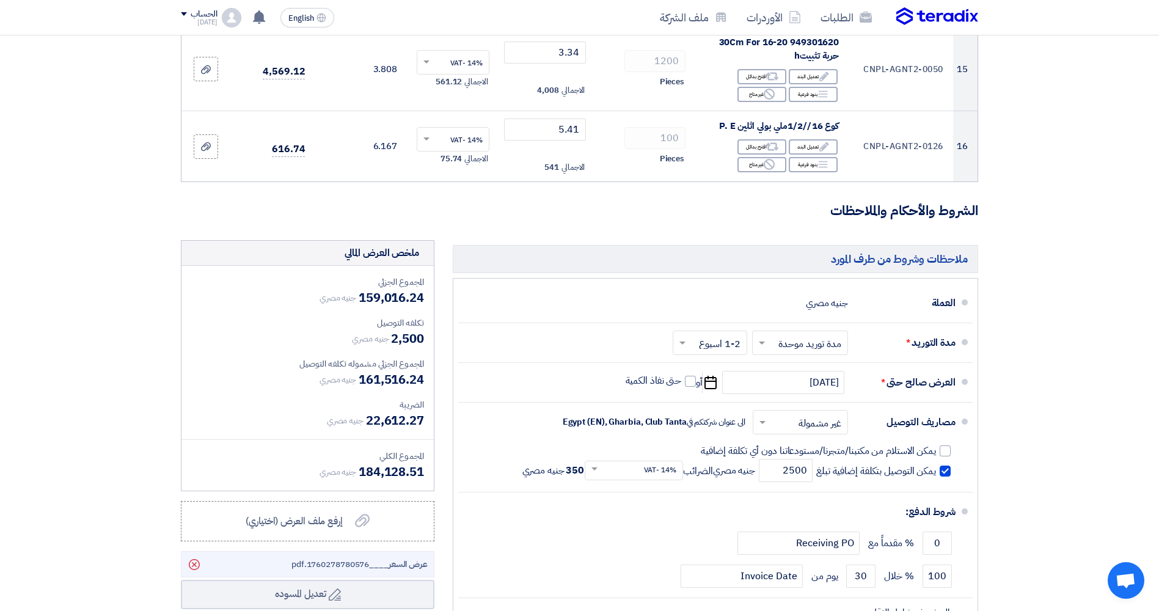
scroll to position [1345, 0]
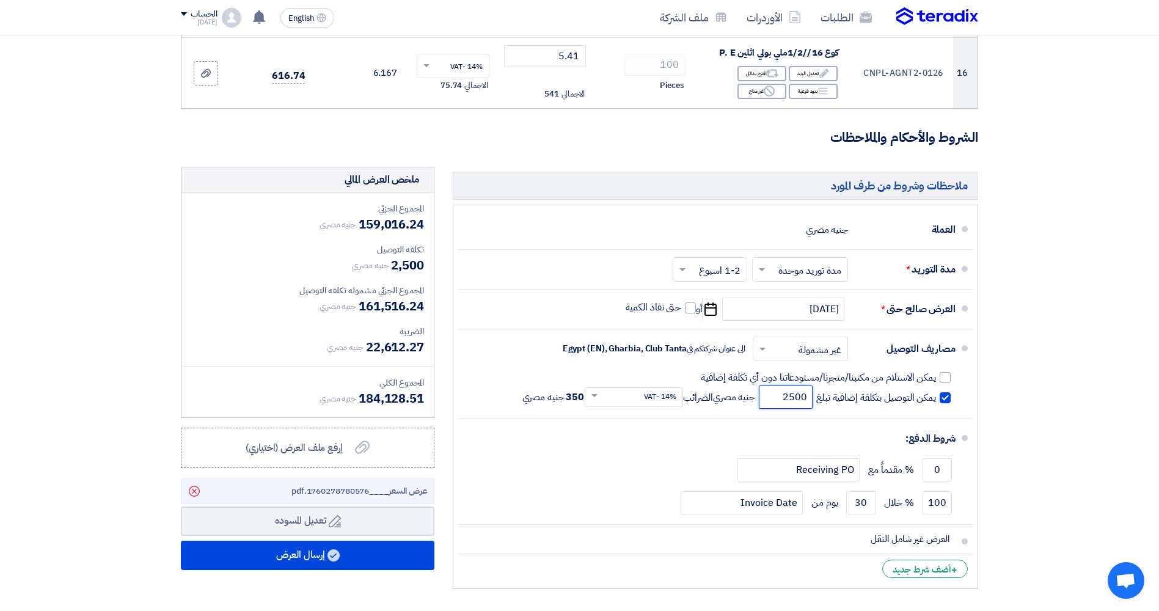
click at [486, 395] on input "2500" at bounding box center [786, 397] width 54 height 23
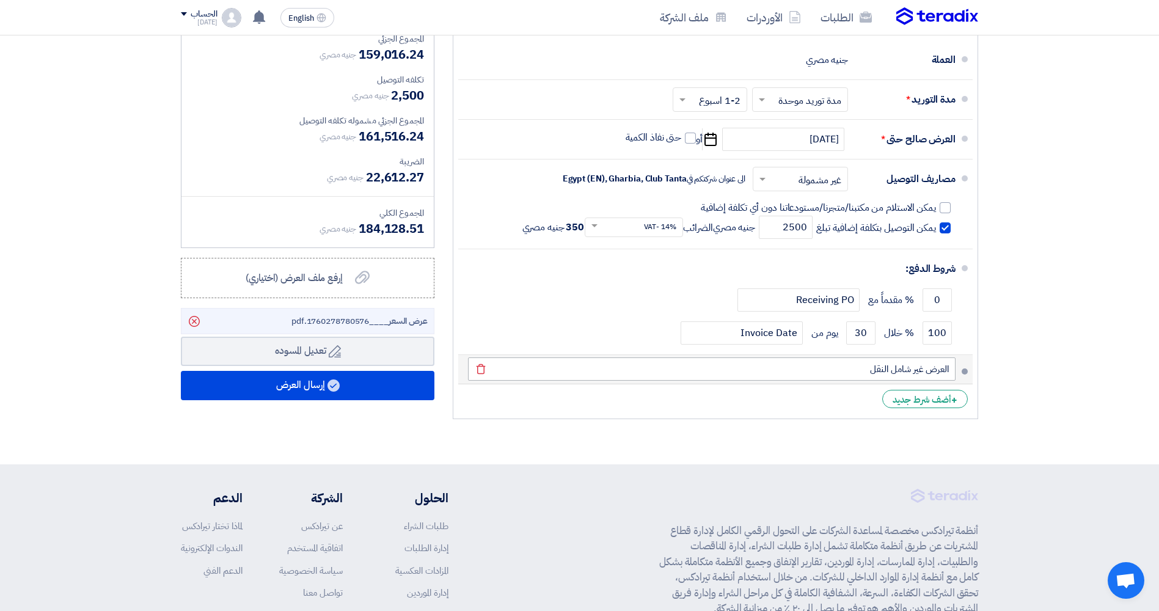
scroll to position [1528, 0]
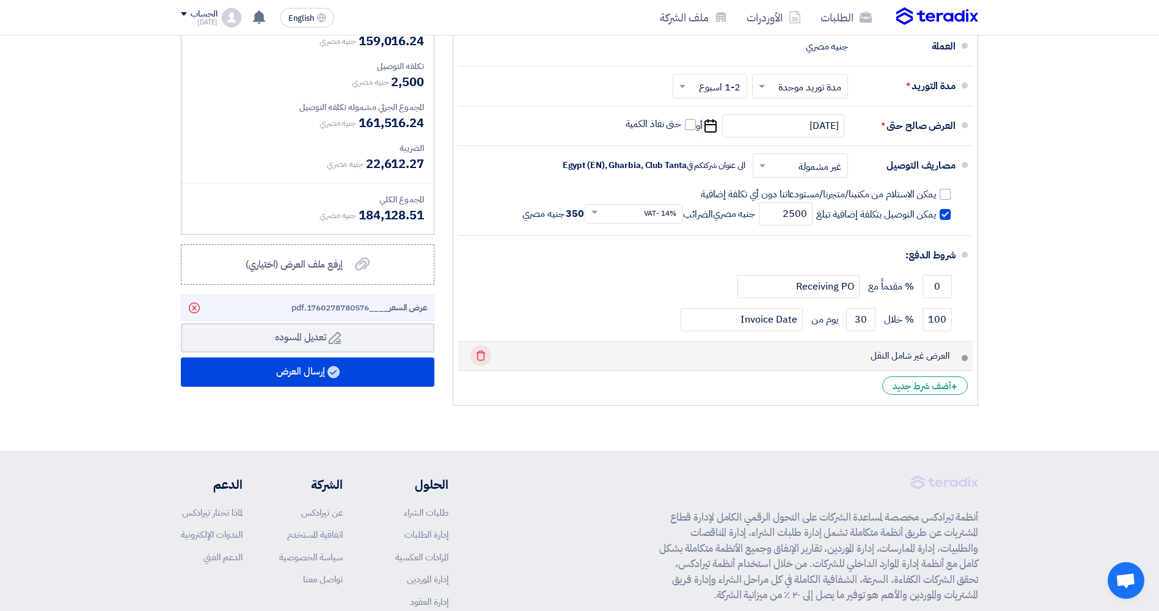
click at [483, 354] on icon "Delete" at bounding box center [481, 355] width 21 height 21
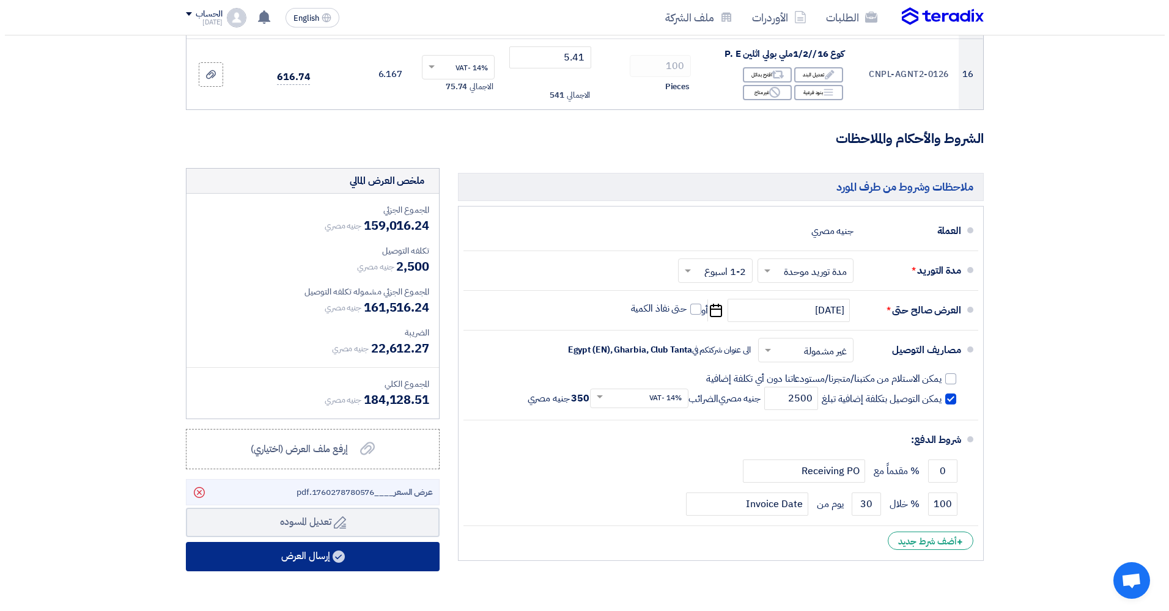
scroll to position [1345, 0]
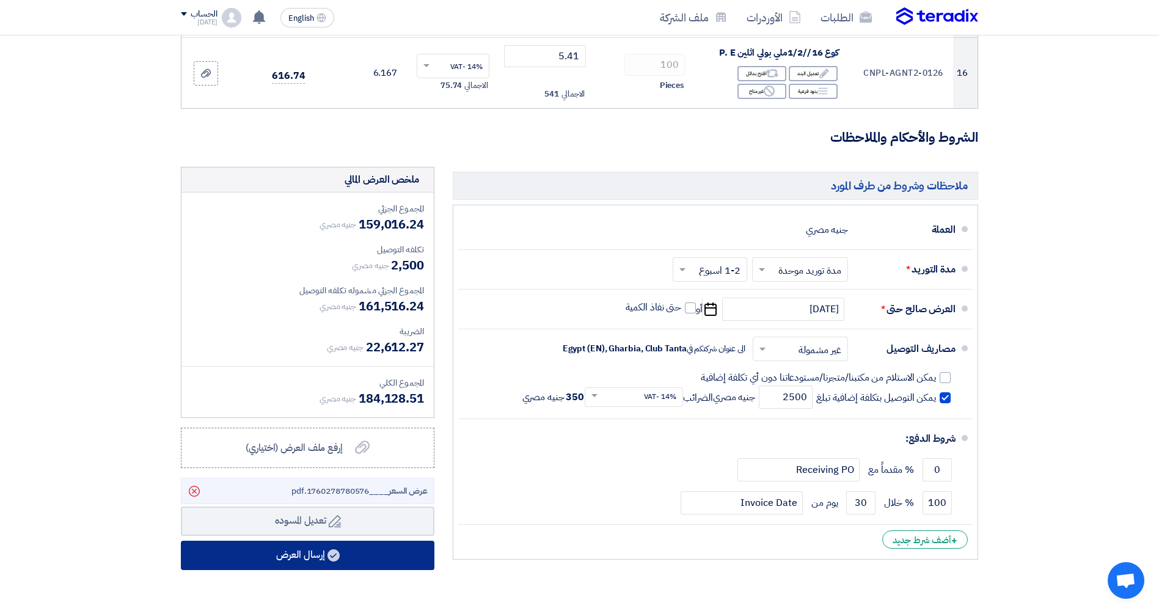
click at [305, 489] on button "إرسال العرض" at bounding box center [308, 555] width 254 height 29
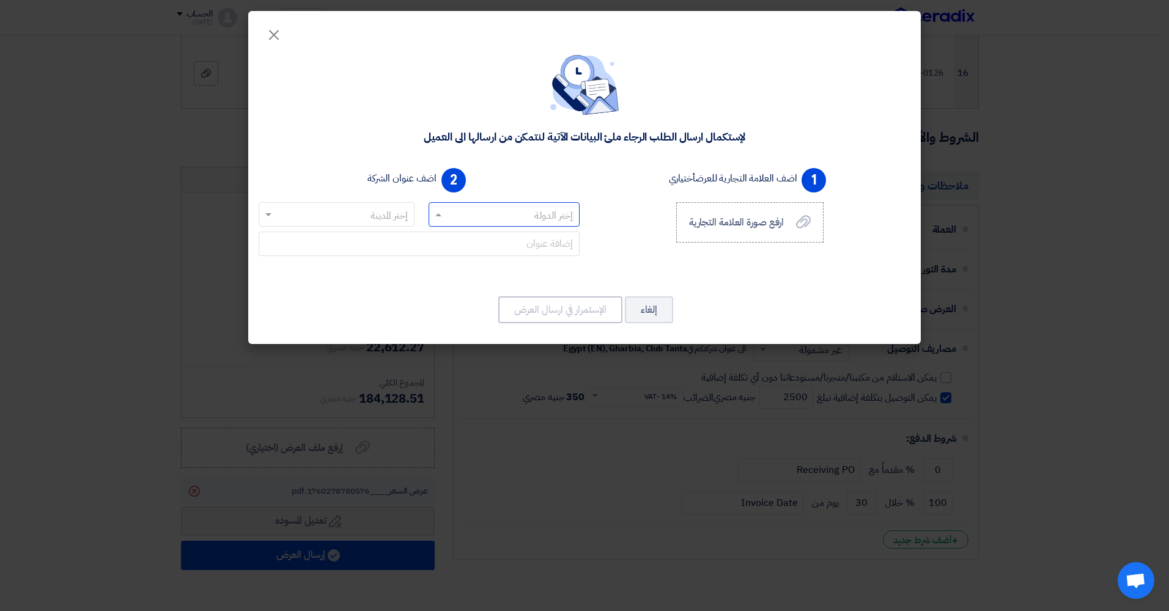
click at [486, 219] on input "text" at bounding box center [510, 215] width 127 height 20
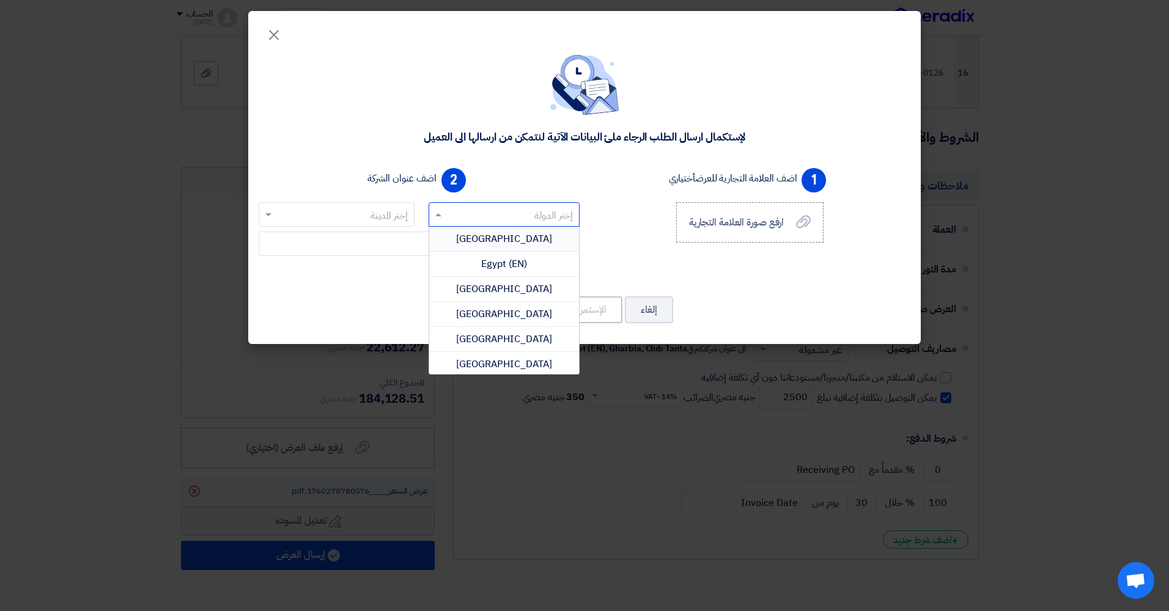
click at [486, 243] on span "Egypt" at bounding box center [504, 239] width 96 height 15
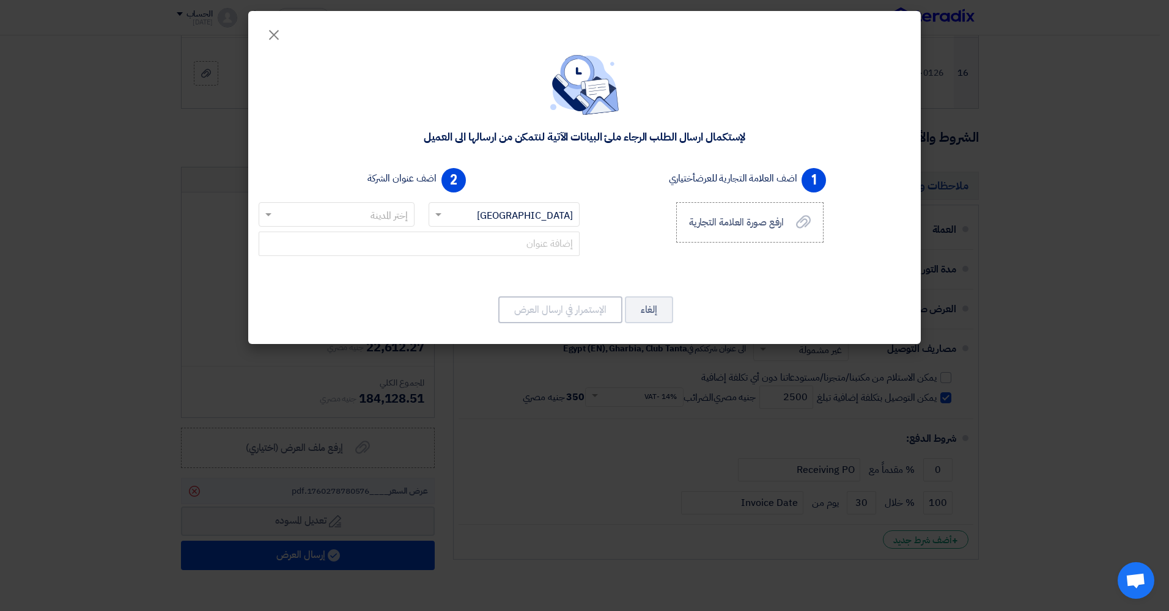
click at [366, 220] on input "text" at bounding box center [342, 215] width 131 height 20
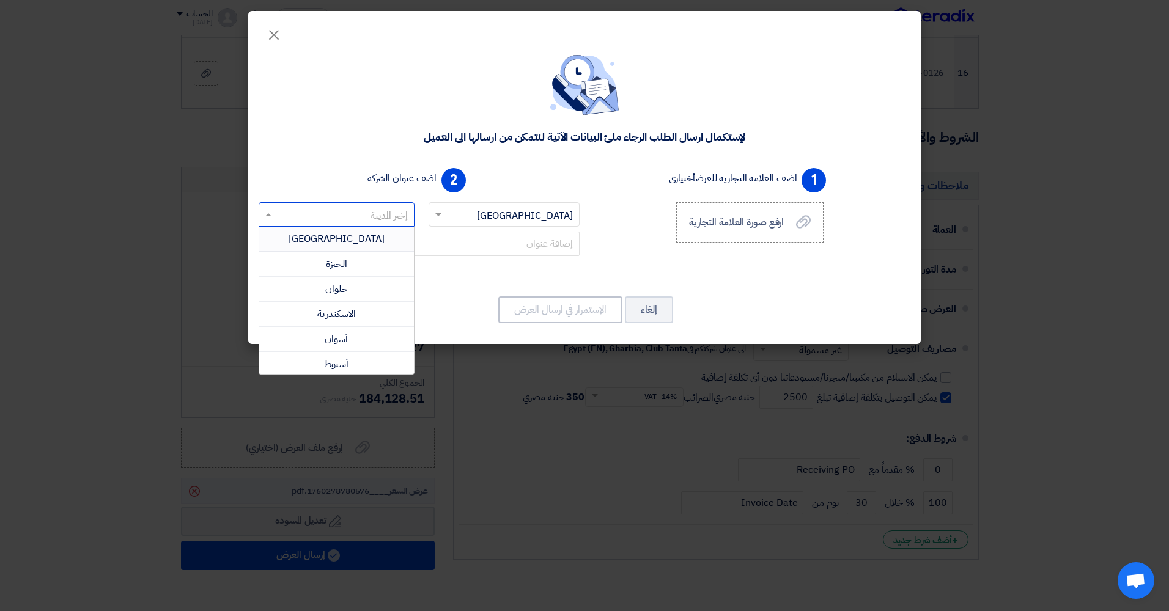
click at [343, 244] on span "القاهرة" at bounding box center [336, 239] width 96 height 15
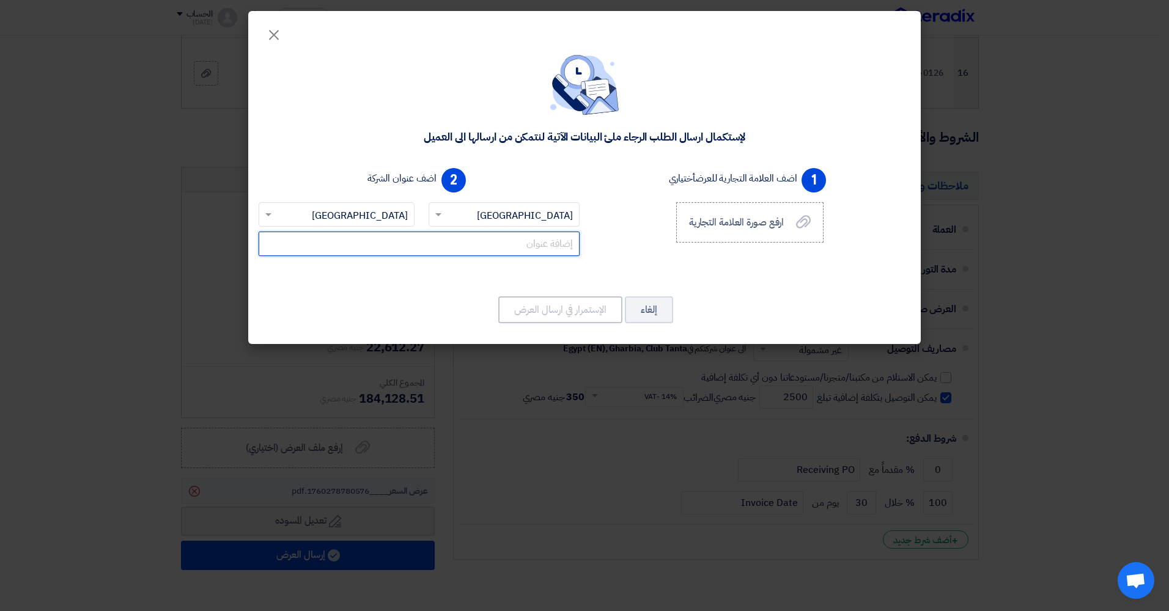
click at [421, 245] on input "text" at bounding box center [419, 244] width 321 height 24
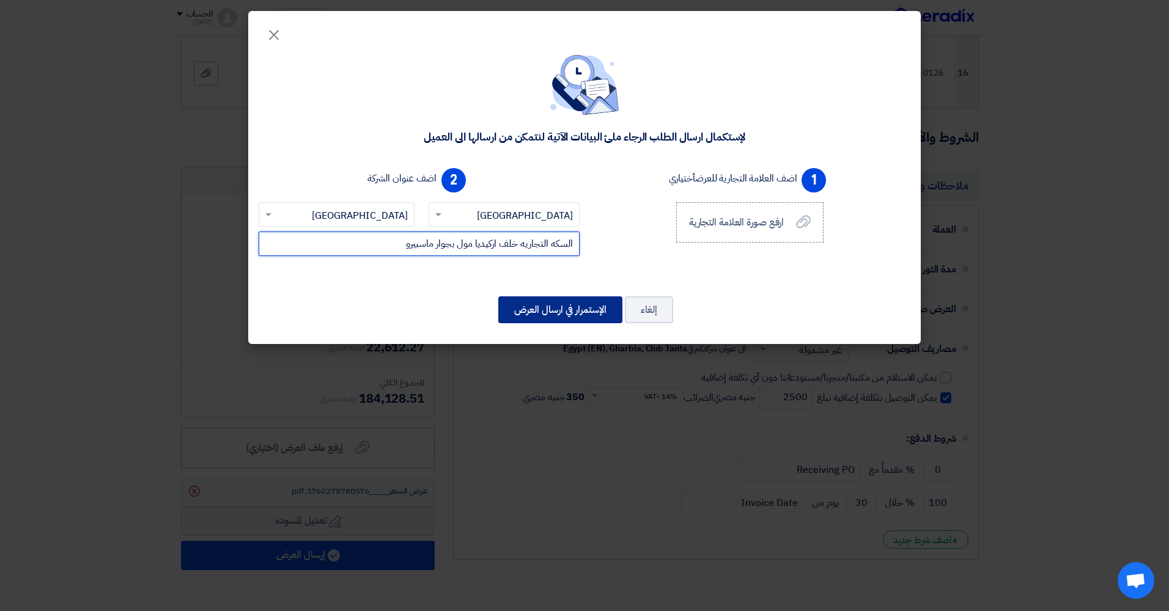
type input "السكه التجاريه خلف اركيديا مول بجوار ماسبيرو"
click at [486, 306] on button "الإستمرار في ارسال العرض" at bounding box center [560, 309] width 124 height 27
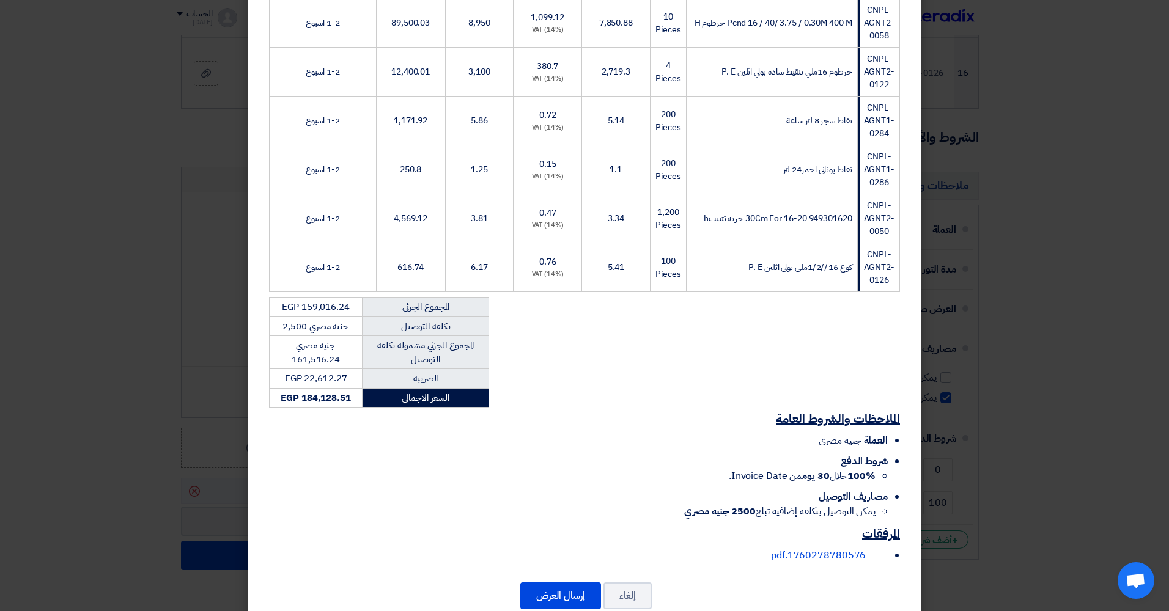
scroll to position [752, 0]
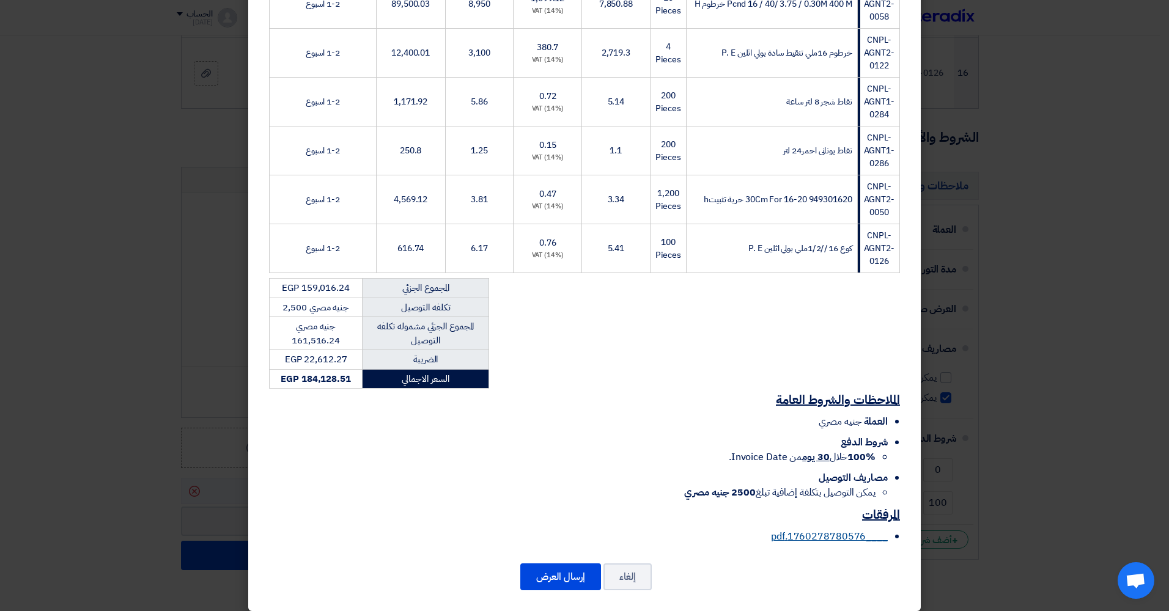
click at [486, 489] on link "____1760278780576.pdf" at bounding box center [829, 536] width 117 height 15
click at [486, 489] on button "إرسال العرض" at bounding box center [560, 577] width 81 height 27
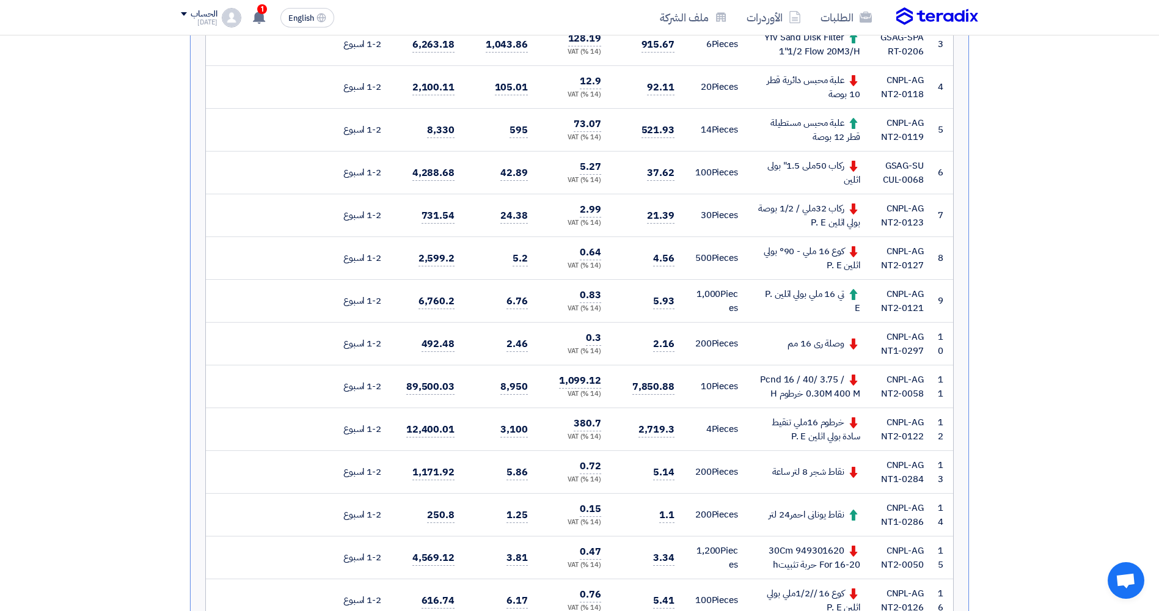
scroll to position [489, 0]
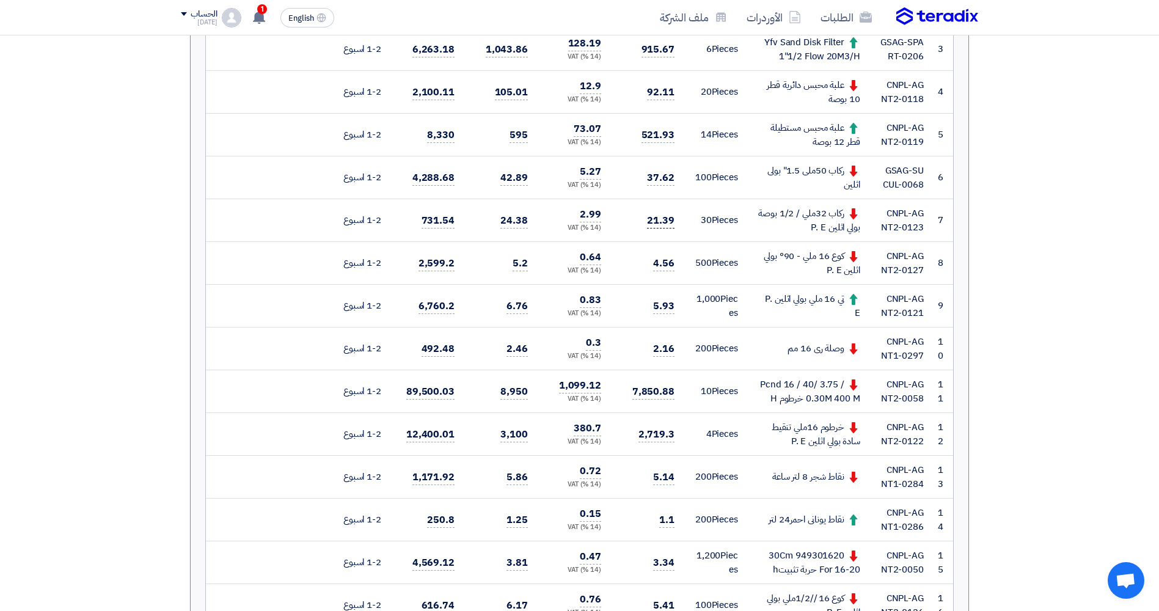
click at [486, 221] on span "21.39" at bounding box center [661, 220] width 28 height 15
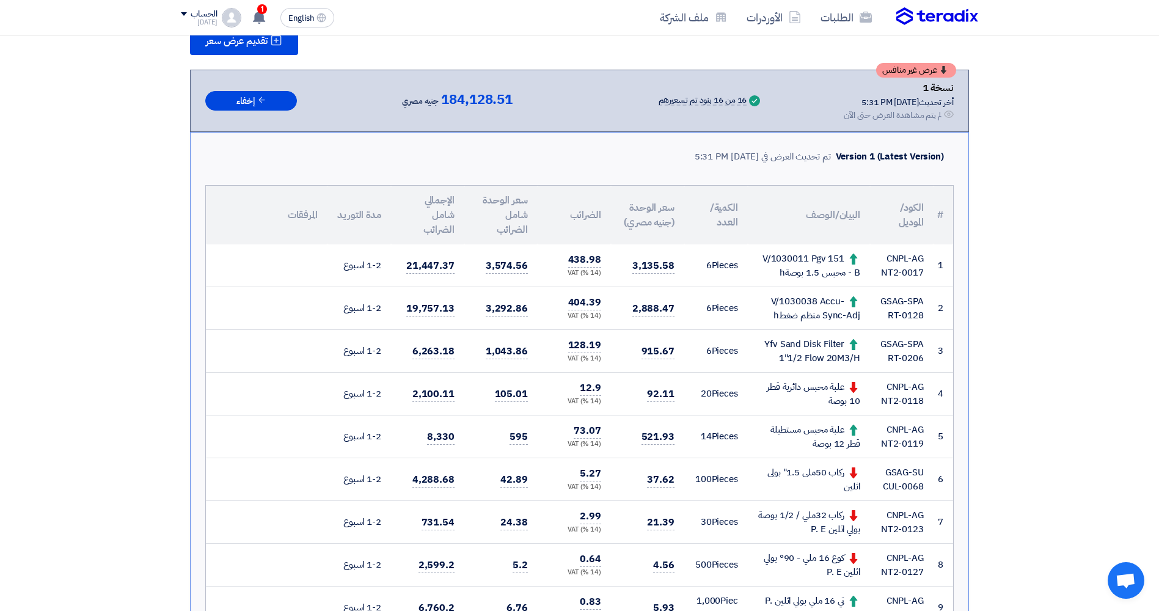
scroll to position [183, 0]
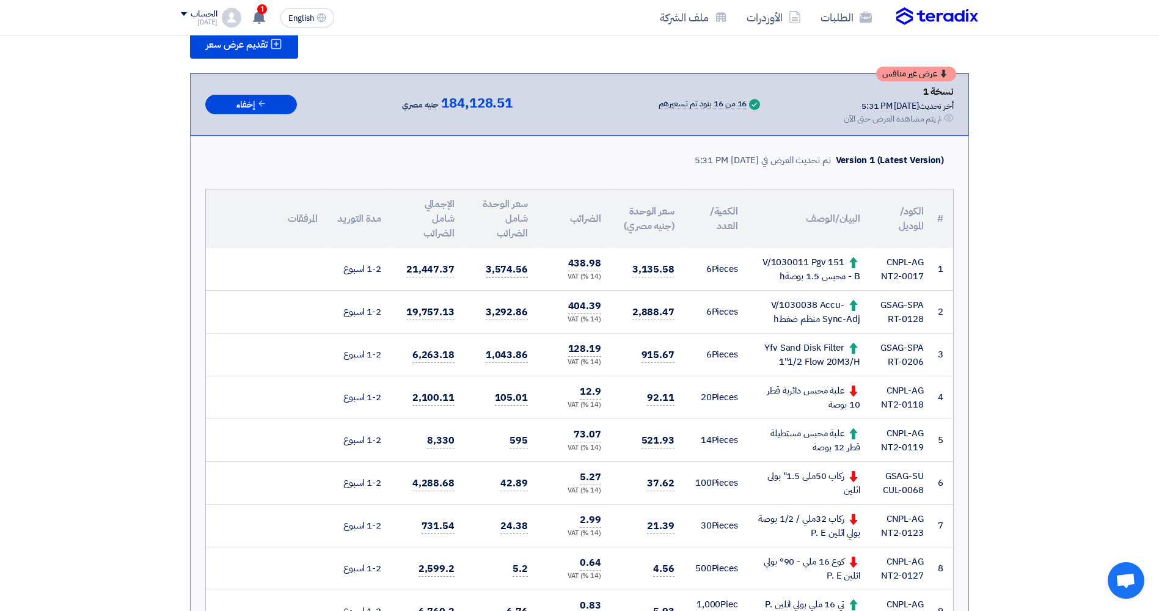
click at [486, 277] on span "3,574.56" at bounding box center [507, 269] width 42 height 15
click at [486, 273] on span "3,574.56" at bounding box center [507, 269] width 42 height 15
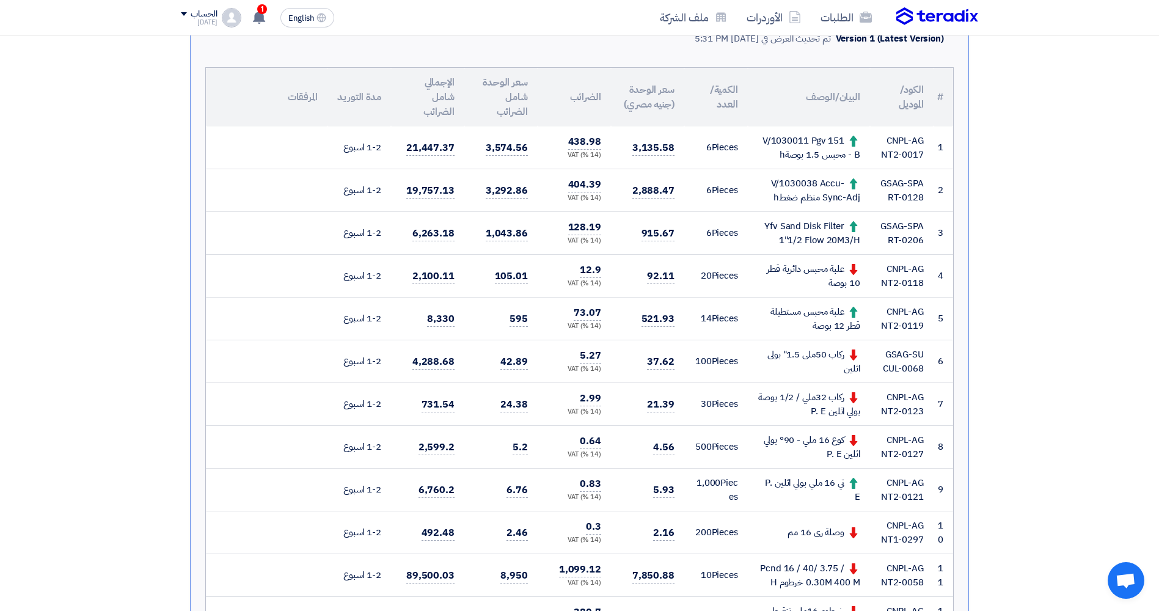
scroll to position [306, 0]
click at [486, 276] on span "105.01" at bounding box center [511, 275] width 33 height 15
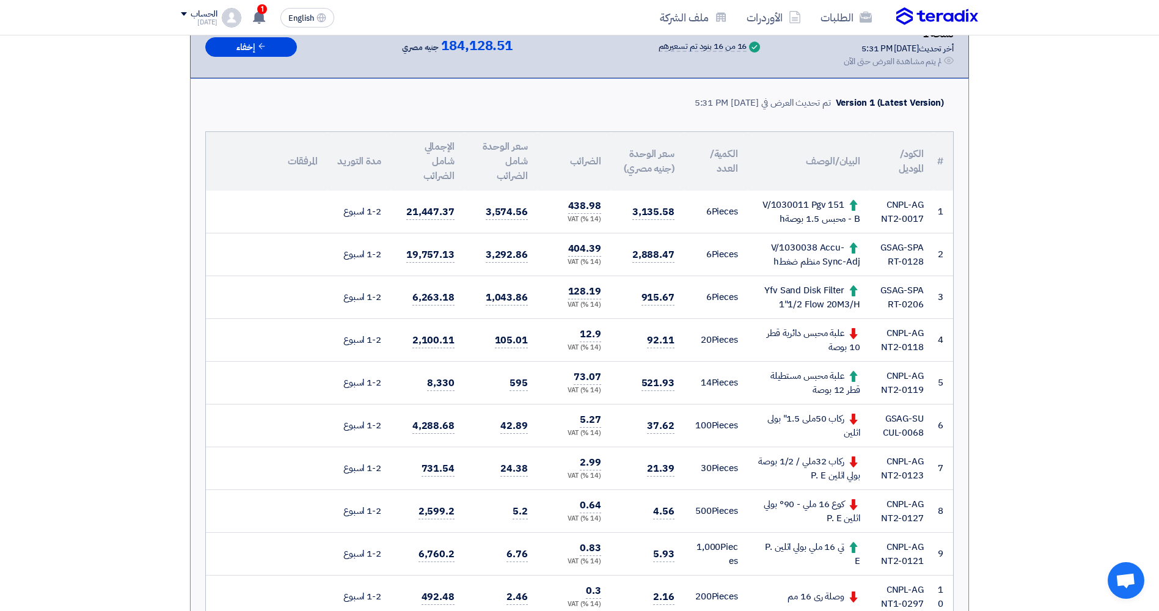
scroll to position [0, 0]
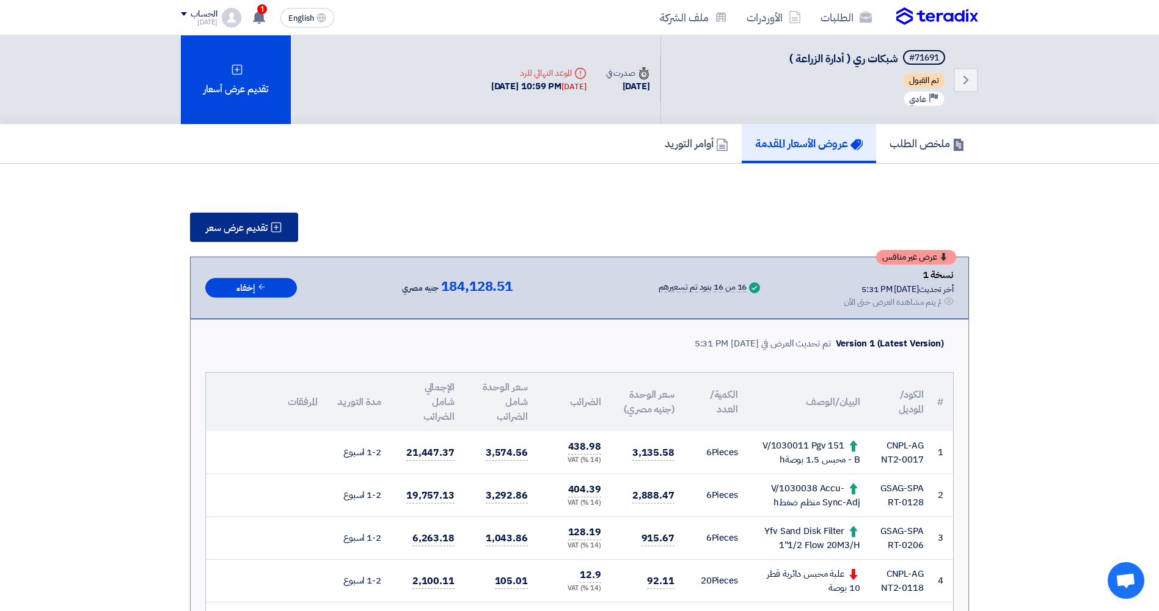
click at [273, 238] on button "تقديم عرض سعر" at bounding box center [244, 227] width 108 height 29
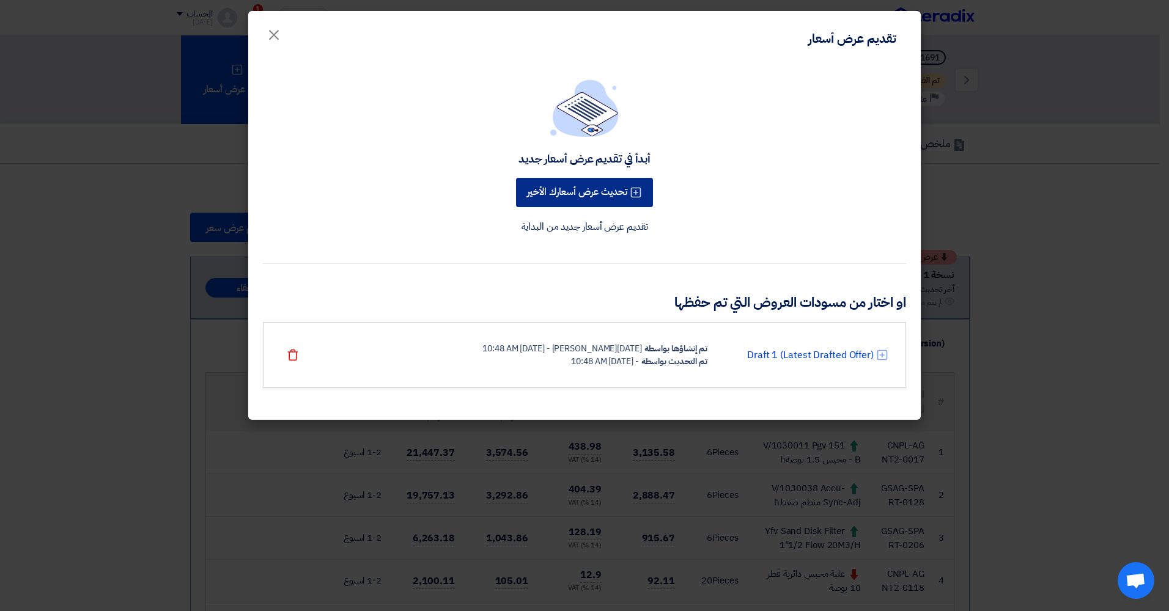
drag, startPoint x: 625, startPoint y: 199, endPoint x: 616, endPoint y: 194, distance: 10.1
click at [486, 194] on button "تحديث عرض أسعارك الأخير" at bounding box center [584, 192] width 137 height 29
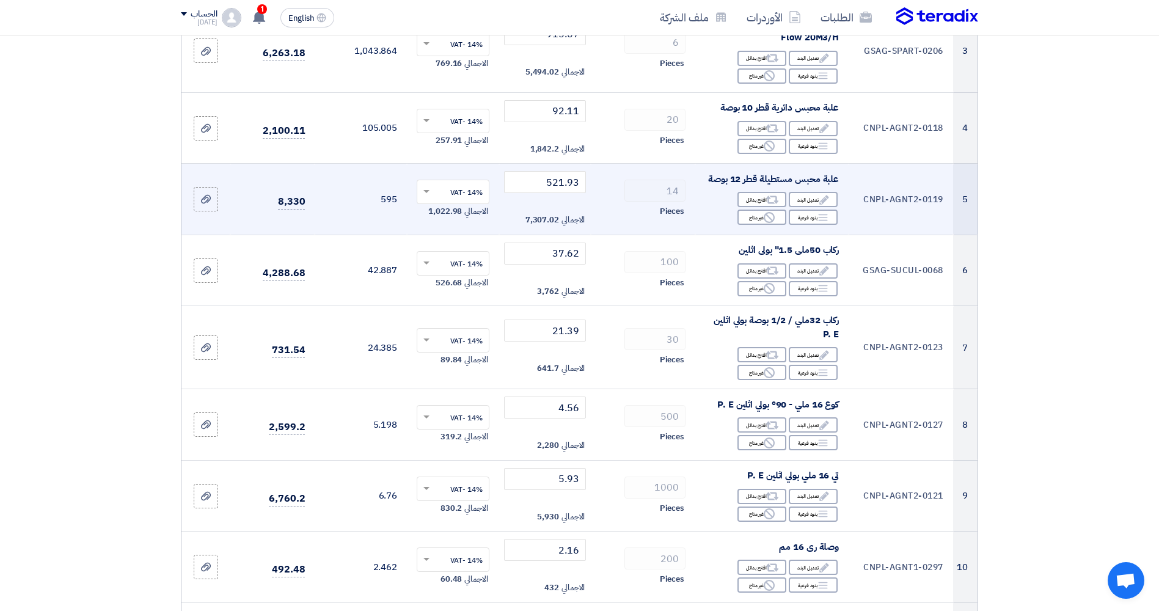
scroll to position [367, 0]
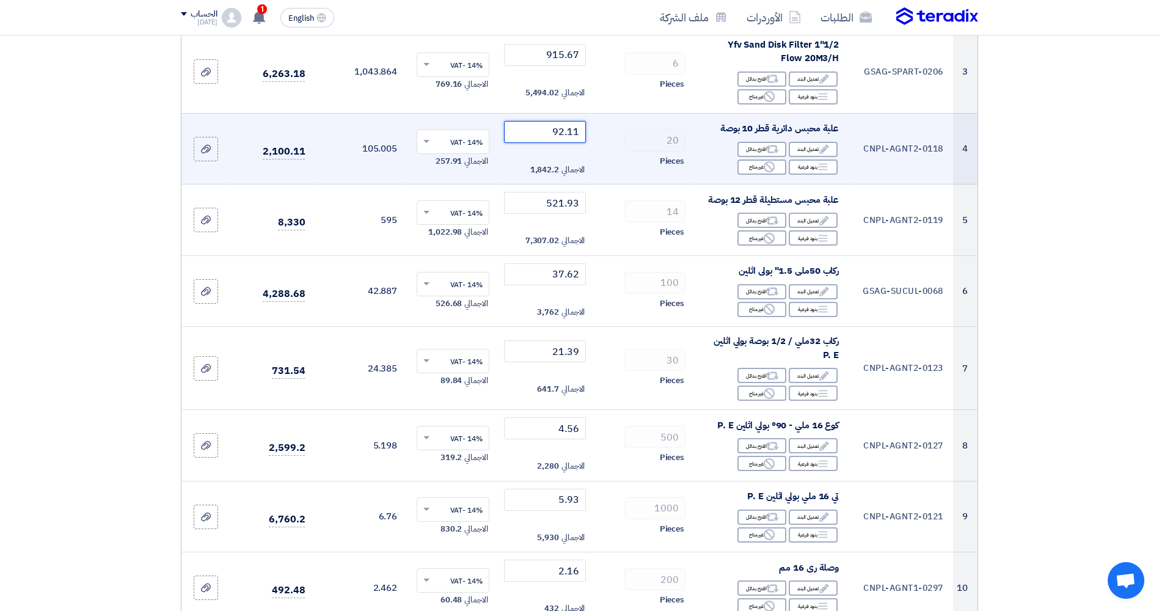
click at [486, 131] on input "92.11" at bounding box center [545, 132] width 83 height 22
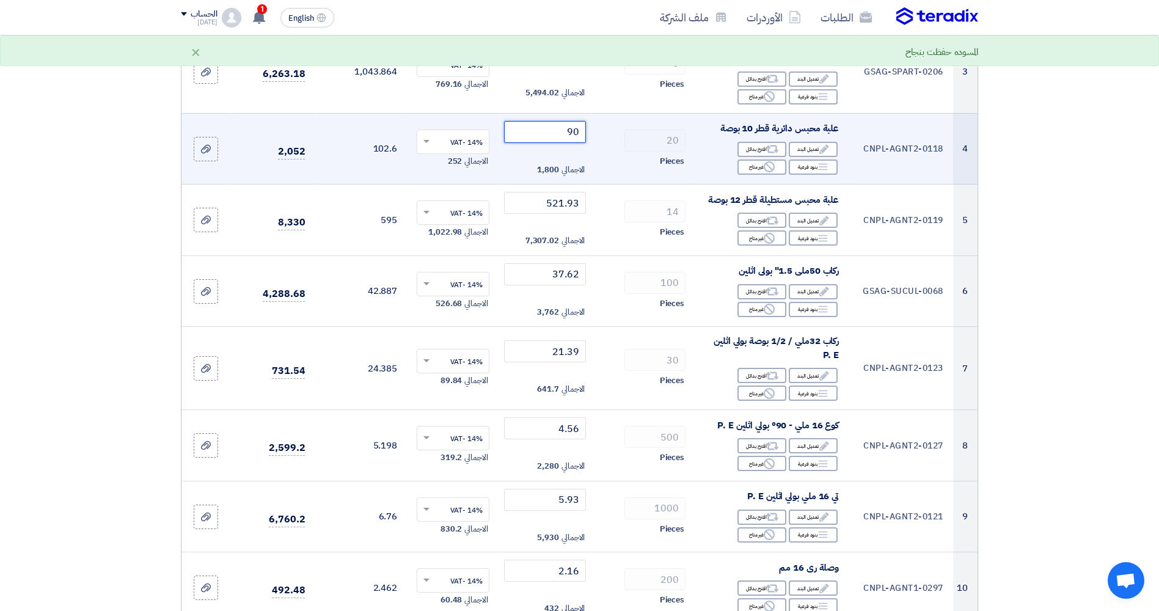
click at [486, 136] on input "90" at bounding box center [545, 132] width 83 height 22
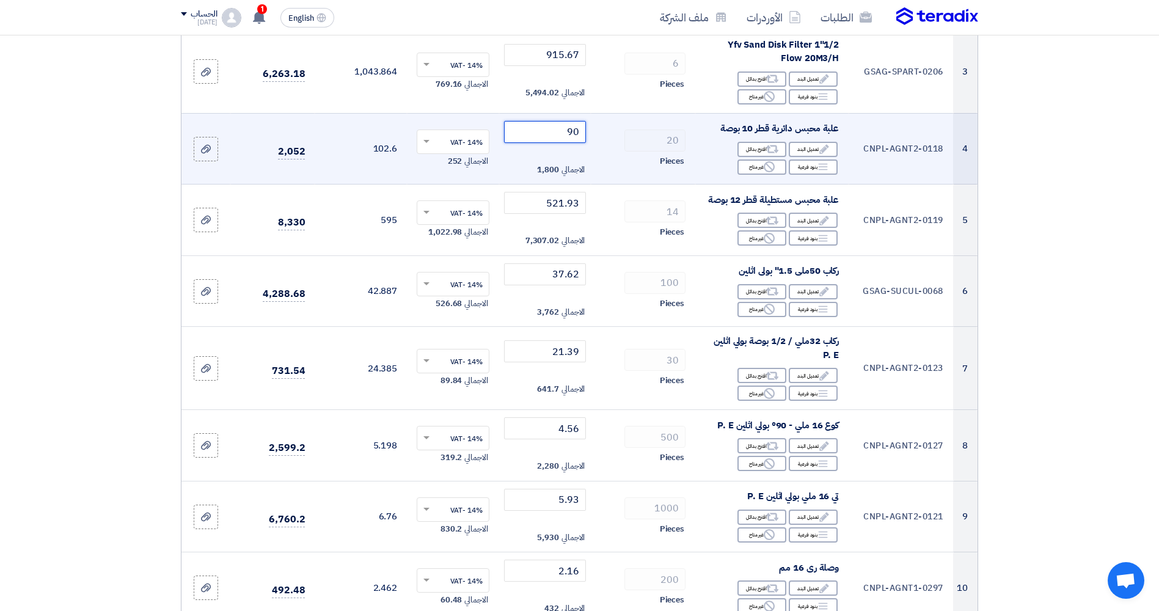
click at [486, 141] on input "90" at bounding box center [545, 132] width 83 height 22
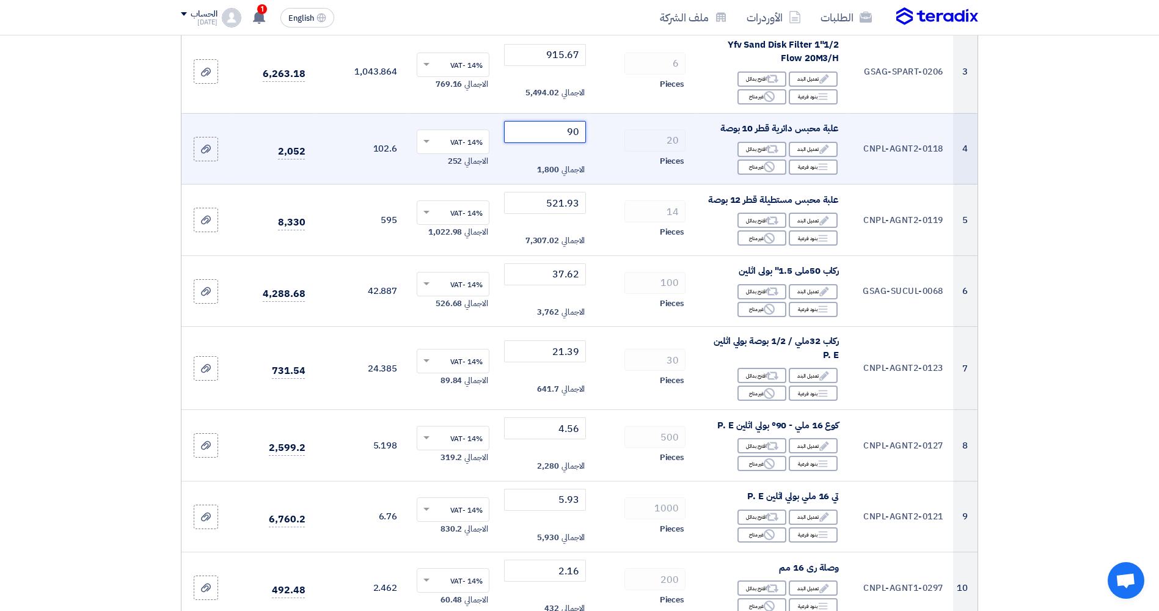
click at [486, 133] on input "90" at bounding box center [545, 132] width 83 height 22
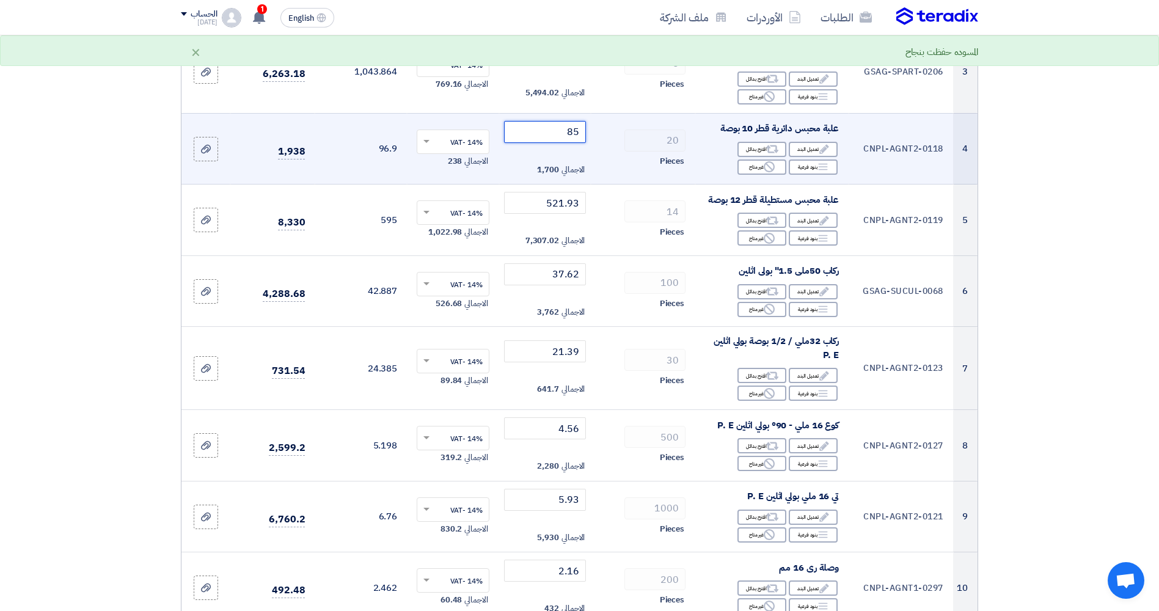
click at [486, 135] on input "85" at bounding box center [545, 132] width 83 height 22
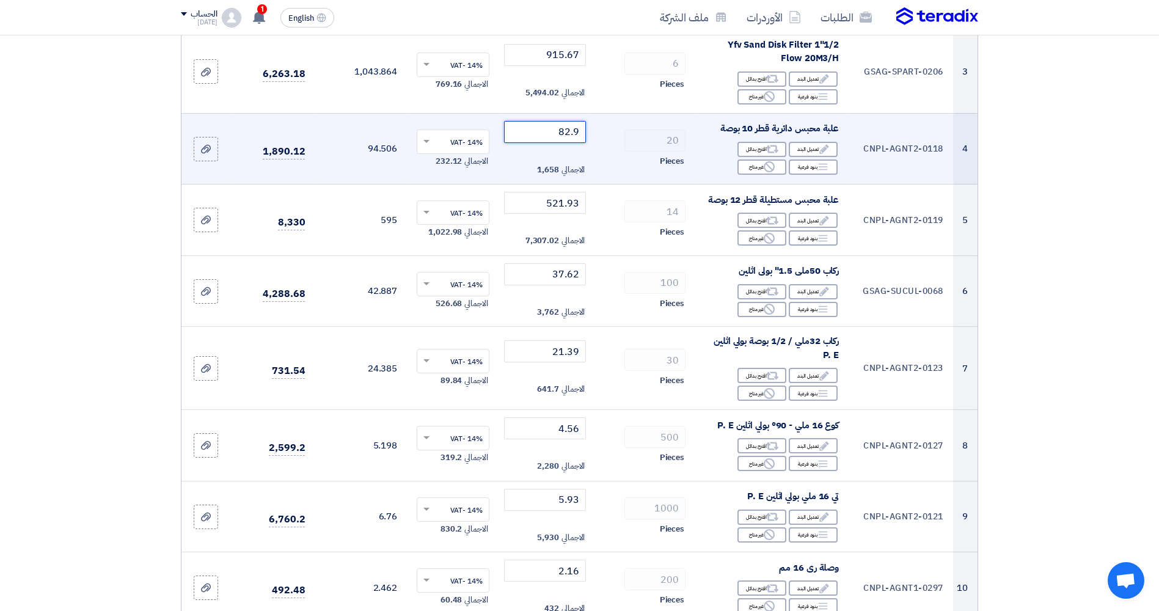
click at [486, 135] on input "82.9" at bounding box center [545, 132] width 83 height 22
click at [486, 140] on input "82.9" at bounding box center [545, 132] width 83 height 22
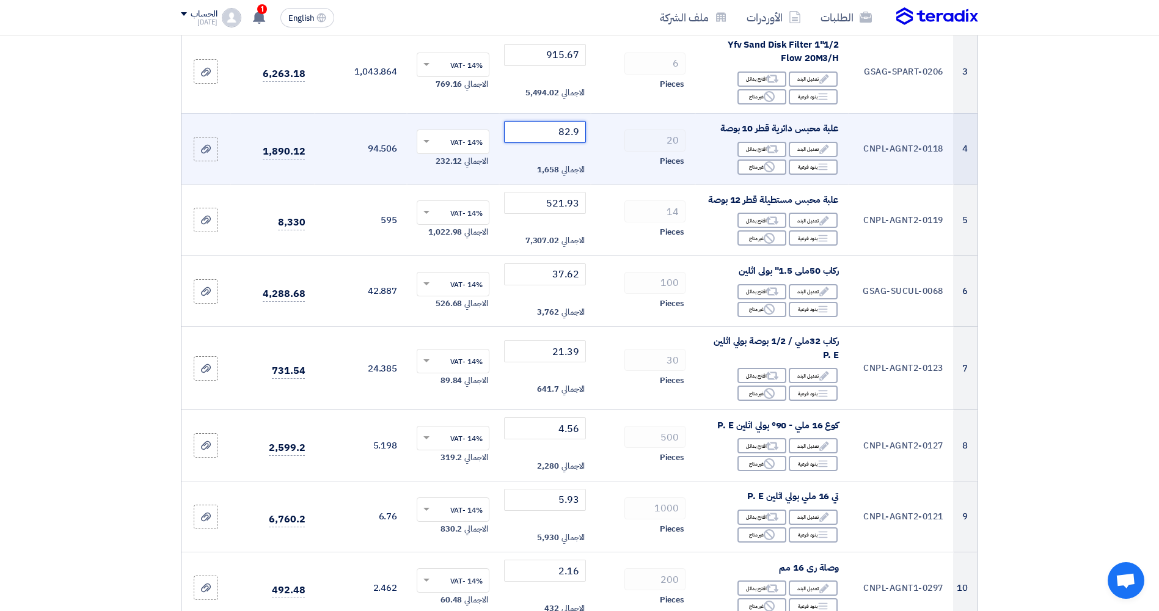
click at [486, 140] on input "82.9" at bounding box center [545, 132] width 83 height 22
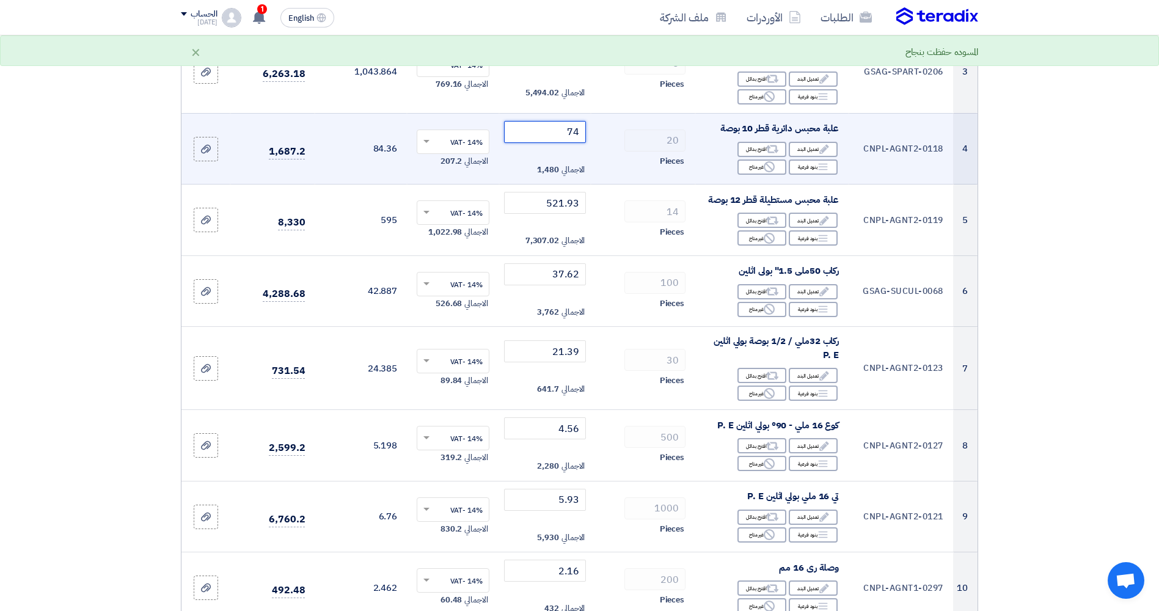
type input "75"
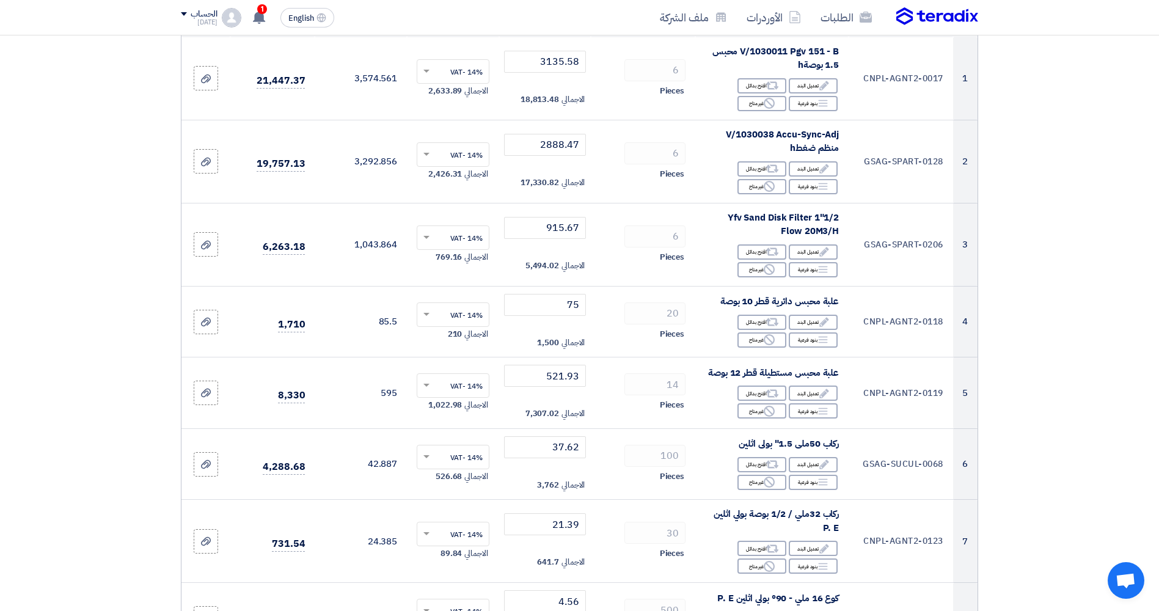
scroll to position [183, 0]
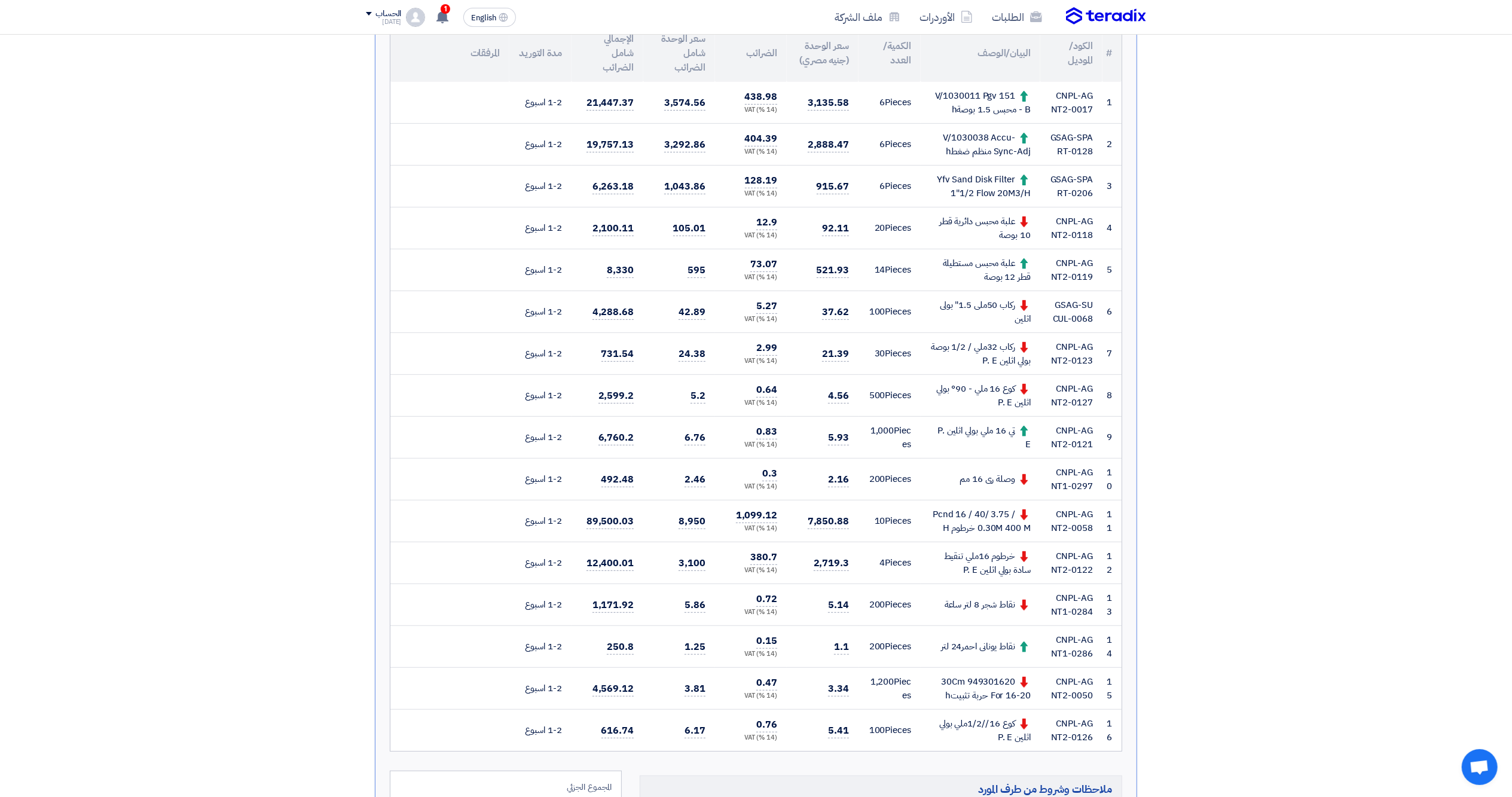
scroll to position [378, 0]
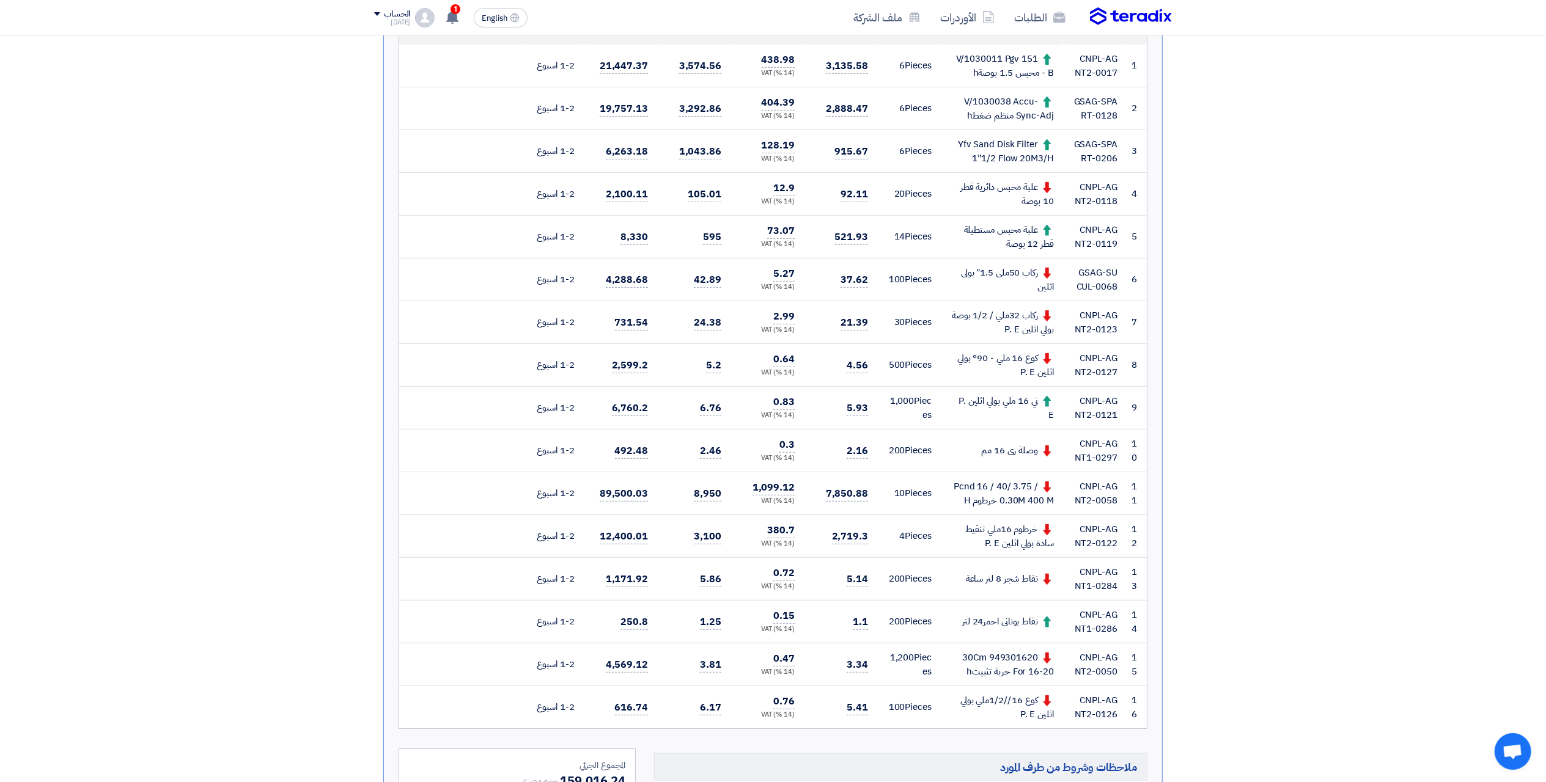
click at [486, 331] on section "تقديم عرض سعر عرض غير منافس نسخة 1 أخر تحديث 12 Oct 2025, 5:31 PM Offer is Seen…" at bounding box center [773, 454] width 1546 height 1354
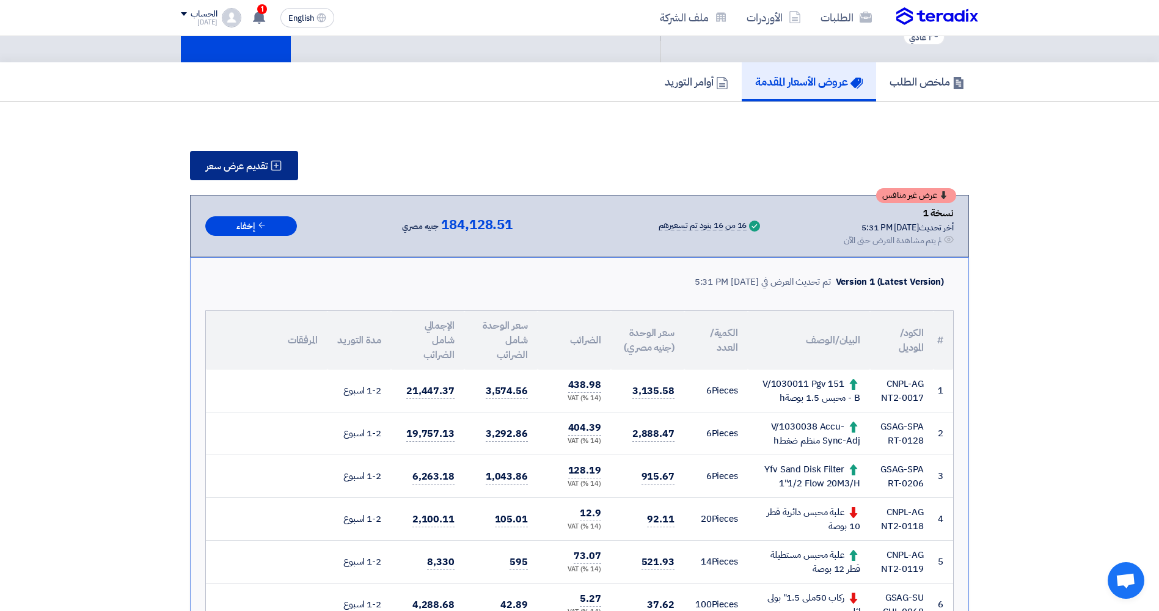
scroll to position [0, 0]
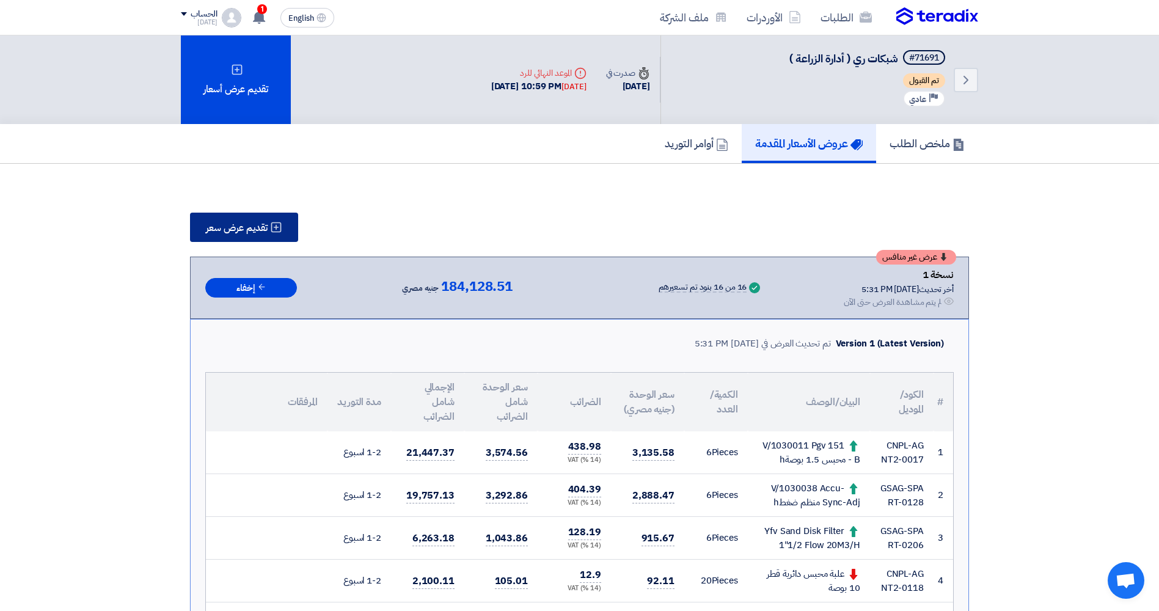
click at [269, 233] on button "تقديم عرض سعر" at bounding box center [244, 227] width 108 height 29
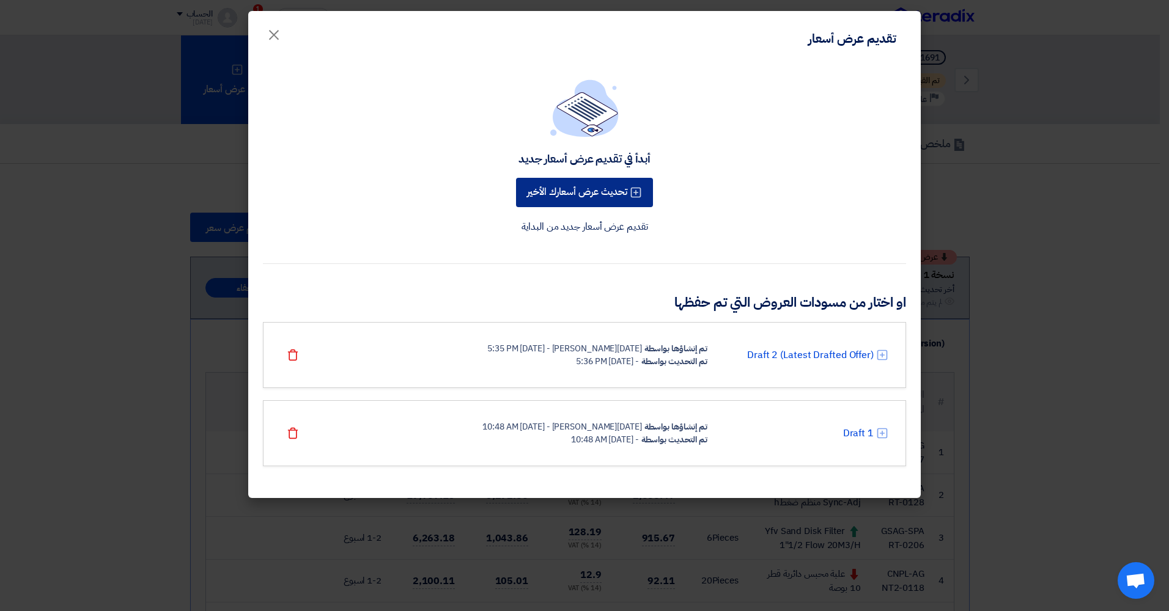
click at [486, 201] on button "تحديث عرض أسعارك الأخير" at bounding box center [584, 192] width 137 height 29
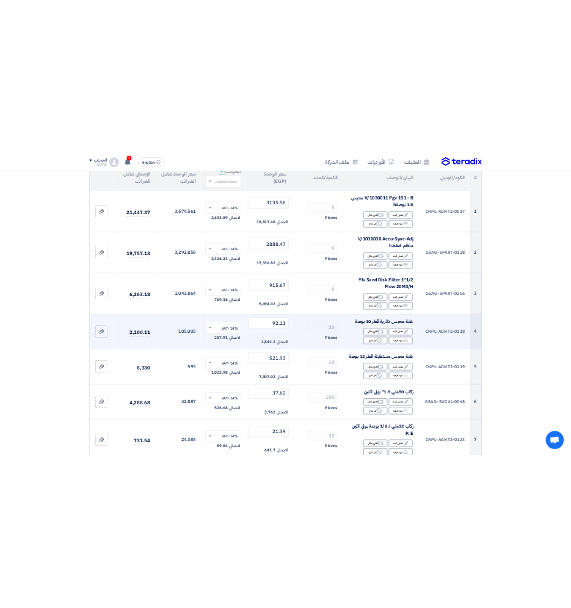
scroll to position [183, 0]
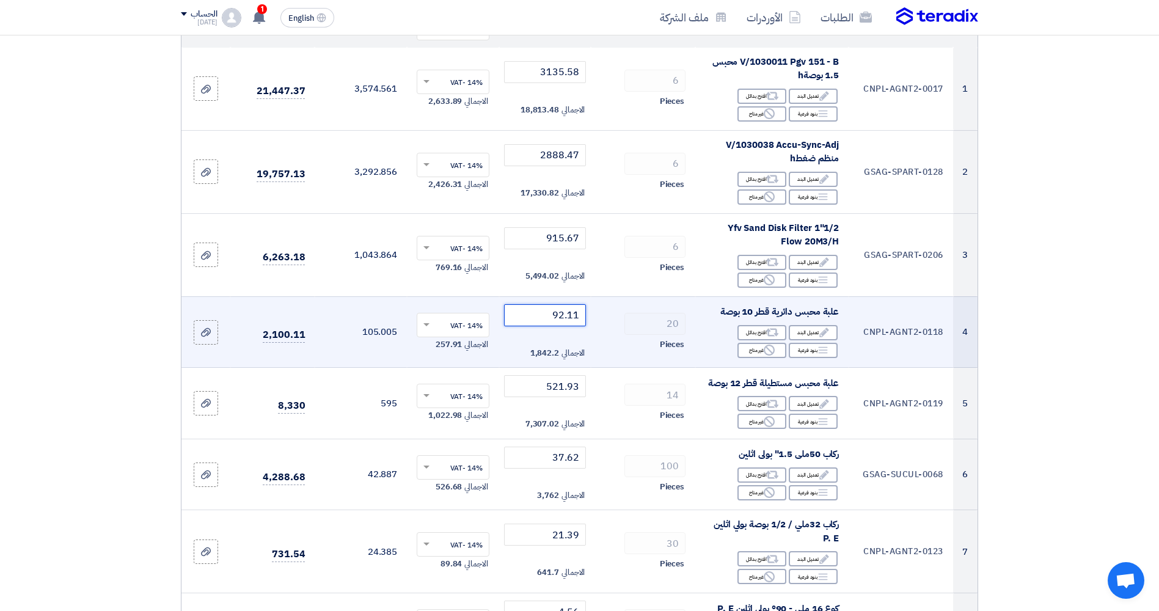
click at [486, 318] on input "92.11" at bounding box center [545, 315] width 83 height 22
type input "75"
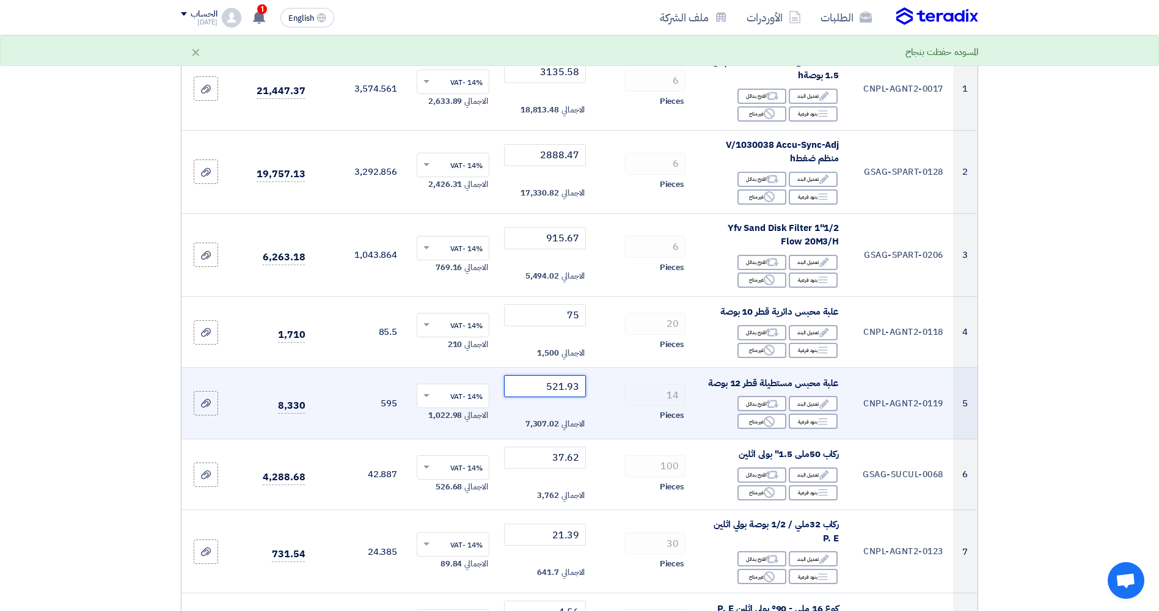
click at [486, 386] on input "521.93" at bounding box center [545, 386] width 83 height 22
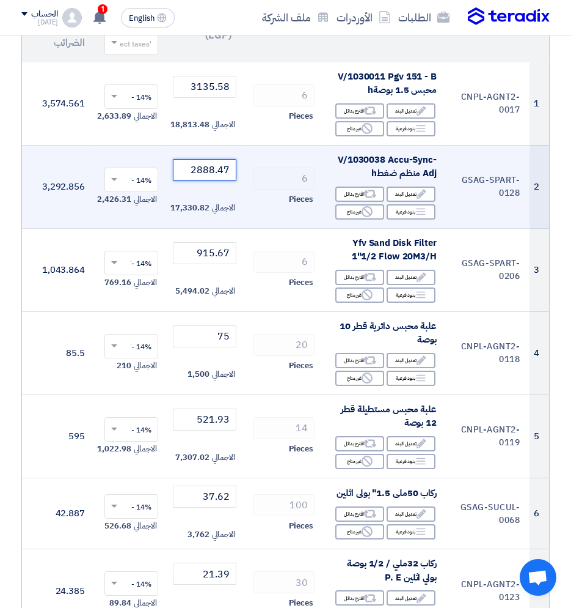
click at [185, 172] on input "2888.47" at bounding box center [205, 170] width 64 height 22
drag, startPoint x: 185, startPoint y: 172, endPoint x: 208, endPoint y: 171, distance: 23.3
click at [185, 171] on input "2888.47" at bounding box center [205, 170] width 64 height 22
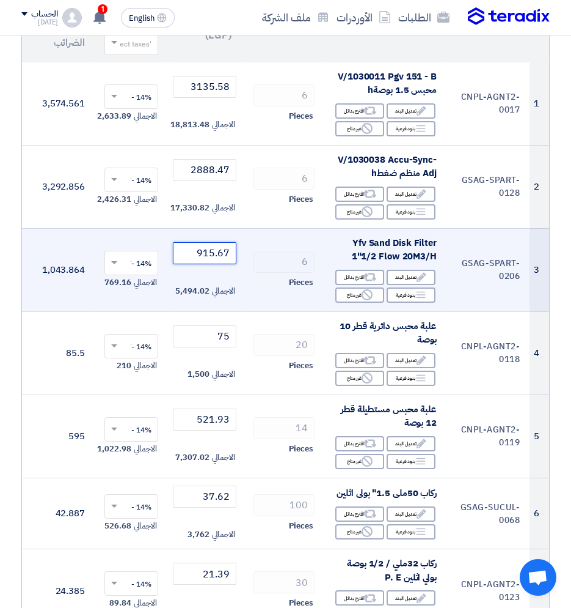
click at [208, 258] on input "915.67" at bounding box center [205, 253] width 64 height 22
click at [207, 258] on input "915.67" at bounding box center [205, 253] width 64 height 22
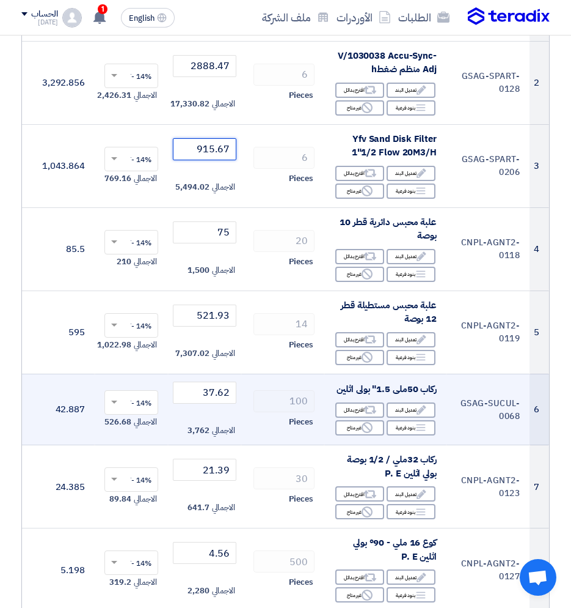
scroll to position [306, 0]
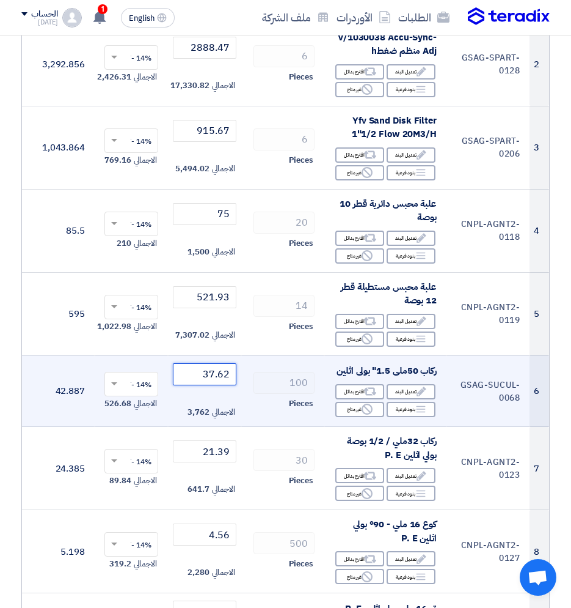
click at [223, 373] on input "37.62" at bounding box center [205, 374] width 64 height 22
click at [222, 373] on input "37.62" at bounding box center [205, 374] width 64 height 22
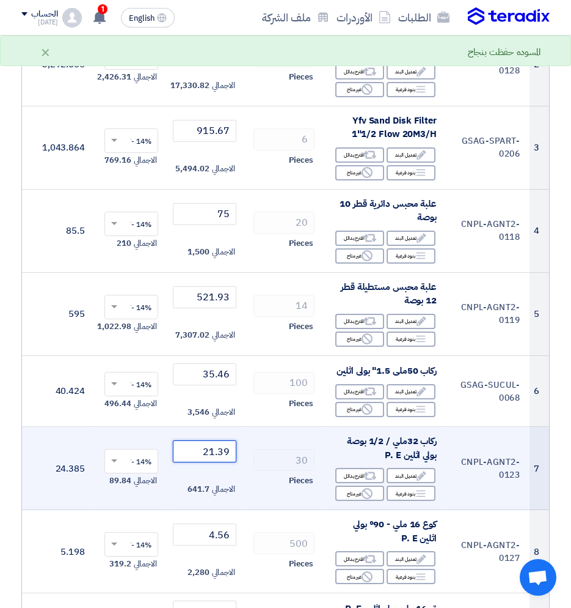
click at [207, 457] on input "21.39" at bounding box center [205, 451] width 64 height 22
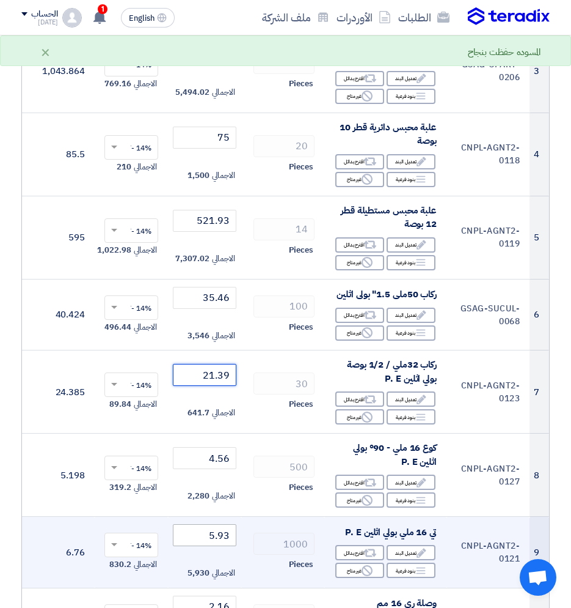
scroll to position [428, 0]
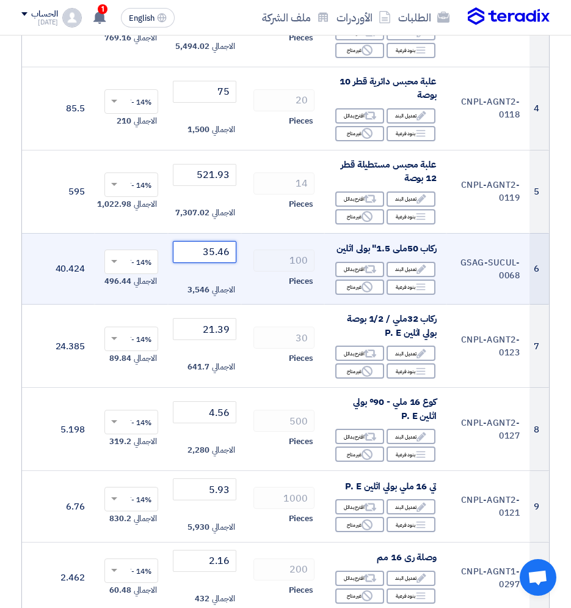
click at [213, 255] on input "35.46" at bounding box center [205, 252] width 64 height 22
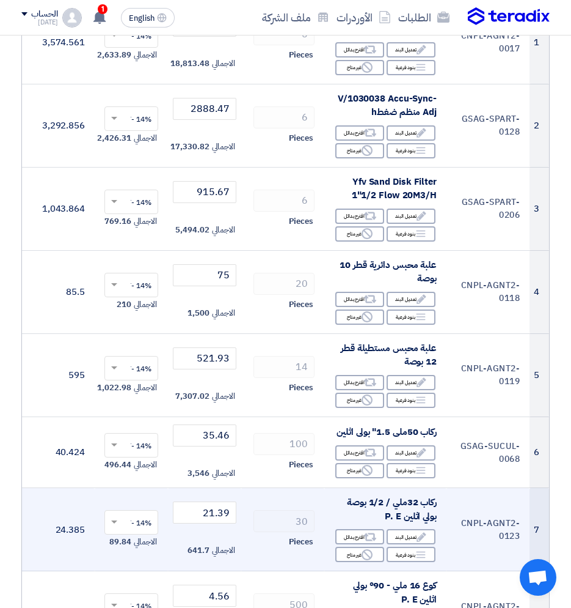
scroll to position [306, 0]
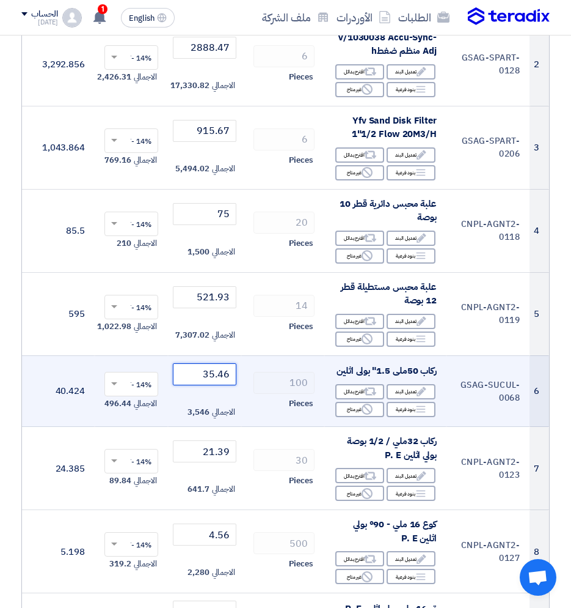
click at [219, 380] on input "35.46" at bounding box center [205, 374] width 64 height 22
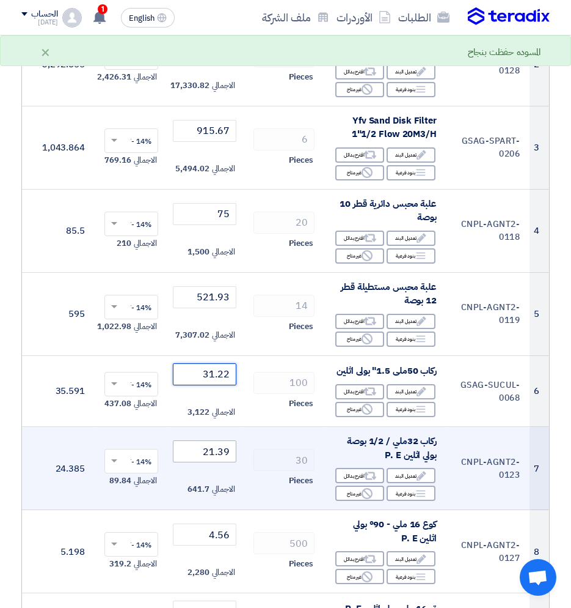
type input "31.22"
click at [222, 455] on input "21.39" at bounding box center [205, 451] width 64 height 22
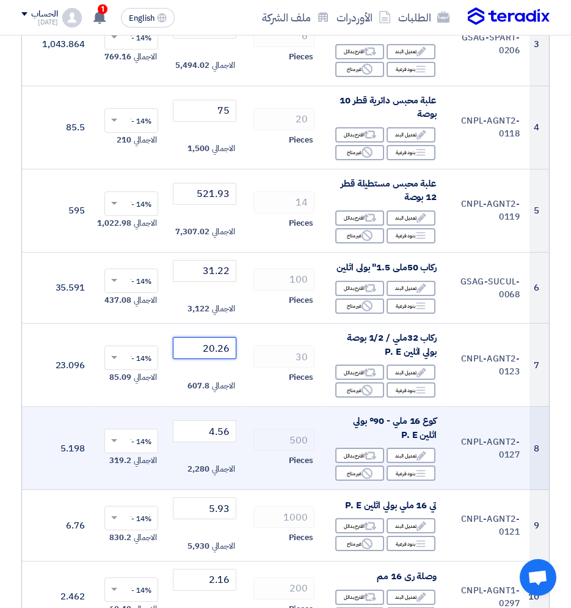
scroll to position [428, 0]
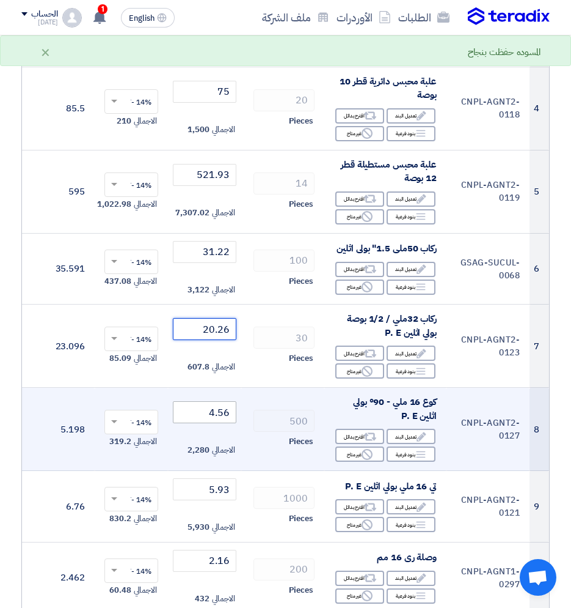
type input "20.26"
click at [223, 410] on input "4.56" at bounding box center [205, 412] width 64 height 22
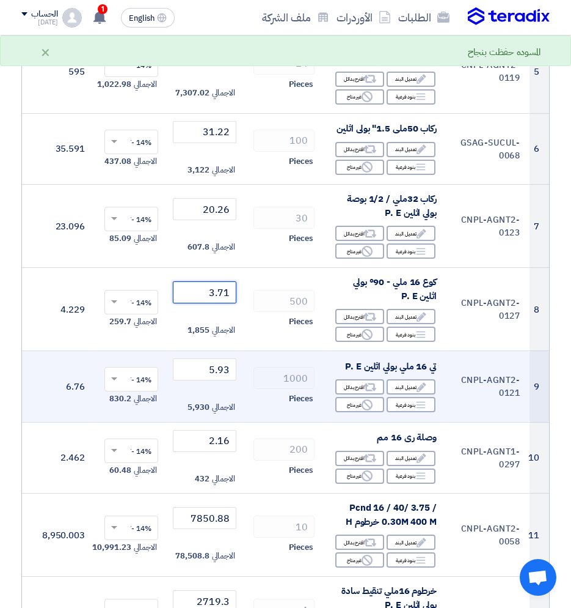
scroll to position [550, 0]
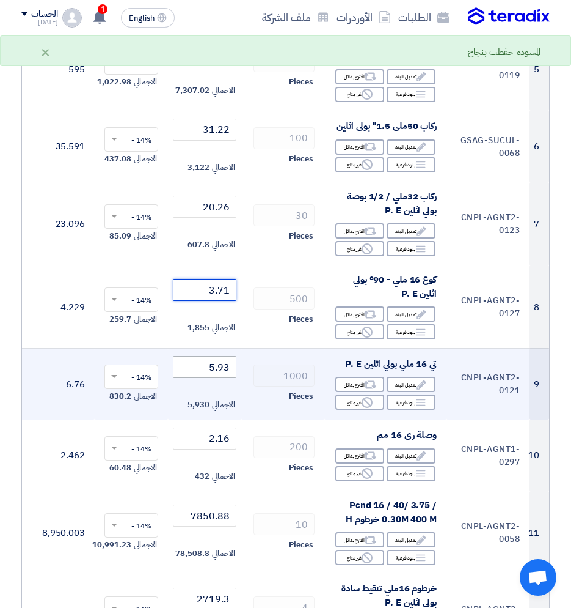
type input "3.71"
click at [225, 373] on input "5.93" at bounding box center [205, 367] width 64 height 22
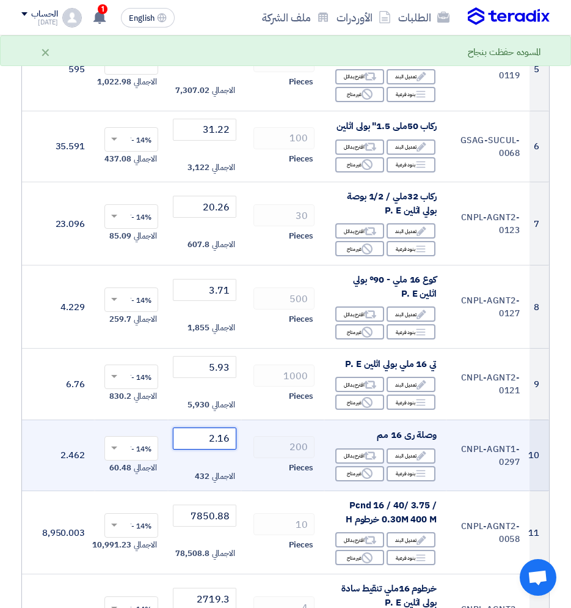
click at [211, 435] on input "2.16" at bounding box center [205, 438] width 64 height 22
click at [239, 446] on td "2.16 الاجمالي 432" at bounding box center [204, 455] width 73 height 72
click at [234, 439] on input "2.16" at bounding box center [205, 438] width 64 height 22
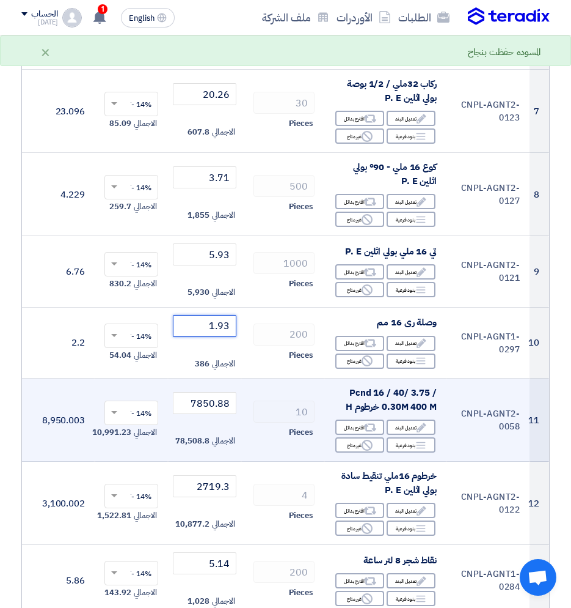
scroll to position [672, 0]
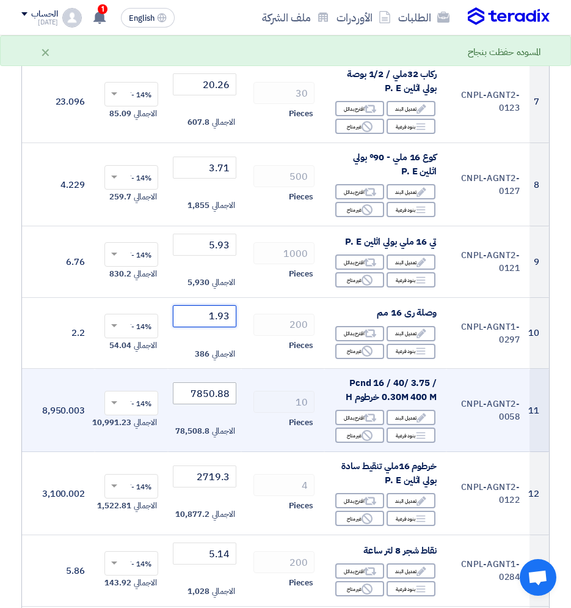
type input "1.93"
click at [220, 399] on input "7850.88" at bounding box center [205, 393] width 64 height 22
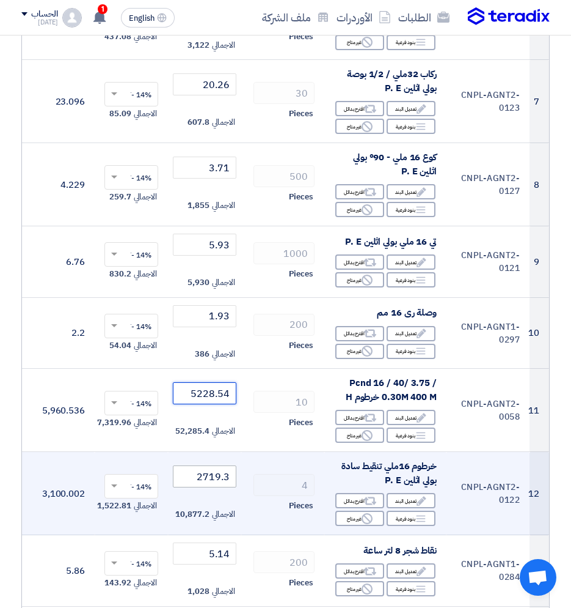
type input "5228.54"
click at [205, 483] on input "2719.3" at bounding box center [205, 476] width 64 height 22
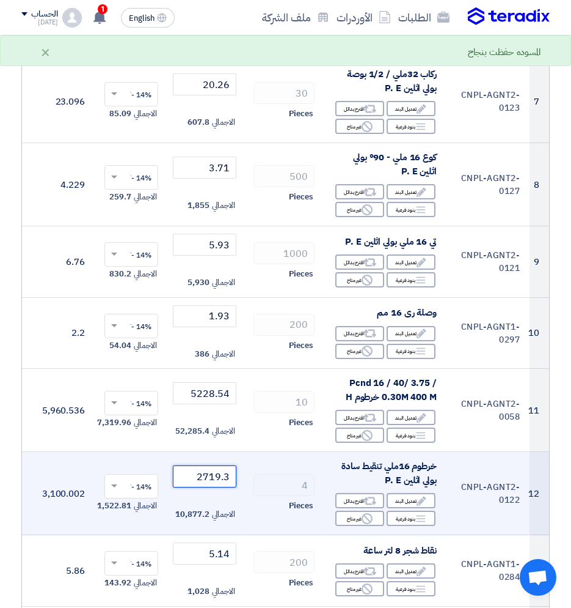
click at [205, 483] on input "2719.3" at bounding box center [205, 476] width 64 height 22
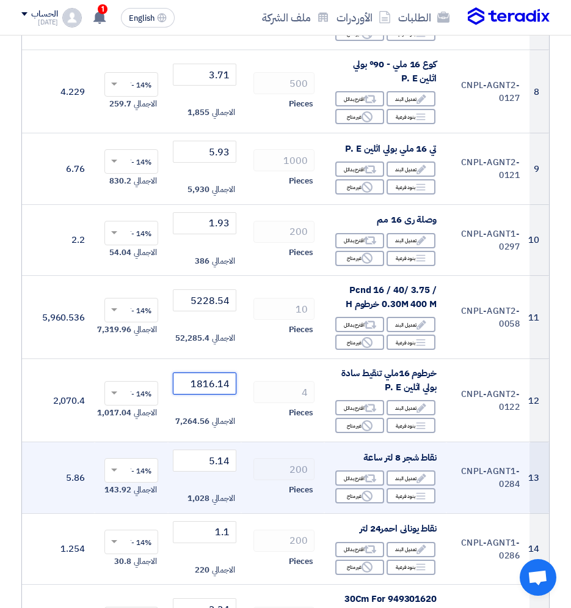
scroll to position [795, 0]
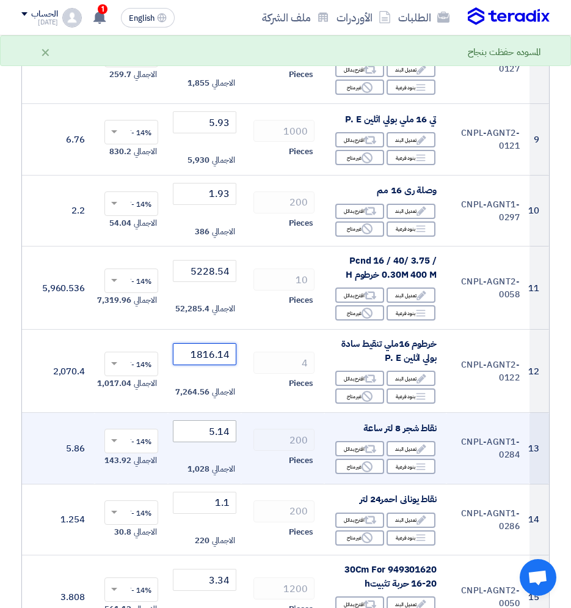
type input "1816.14"
click at [208, 428] on input "5.14" at bounding box center [205, 431] width 64 height 22
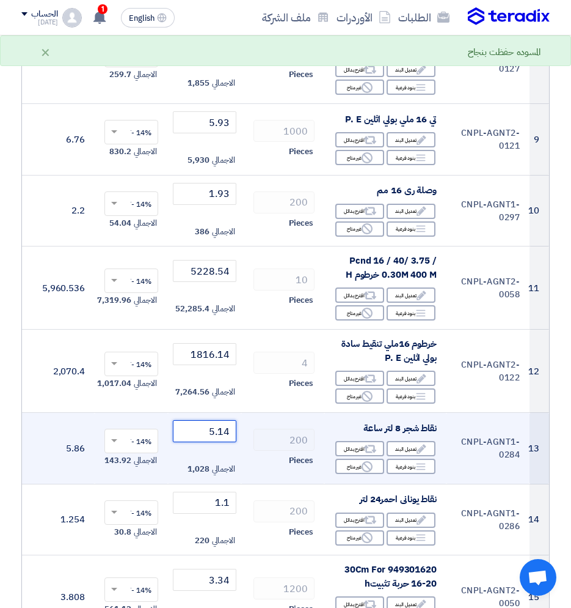
click at [211, 438] on input "5.14" at bounding box center [205, 431] width 64 height 22
click at [228, 436] on input "5.14" at bounding box center [205, 431] width 64 height 22
click at [227, 436] on input "5.14" at bounding box center [205, 431] width 64 height 22
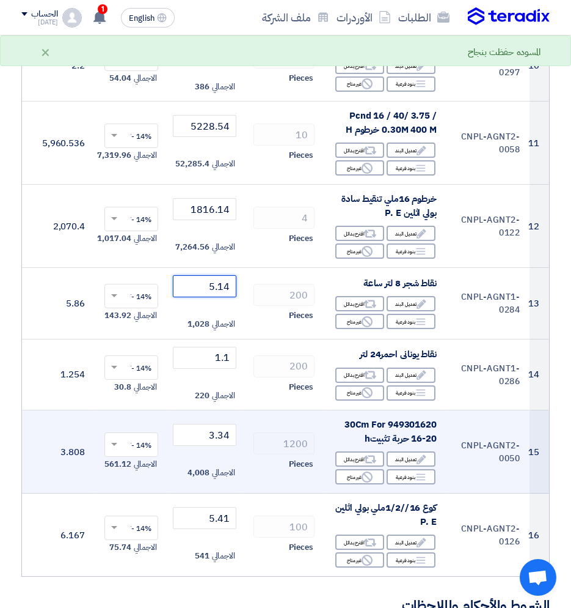
scroll to position [978, 0]
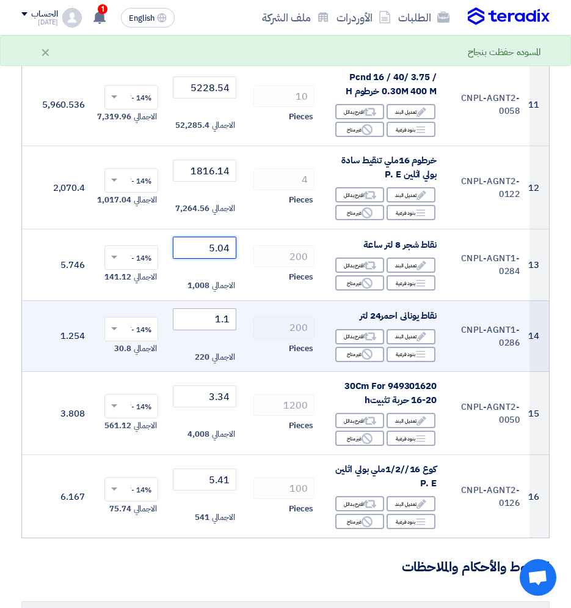
type input "5.04"
click at [219, 308] on input "1.1" at bounding box center [205, 319] width 64 height 22
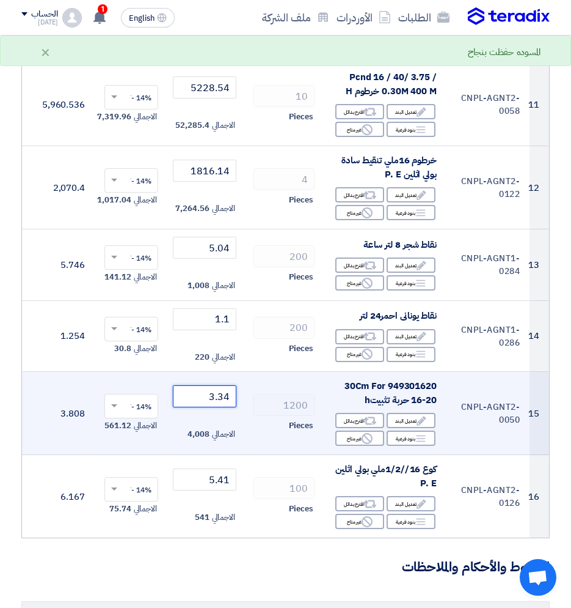
click at [217, 391] on input "3.34" at bounding box center [205, 396] width 64 height 22
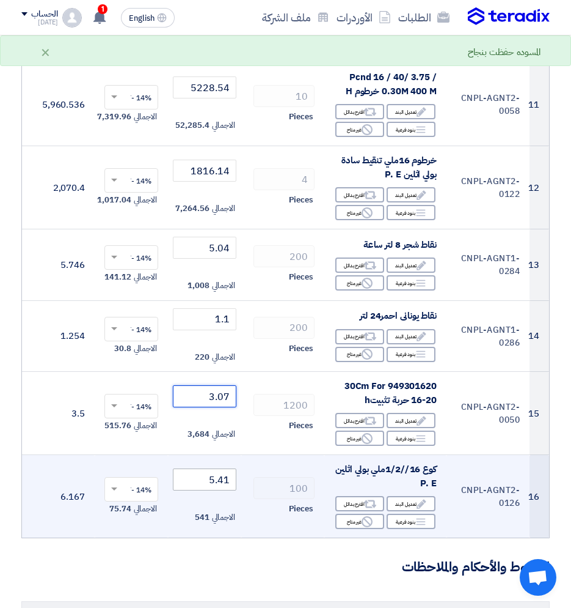
type input "3.07"
click at [211, 479] on input "5.41" at bounding box center [205, 479] width 64 height 22
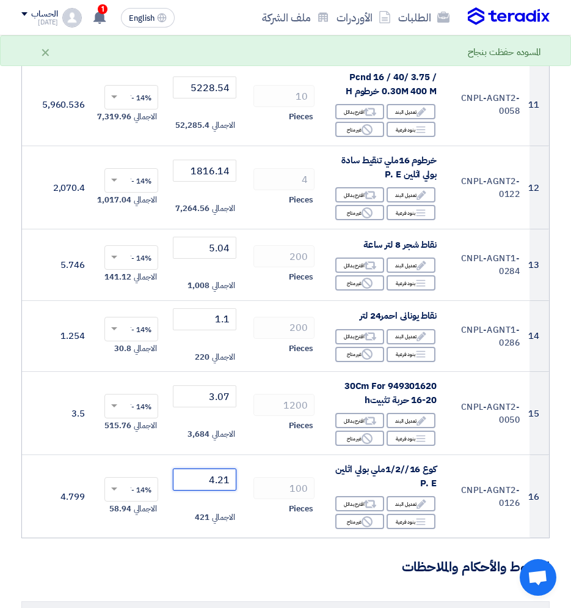
type input "4.21"
click at [263, 489] on form "تفاصيل الطلب # الكود/الموديل البيان/الوصف الكمية/العدد سعر الوحدة (EGP) الضرائب…" at bounding box center [285, 281] width 529 height 2243
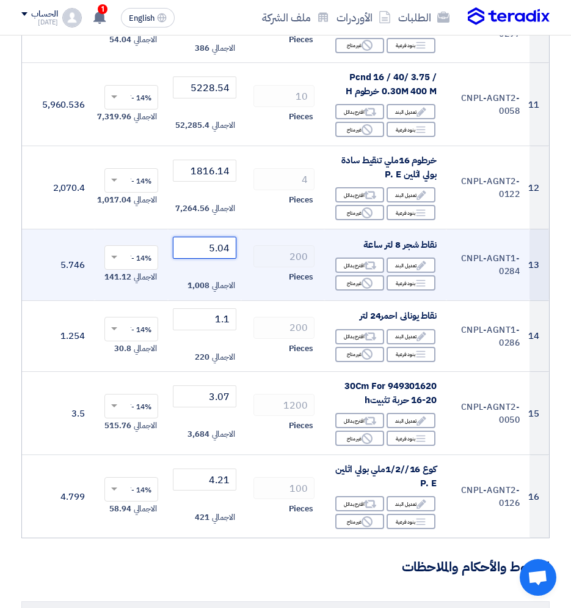
click at [215, 254] on input "5.04" at bounding box center [205, 248] width 64 height 22
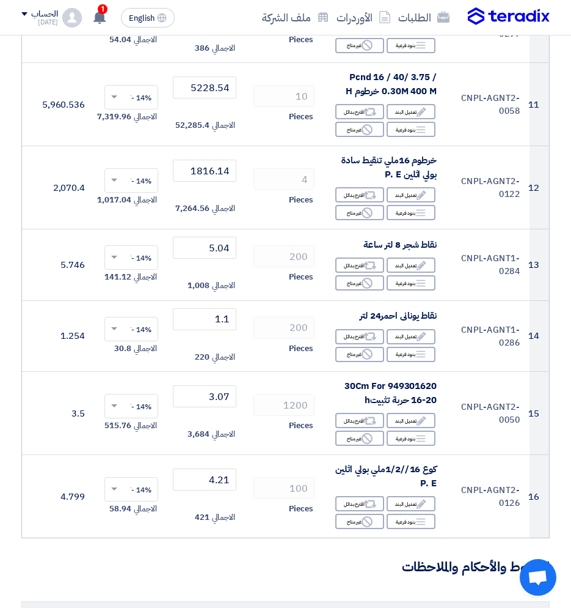
click at [233, 489] on h3 "الشروط والأحكام والملاحظات" at bounding box center [285, 566] width 529 height 19
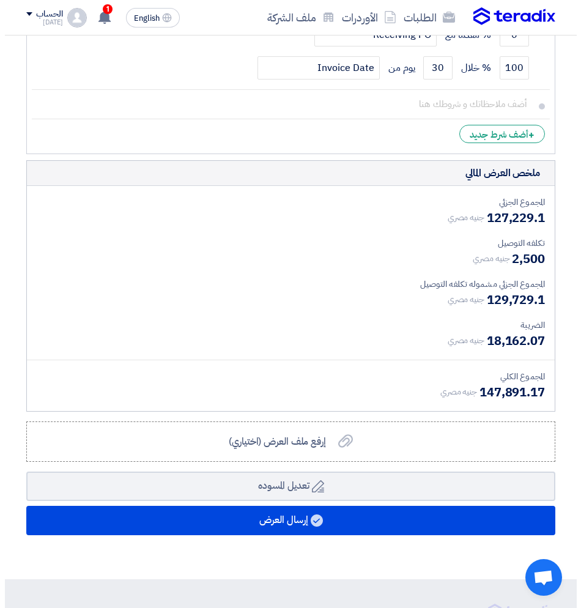
scroll to position [1895, 0]
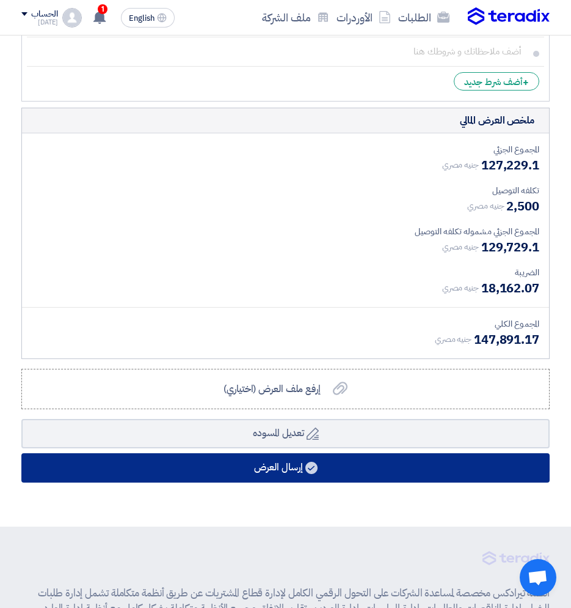
click at [229, 468] on button "إرسال العرض" at bounding box center [285, 467] width 529 height 29
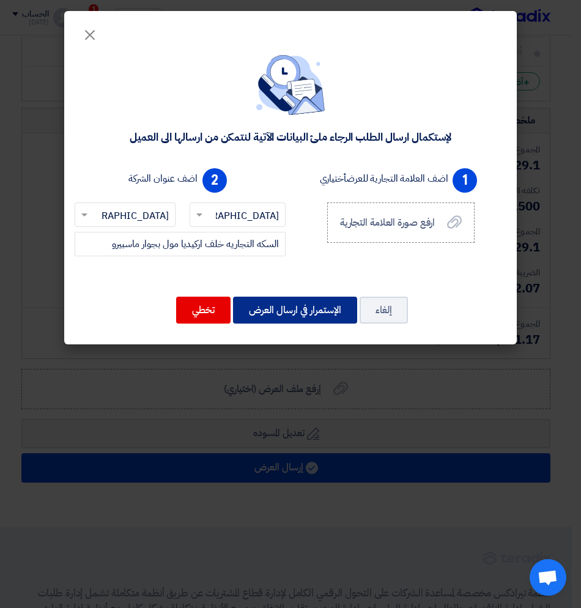
click at [262, 316] on button "الإستمرار في ارسال العرض" at bounding box center [295, 309] width 124 height 27
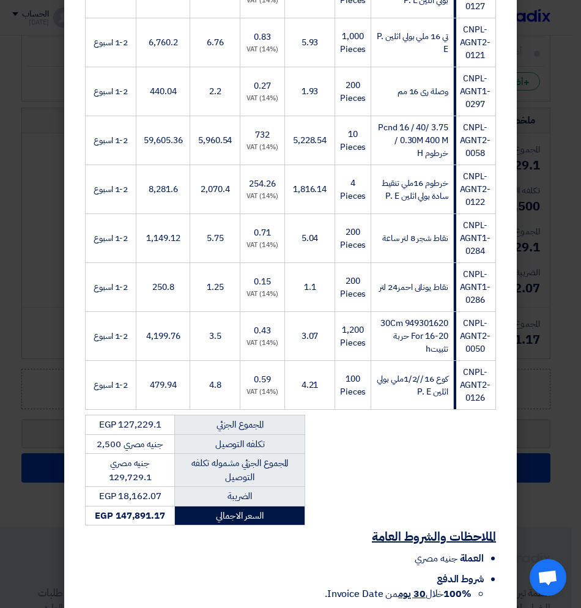
scroll to position [725, 0]
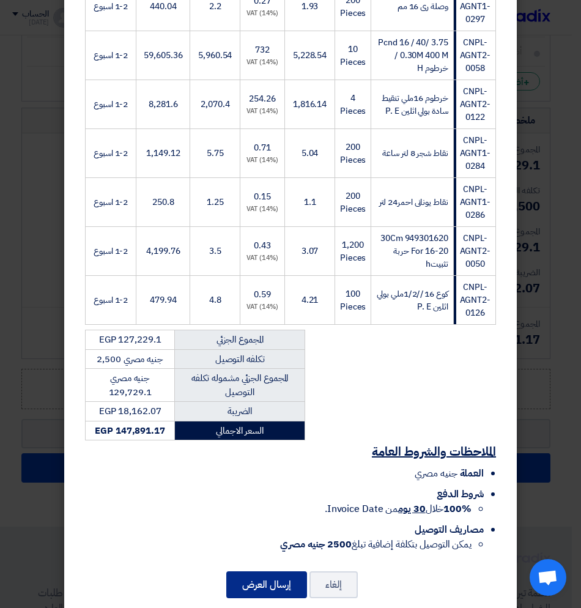
click at [265, 489] on button "إرسال العرض" at bounding box center [266, 584] width 81 height 27
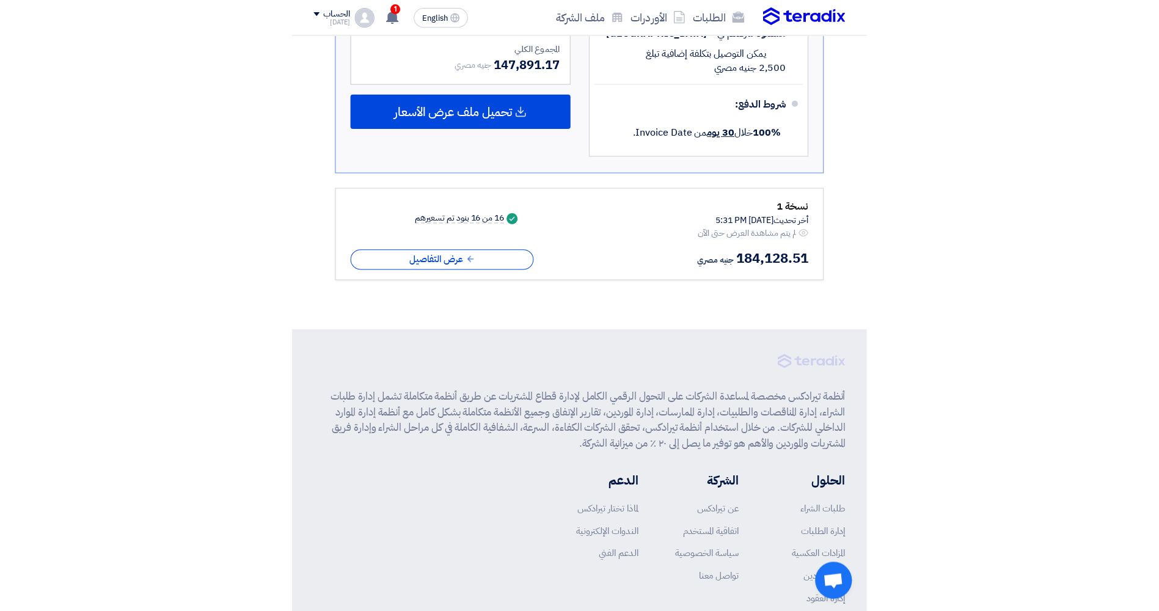
scroll to position [1213, 0]
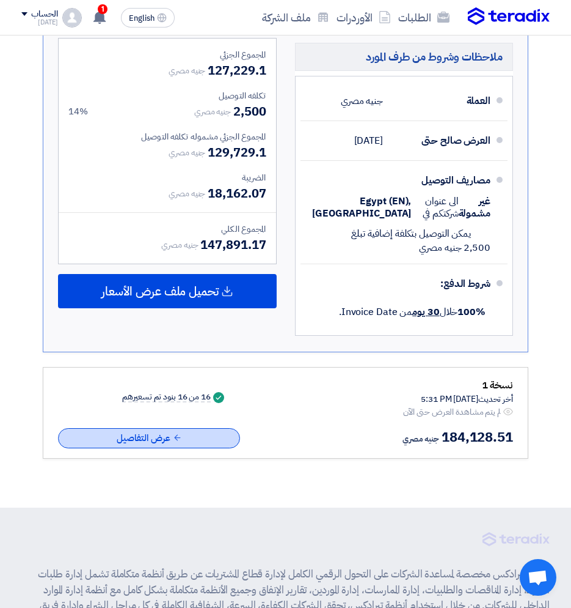
click at [182, 442] on icon at bounding box center [177, 437] width 9 height 9
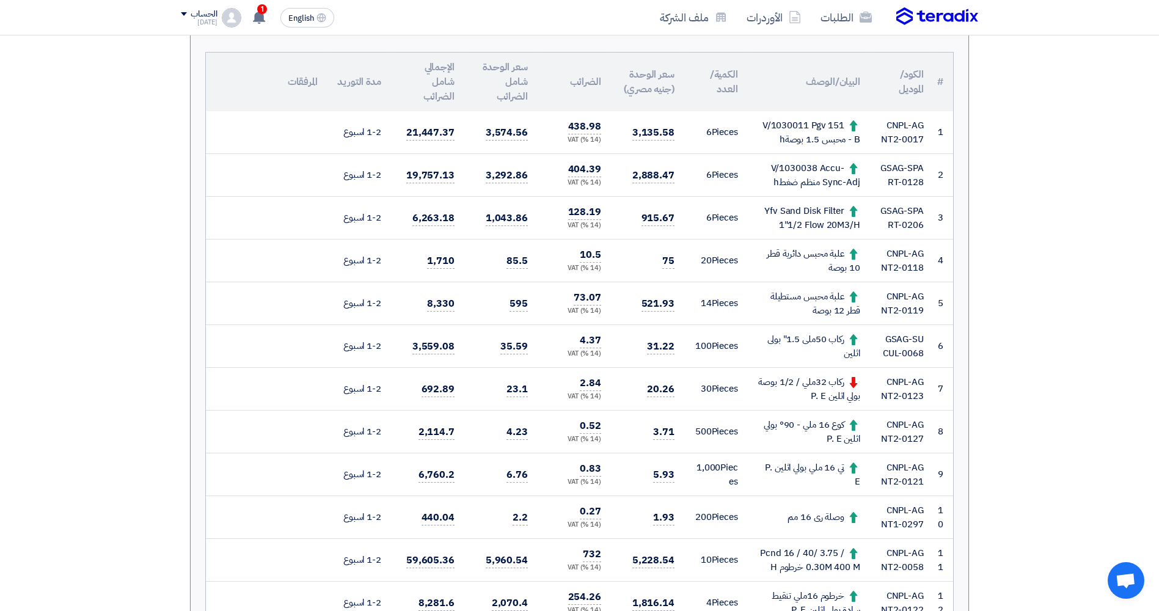
scroll to position [306, 0]
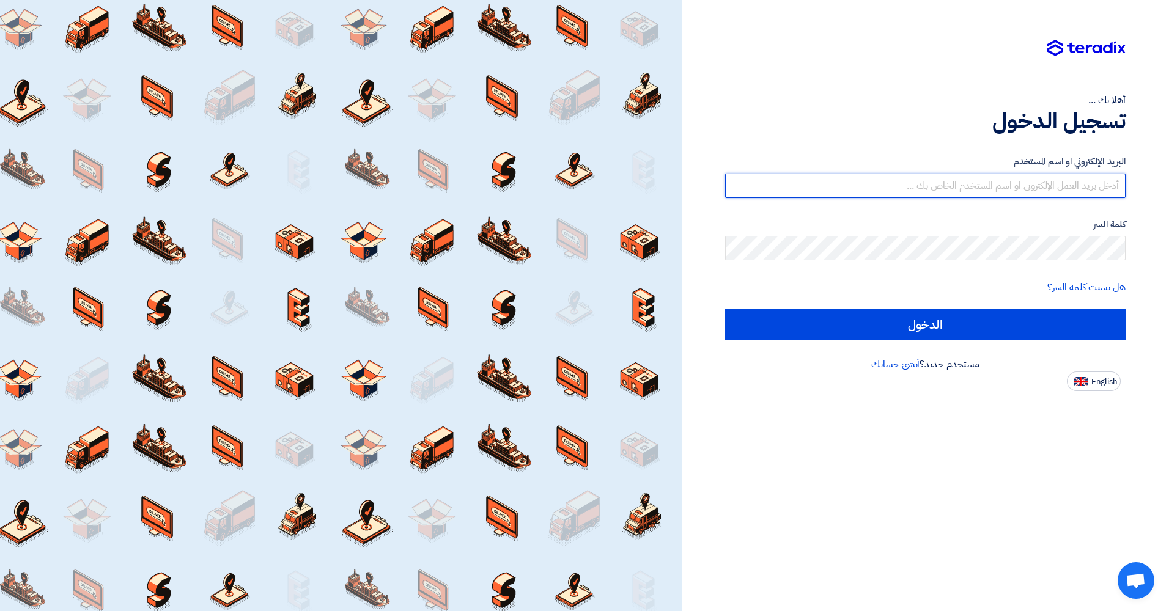
type input "bola@alwataniaeg.com"
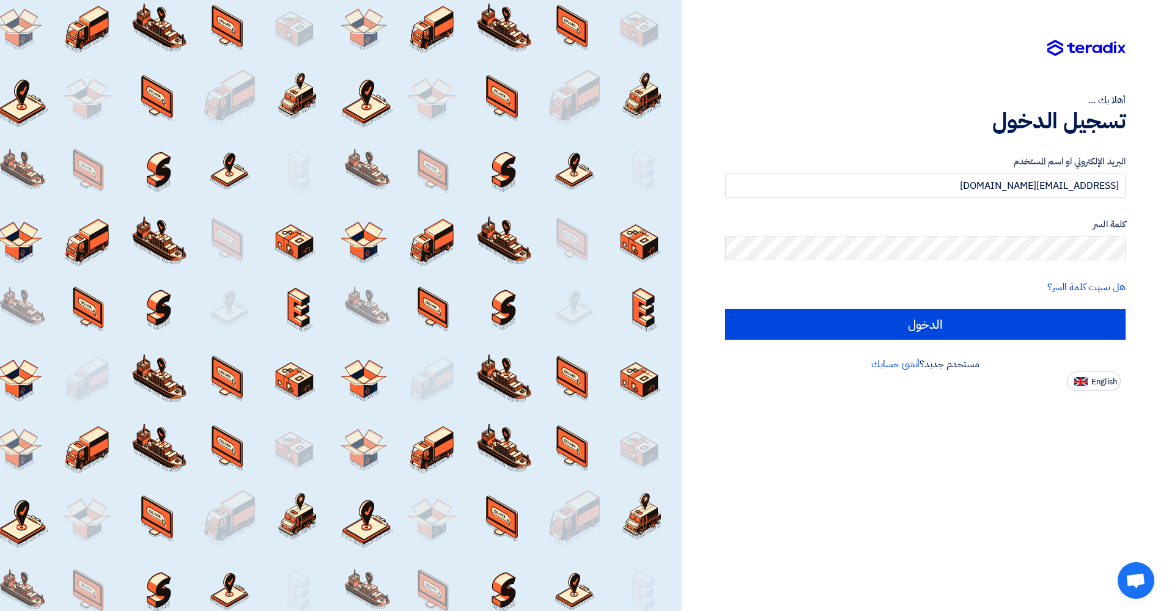
click at [1085, 53] on img at bounding box center [1086, 48] width 78 height 17
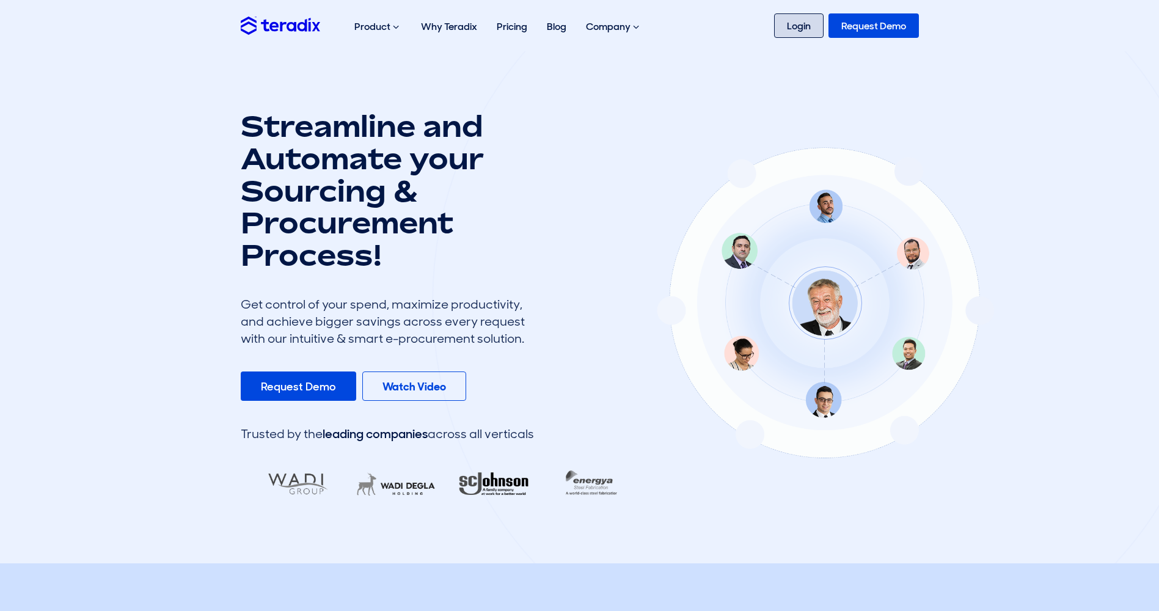
click at [801, 29] on link "Login" at bounding box center [799, 25] width 50 height 24
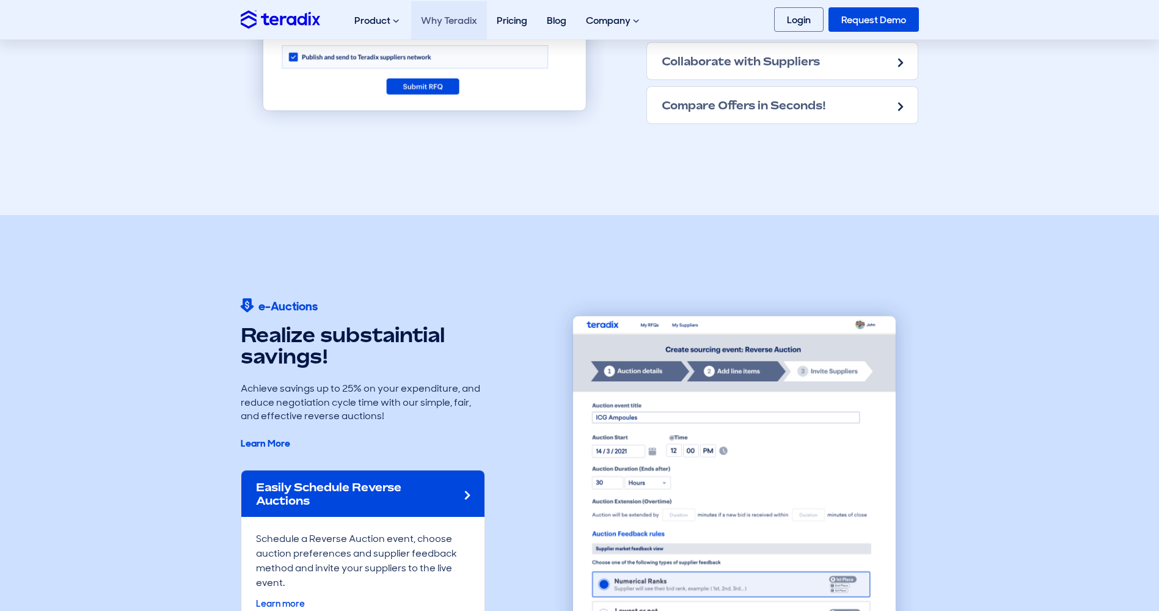
scroll to position [1345, 0]
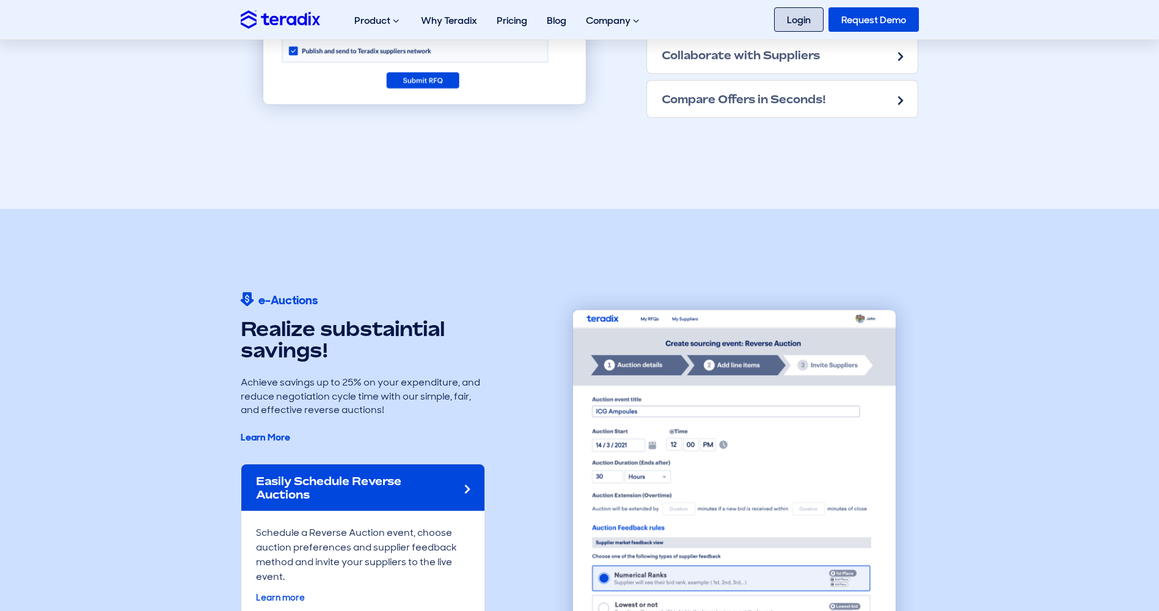
click at [802, 20] on link "Login" at bounding box center [799, 19] width 50 height 24
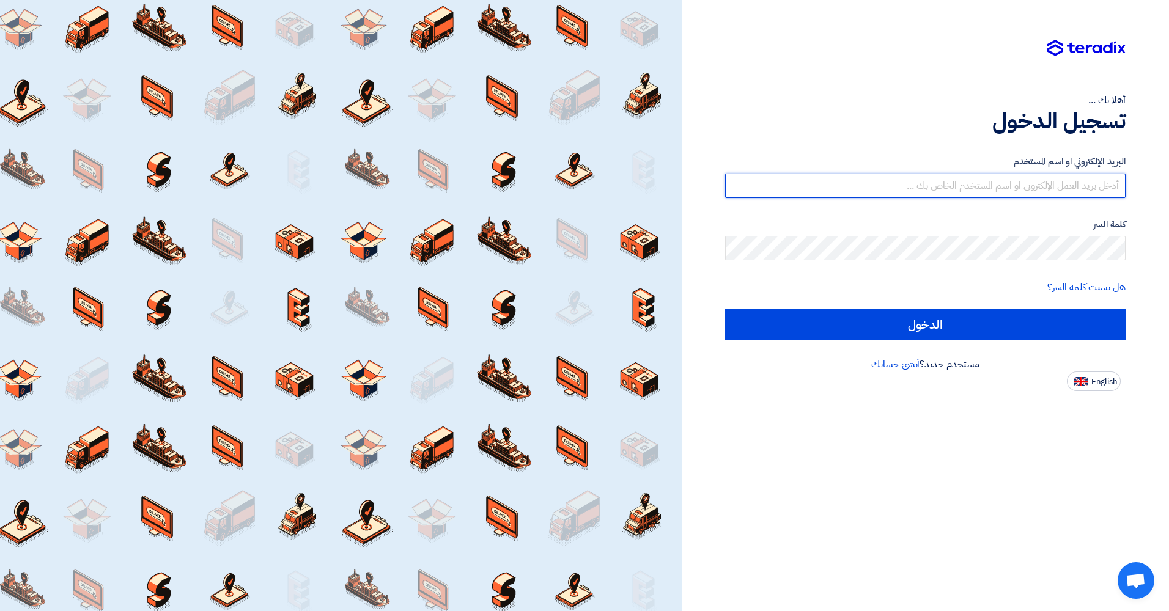
type input "bola@alwataniaeg.com"
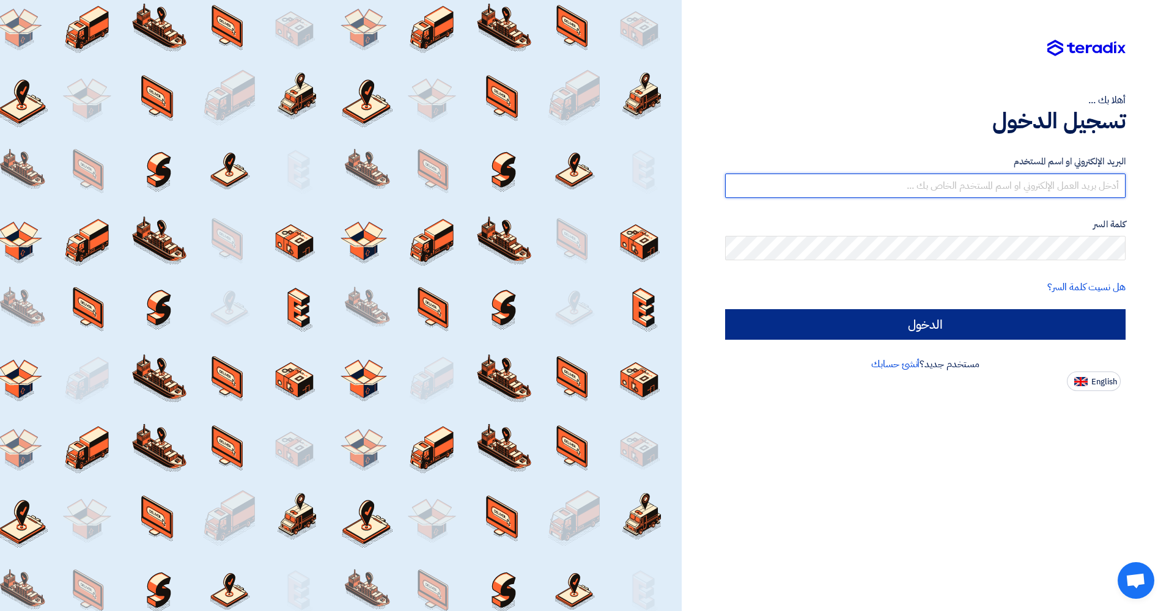
type input "[EMAIL_ADDRESS][DOMAIN_NAME]"
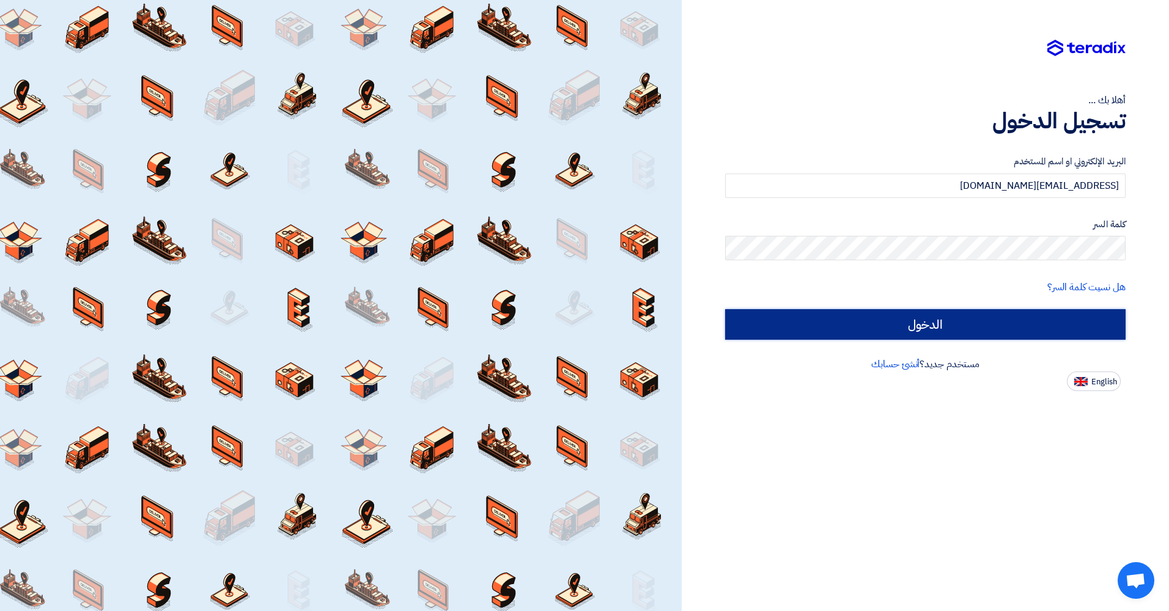
drag, startPoint x: 972, startPoint y: 326, endPoint x: 971, endPoint y: 340, distance: 14.1
click at [971, 327] on input "الدخول" at bounding box center [925, 324] width 400 height 31
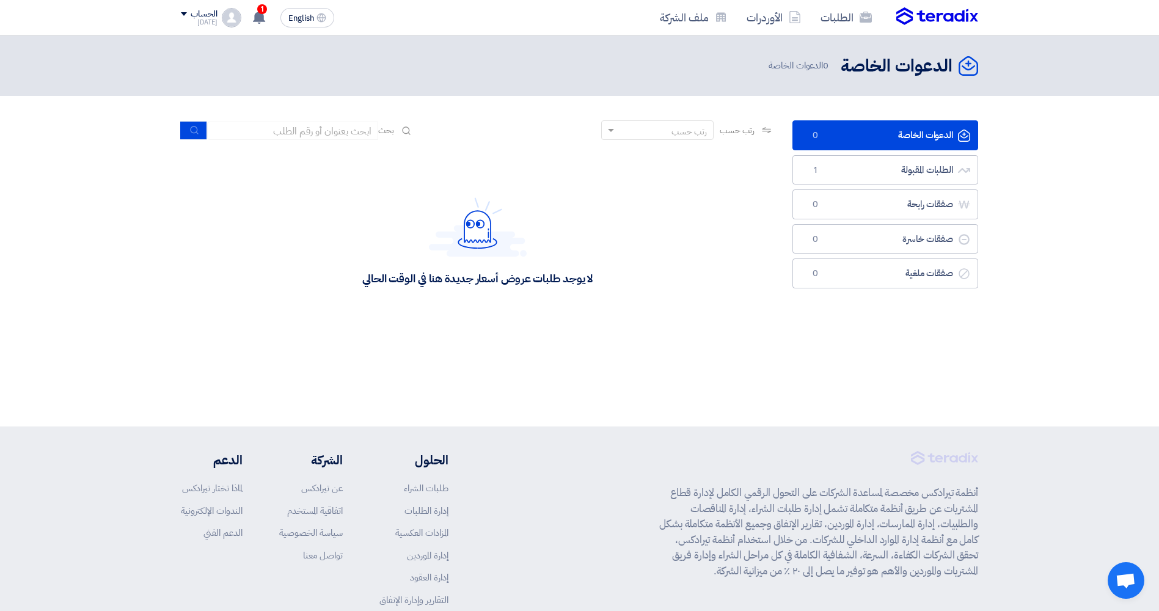
click at [556, 254] on div "لا يوجد طلبات عروض أسعار جديدة هنا في الوقت الحالي" at bounding box center [477, 241] width 230 height 89
click at [867, 178] on link "الطلبات المقبولة الطلبات المقبولة 1" at bounding box center [886, 170] width 186 height 30
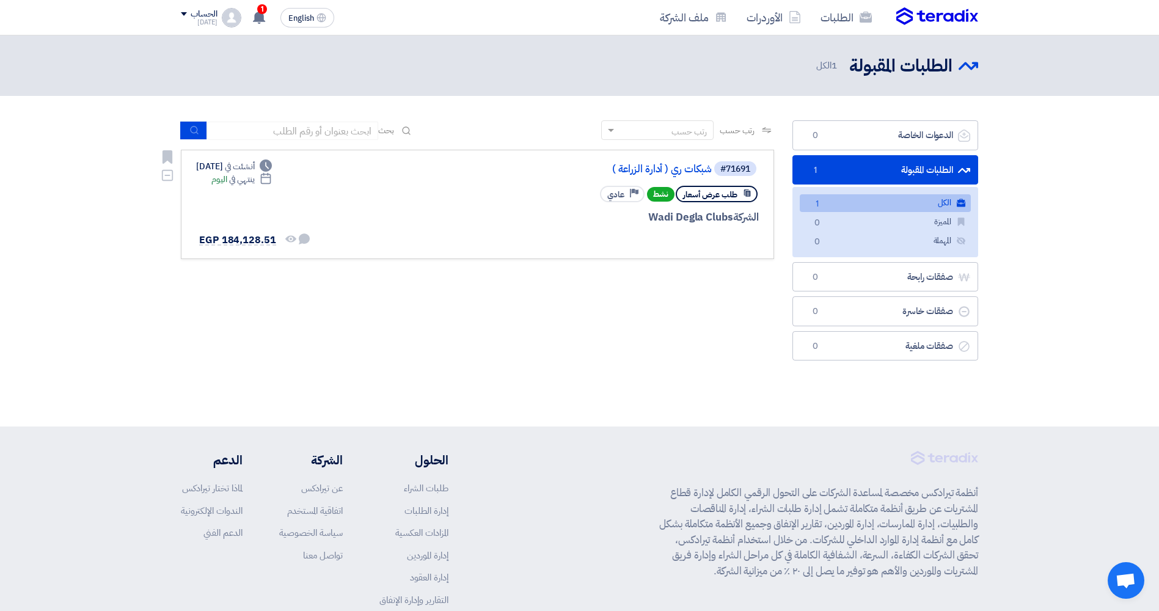
click at [491, 232] on div at bounding box center [612, 240] width 294 height 17
click at [529, 189] on div "طلب عرض أسعار نشط Priority عادي" at bounding box center [612, 193] width 294 height 21
click at [272, 189] on div "Deadline أنشئت في [DATE] Deadline ينتهي في [DATE] لم تتم أي محادثة بينك وبين ال…" at bounding box center [253, 204] width 115 height 89
click at [247, 238] on span "EGP 184,128.51" at bounding box center [237, 240] width 77 height 15
click at [242, 213] on div "Deadline أنشئت في [DATE] Deadline ينتهي في [DATE] لم تتم أي محادثة بينك وبين ال…" at bounding box center [253, 204] width 115 height 89
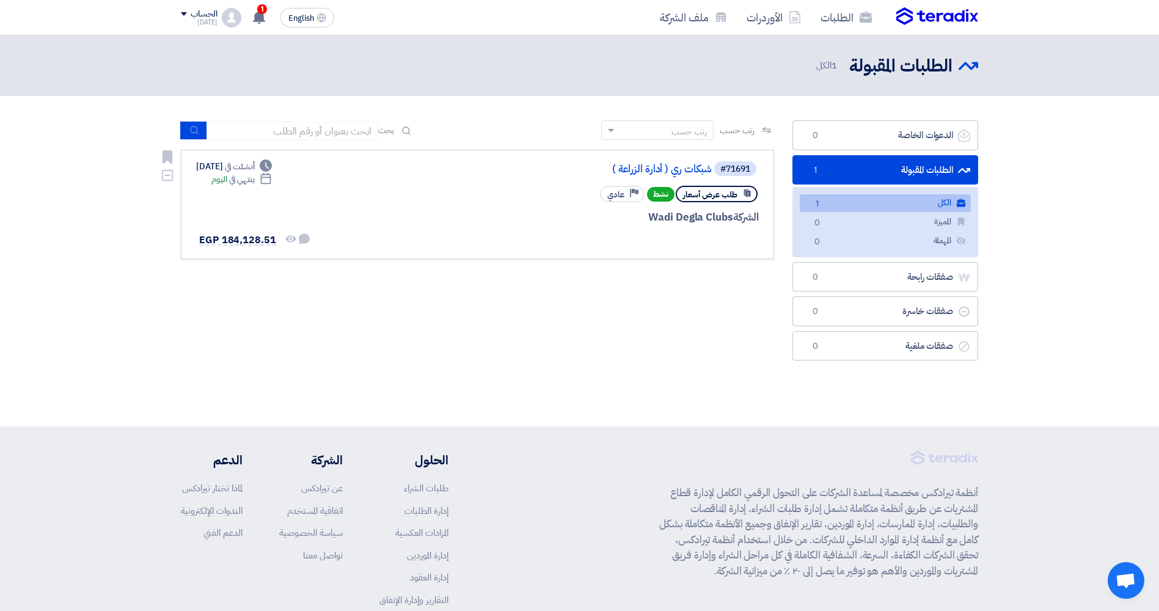
drag, startPoint x: 443, startPoint y: 221, endPoint x: 504, endPoint y: 217, distance: 61.3
click at [445, 221] on div "#71691 شبكات ري ( أدارة الزراعة ) طلب عرض أسعار نشط Priority عادي الشركة Wadi D…" at bounding box center [477, 204] width 563 height 89
click at [254, 175] on span "ينتهي في" at bounding box center [241, 179] width 25 height 13
drag, startPoint x: 554, startPoint y: 208, endPoint x: 581, endPoint y: 208, distance: 26.9
click at [574, 208] on div "#71691 شبكات ري ( أدارة الزراعة ) طلب عرض أسعار نشط Priority عادي الشركة Wadi D…" at bounding box center [612, 204] width 294 height 89
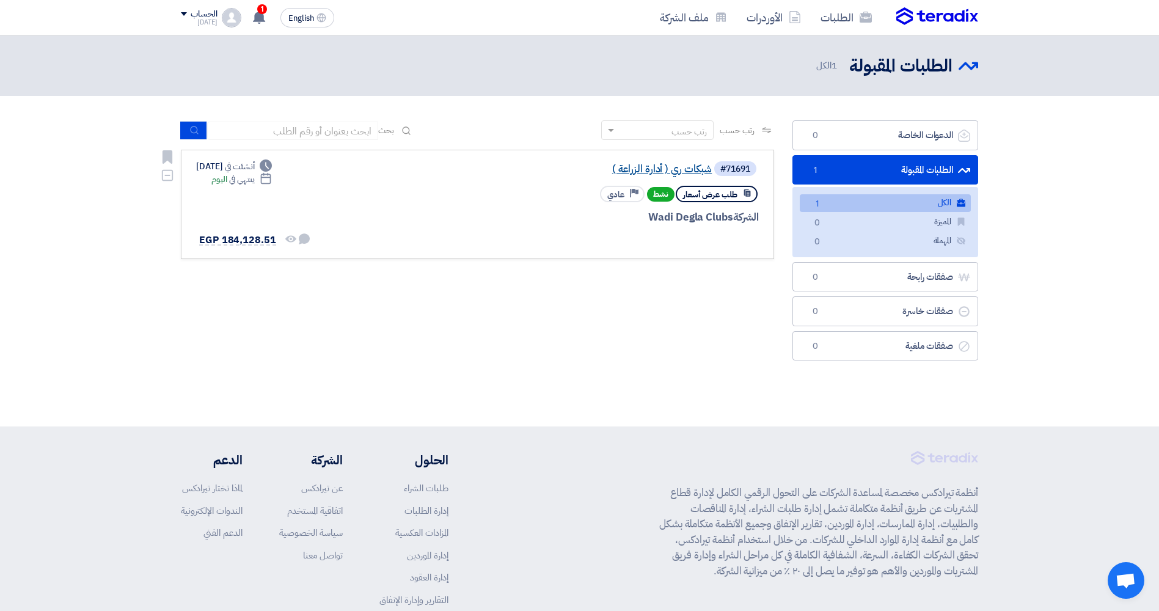
click at [683, 169] on link "شبكات ري ( أدارة الزراعة )" at bounding box center [590, 169] width 244 height 11
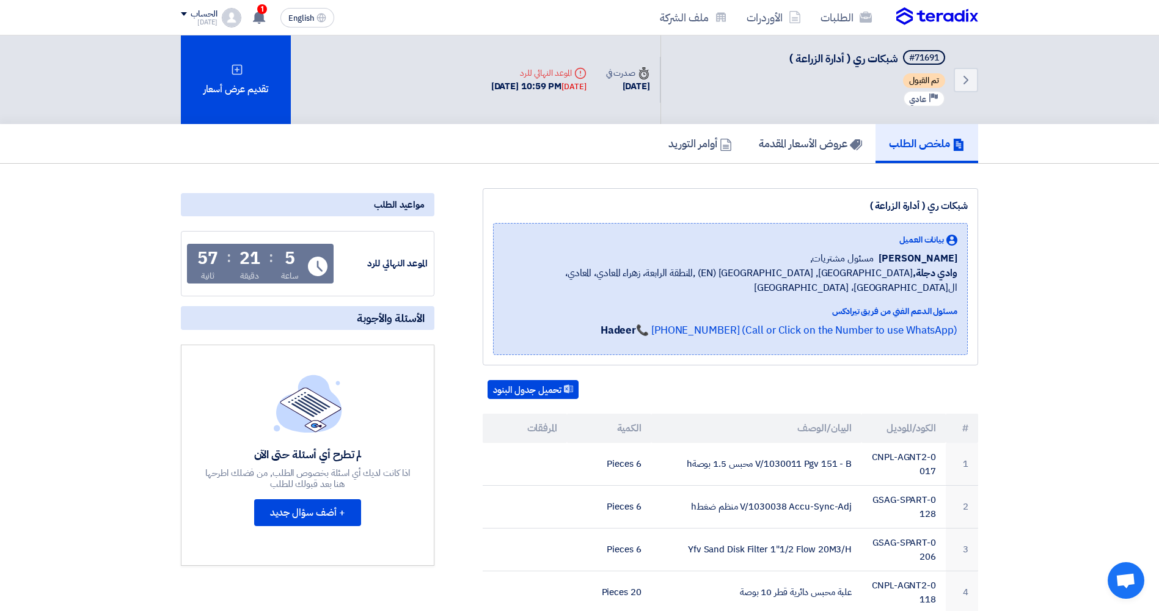
click at [549, 68] on div "Deadline الموعد النهائي للرد" at bounding box center [538, 73] width 95 height 13
